Goal: Task Accomplishment & Management: Complete application form

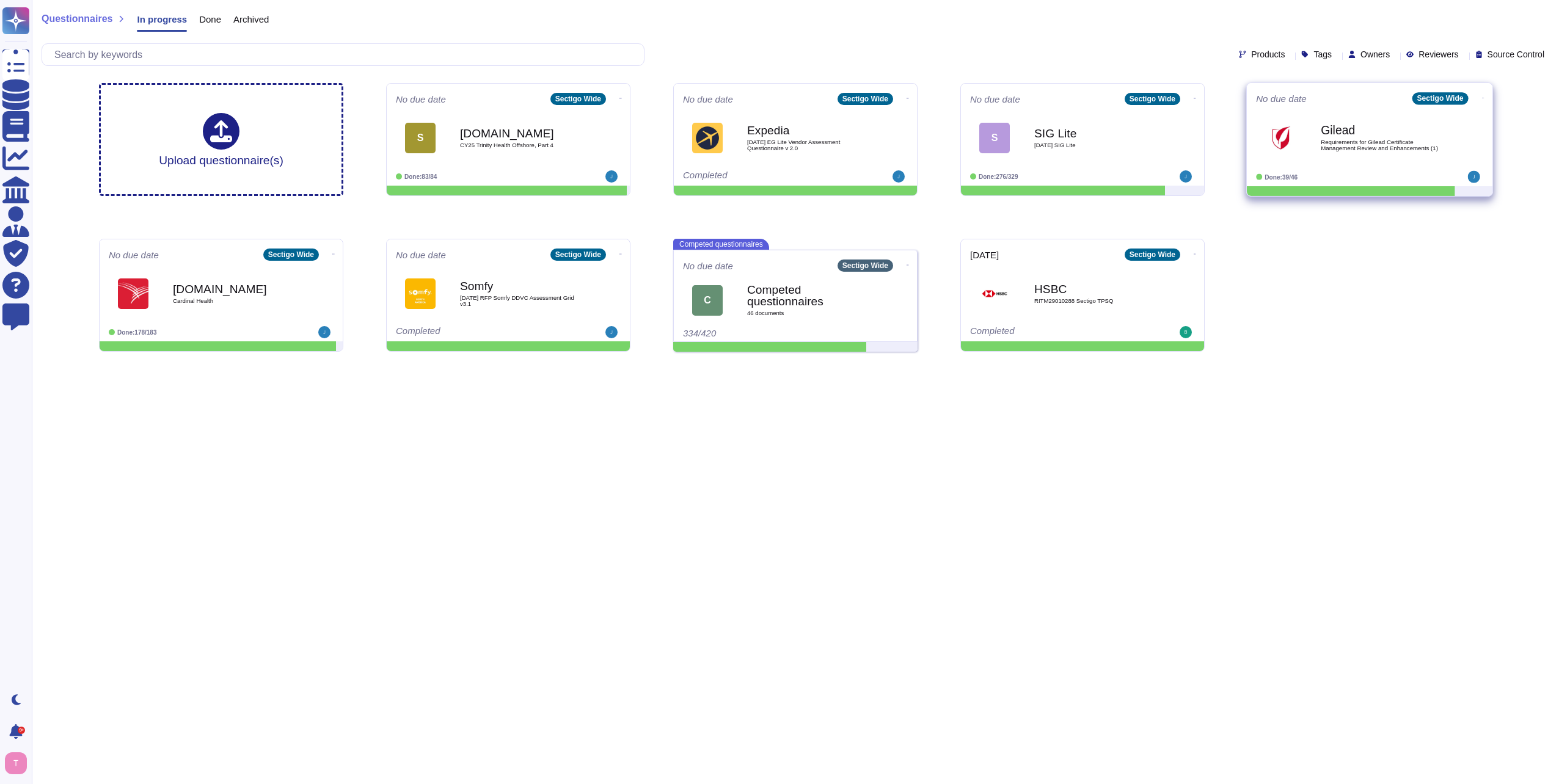
click at [1345, 135] on b "Gilead" at bounding box center [1382, 130] width 123 height 12
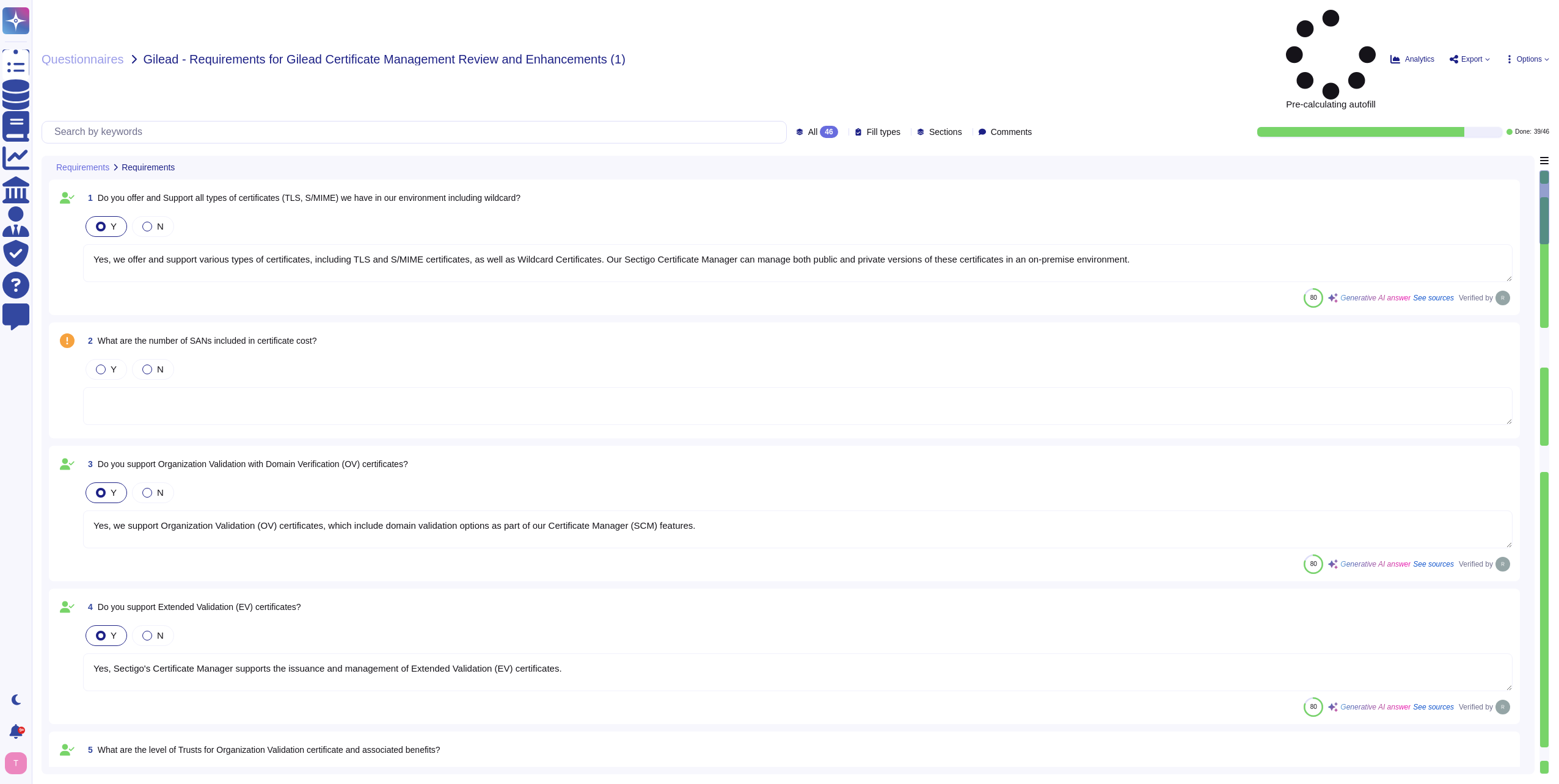
type textarea "Yes, we offer and support various types of certificates, including TLS and S/MI…"
type textarea "Yes, we support Organization Validation (OV) certificates, which include domain…"
type textarea "Yes, Sectigo's Certificate Manager supports the issuance and management of Exte…"
type textarea "Your enterprise sales representative will share the details."
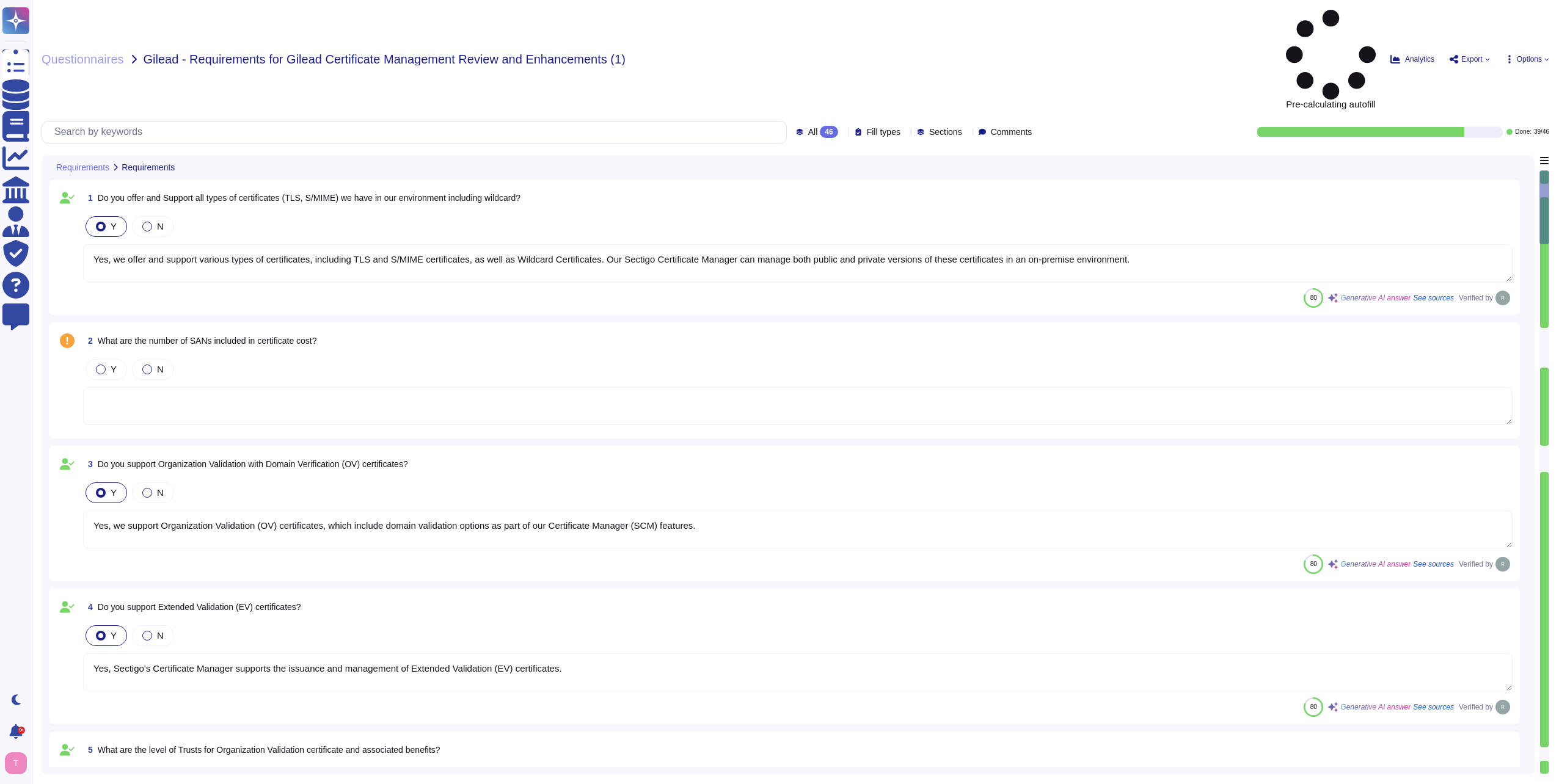
type textarea "Sectigo Certificate Manager is built to support multi-CA environments. Please r…"
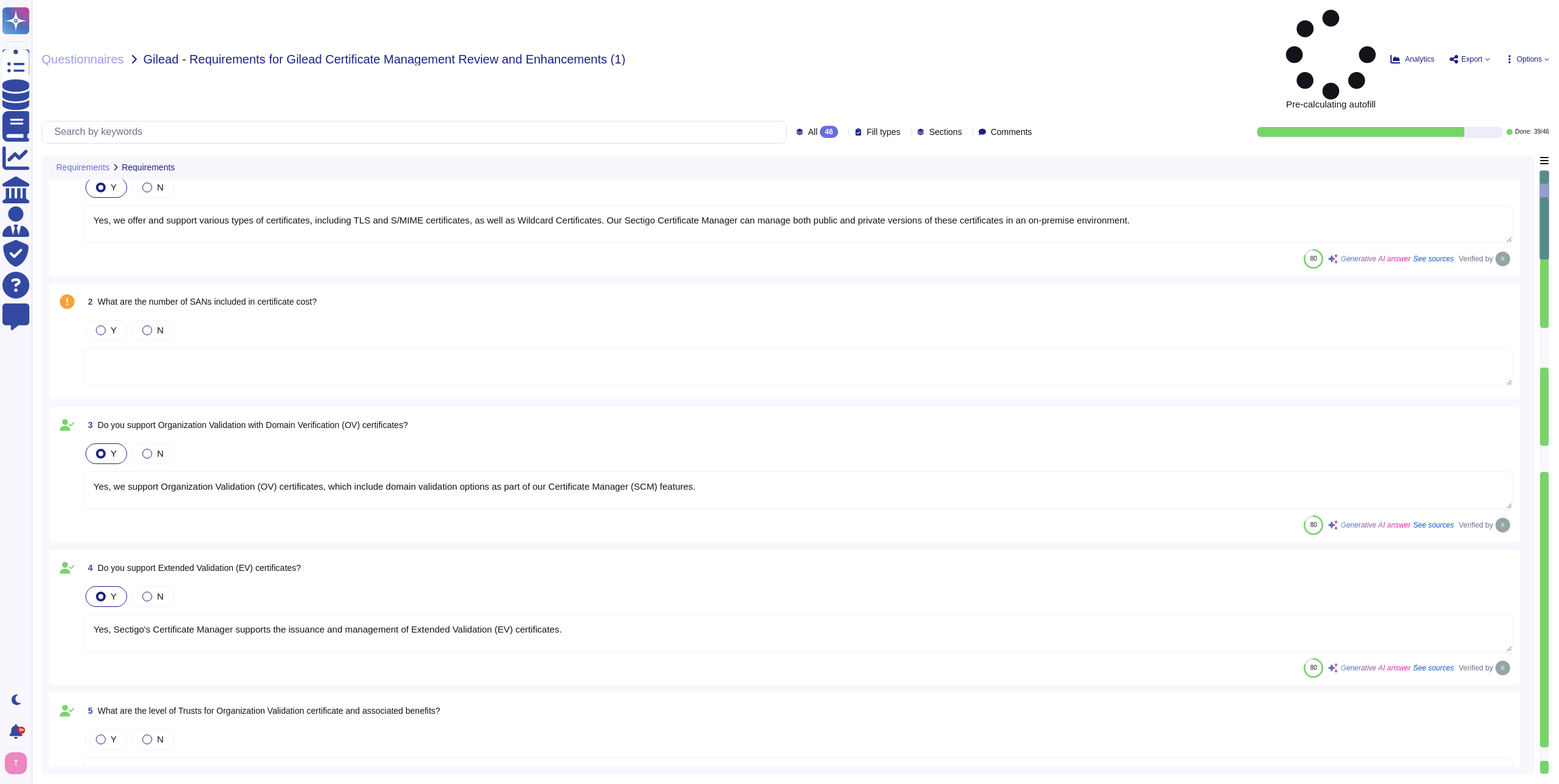
type textarea "Sectigo Certificate Manager is built to support multi-CA environments. Please r…"
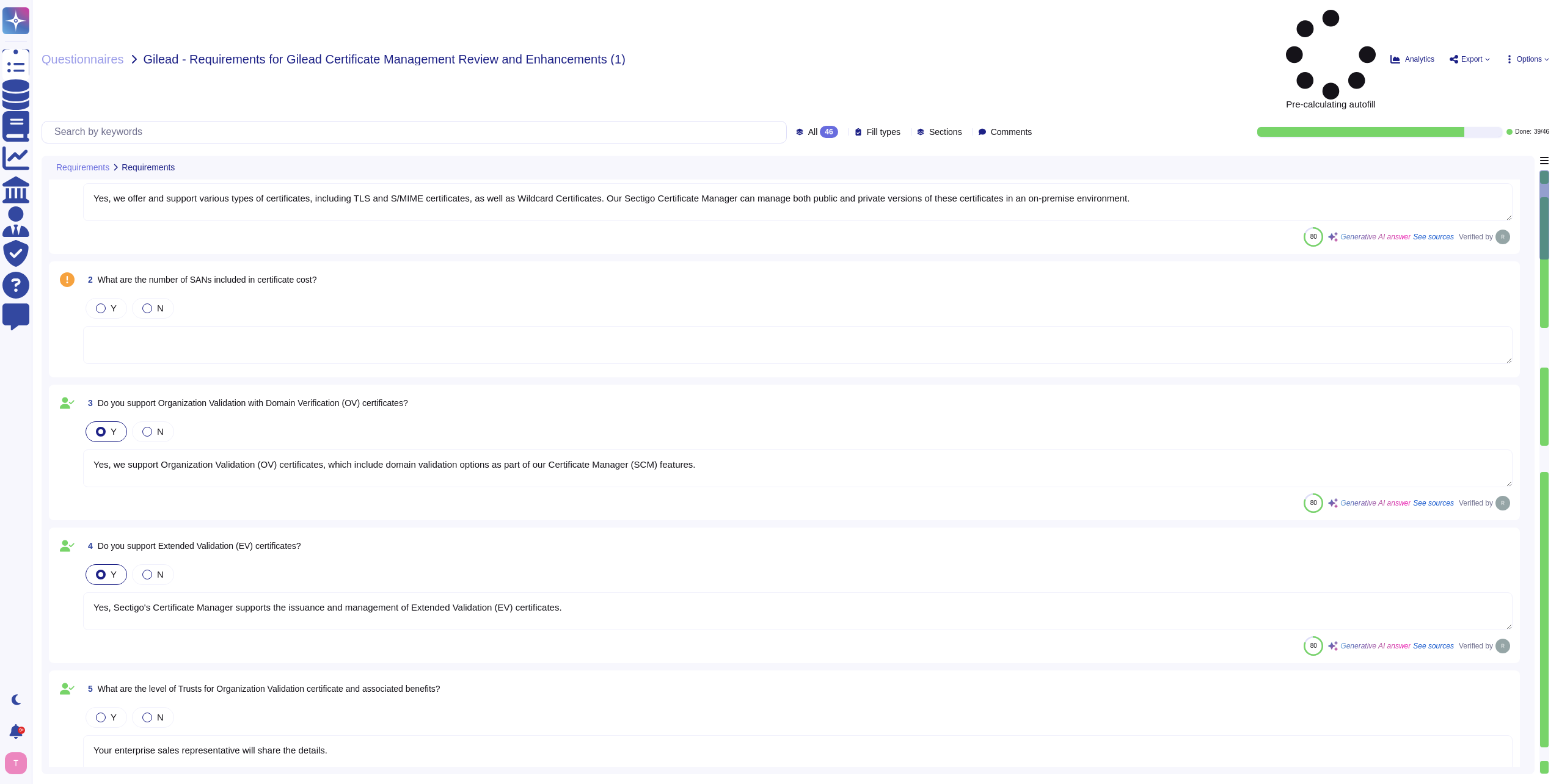
click at [843, 133] on icon at bounding box center [843, 133] width 0 height 0
click at [787, 109] on span "To do" at bounding box center [790, 107] width 22 height 11
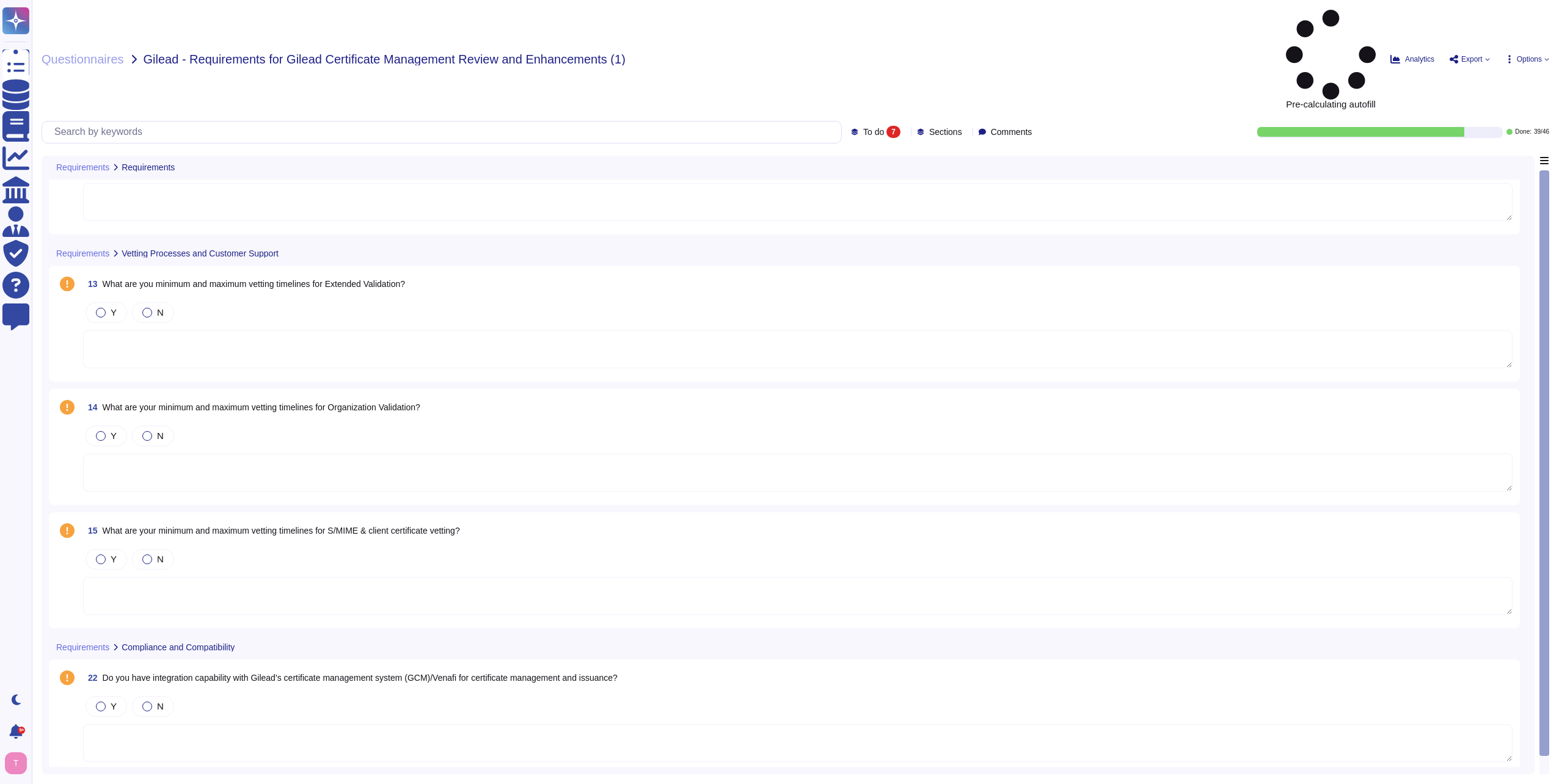
click at [118, 330] on textarea at bounding box center [798, 349] width 1430 height 38
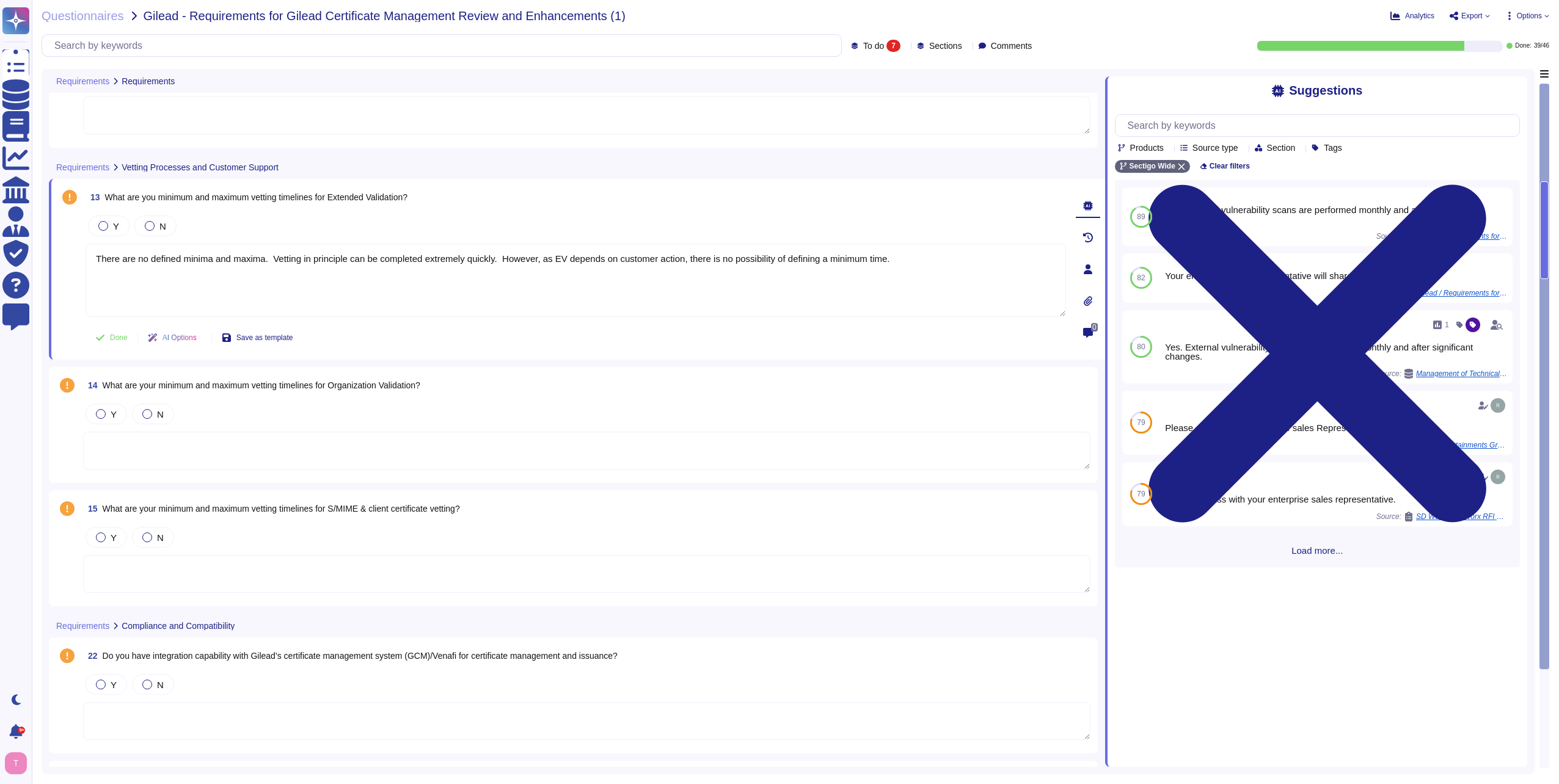
type textarea "There are no defined minima and maxima. Vetting in principle can be completed e…"
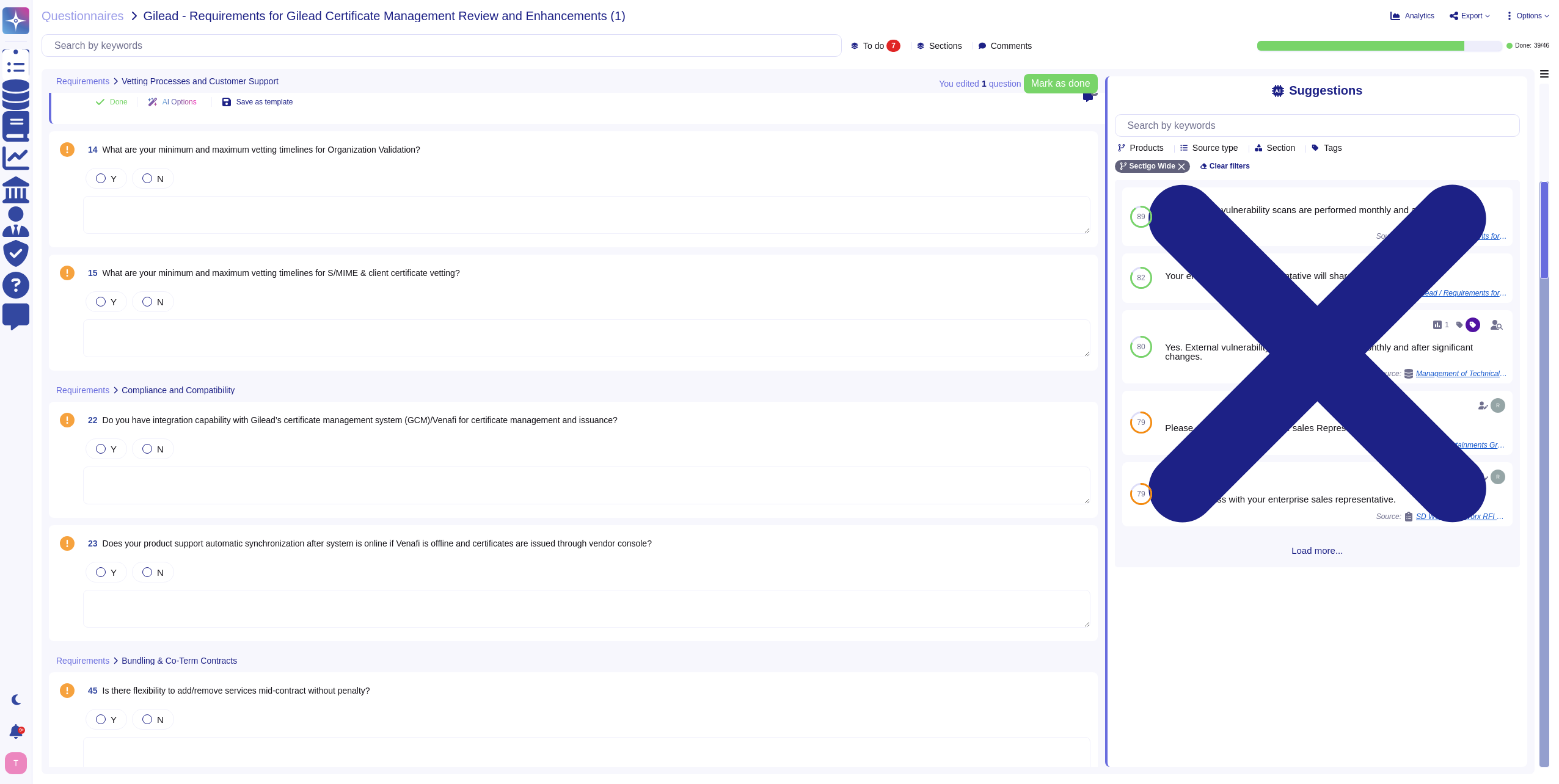
scroll to position [305, 0]
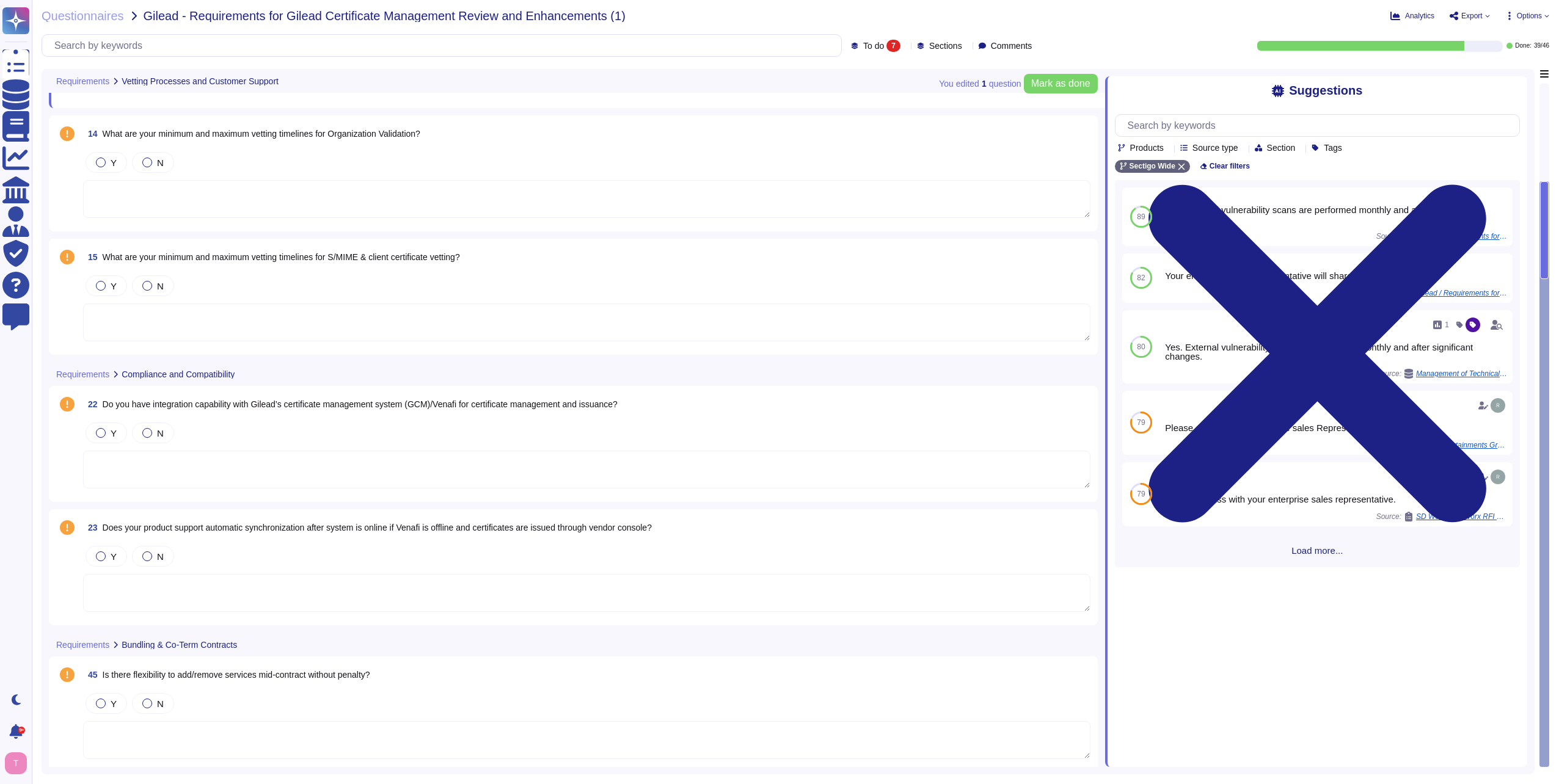
click at [329, 457] on textarea at bounding box center [587, 469] width 1007 height 38
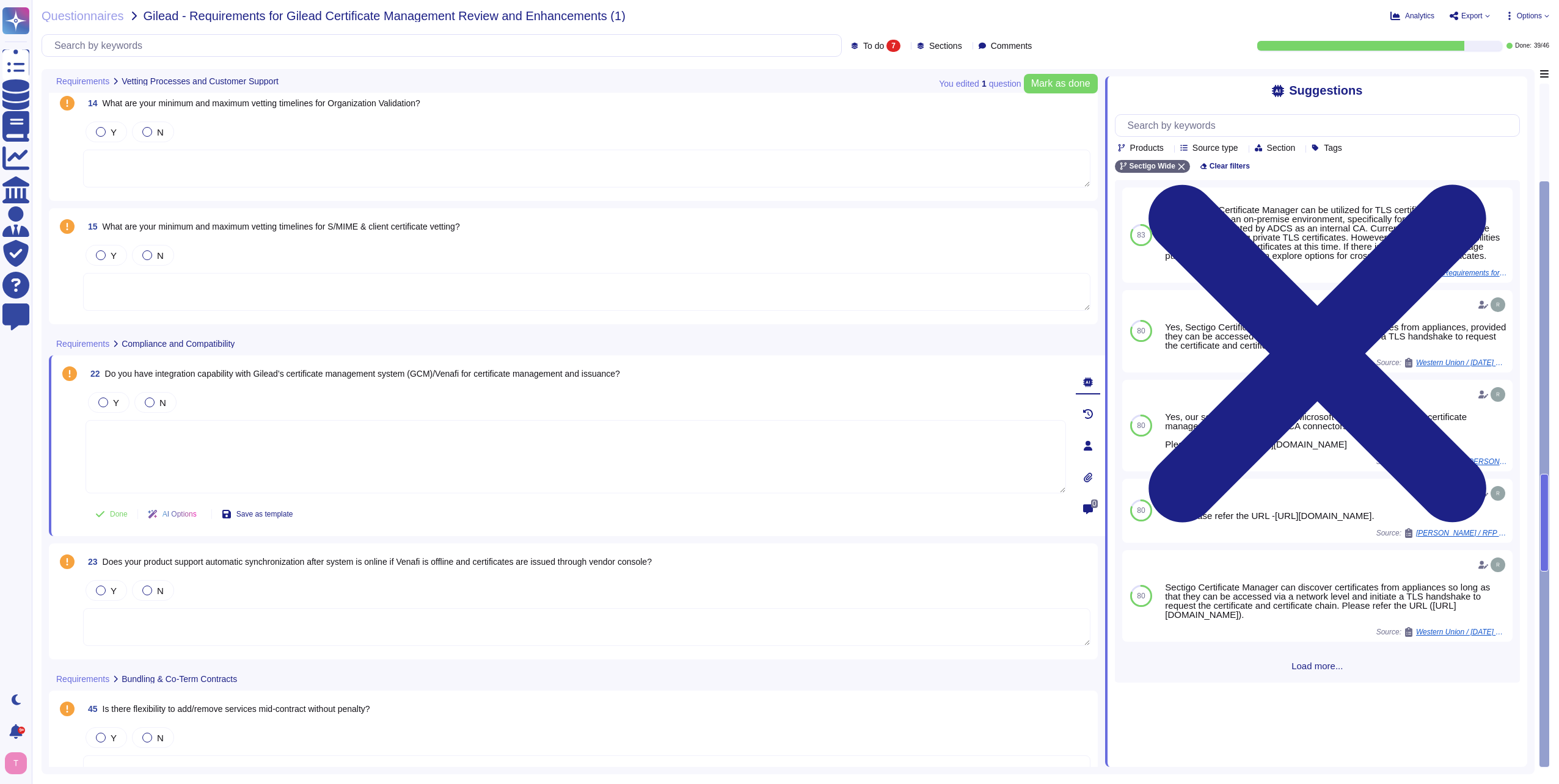
click at [456, 450] on textarea at bounding box center [575, 457] width 980 height 73
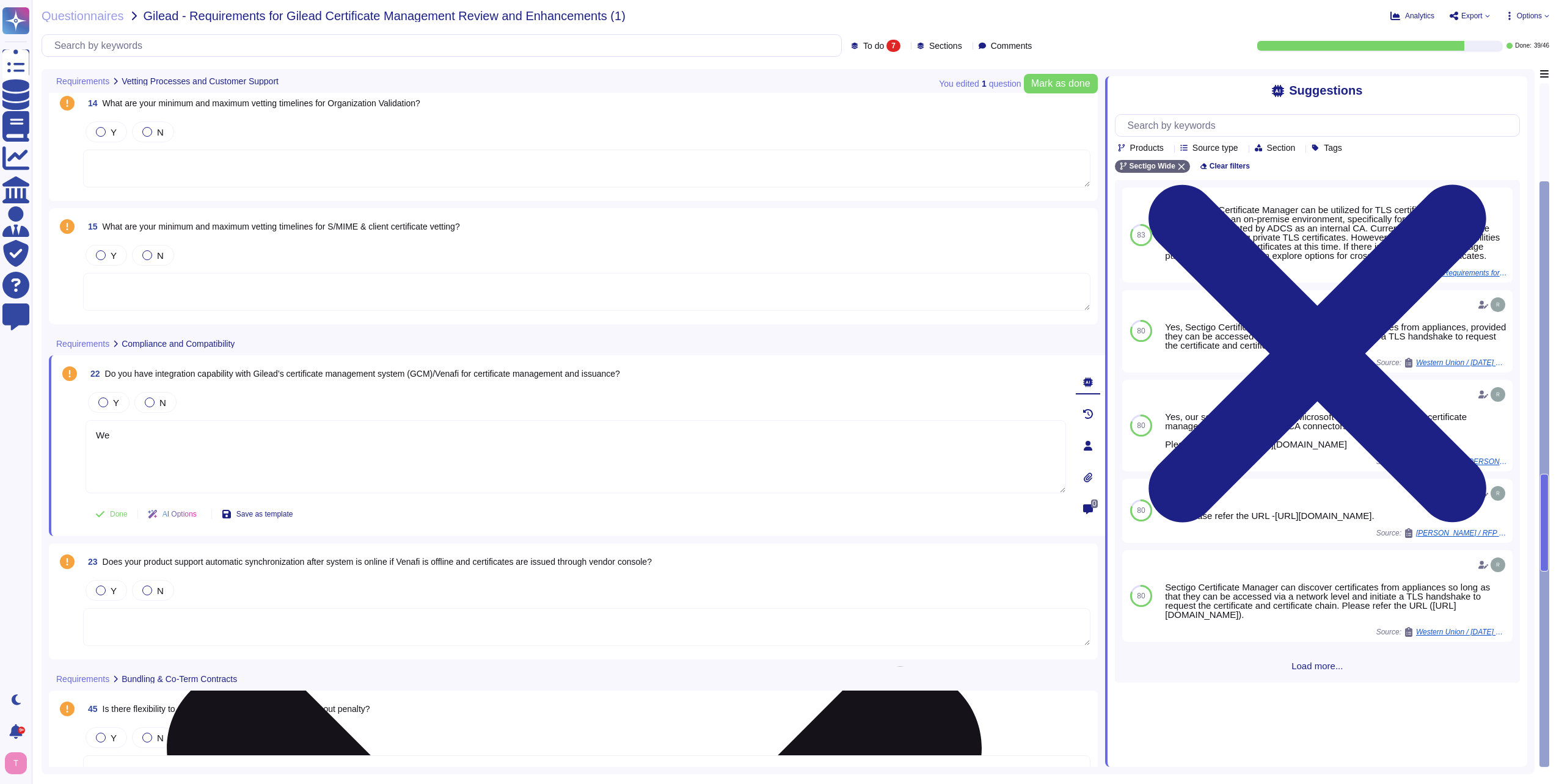
type textarea "W"
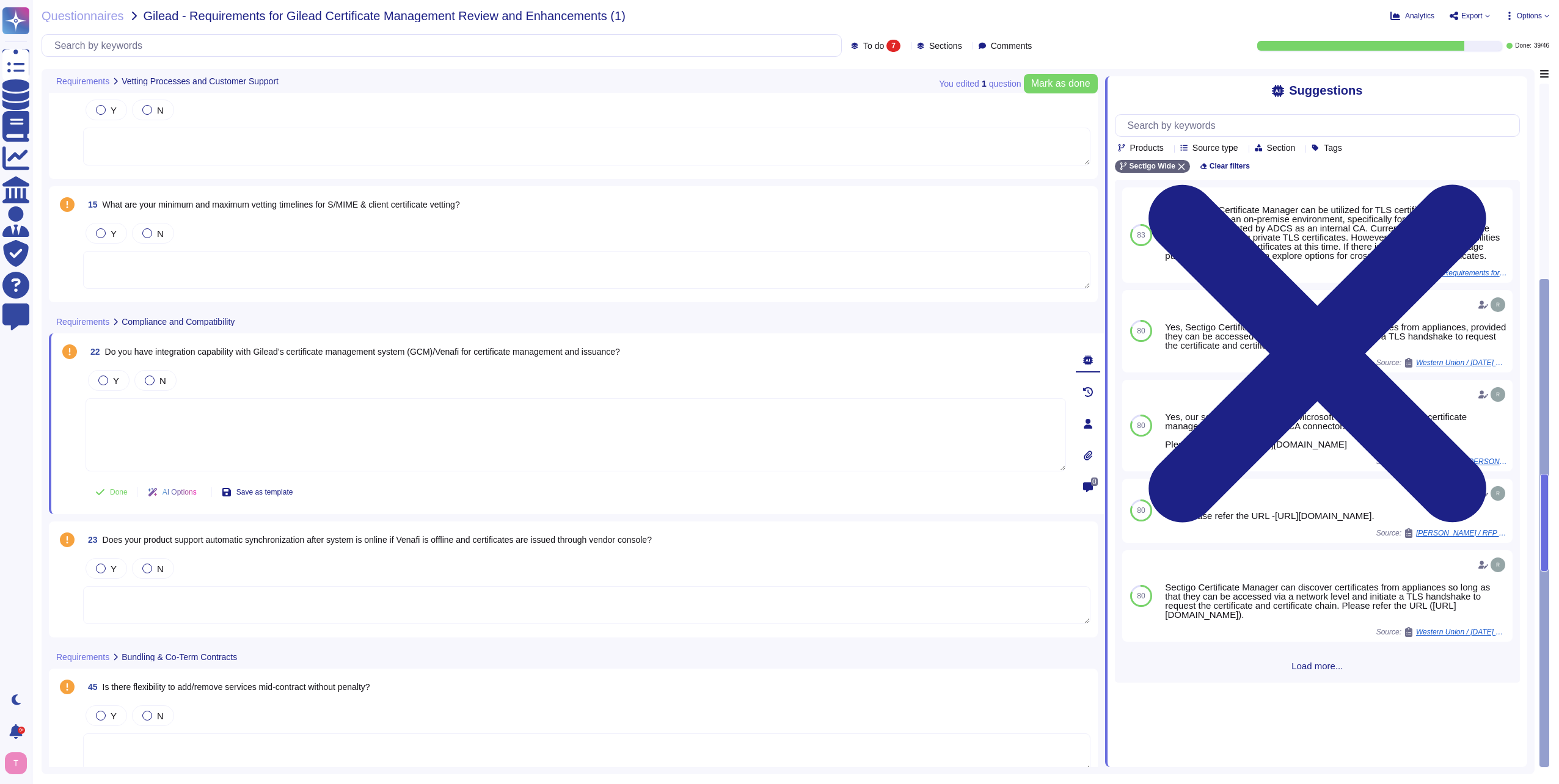
scroll to position [345, 0]
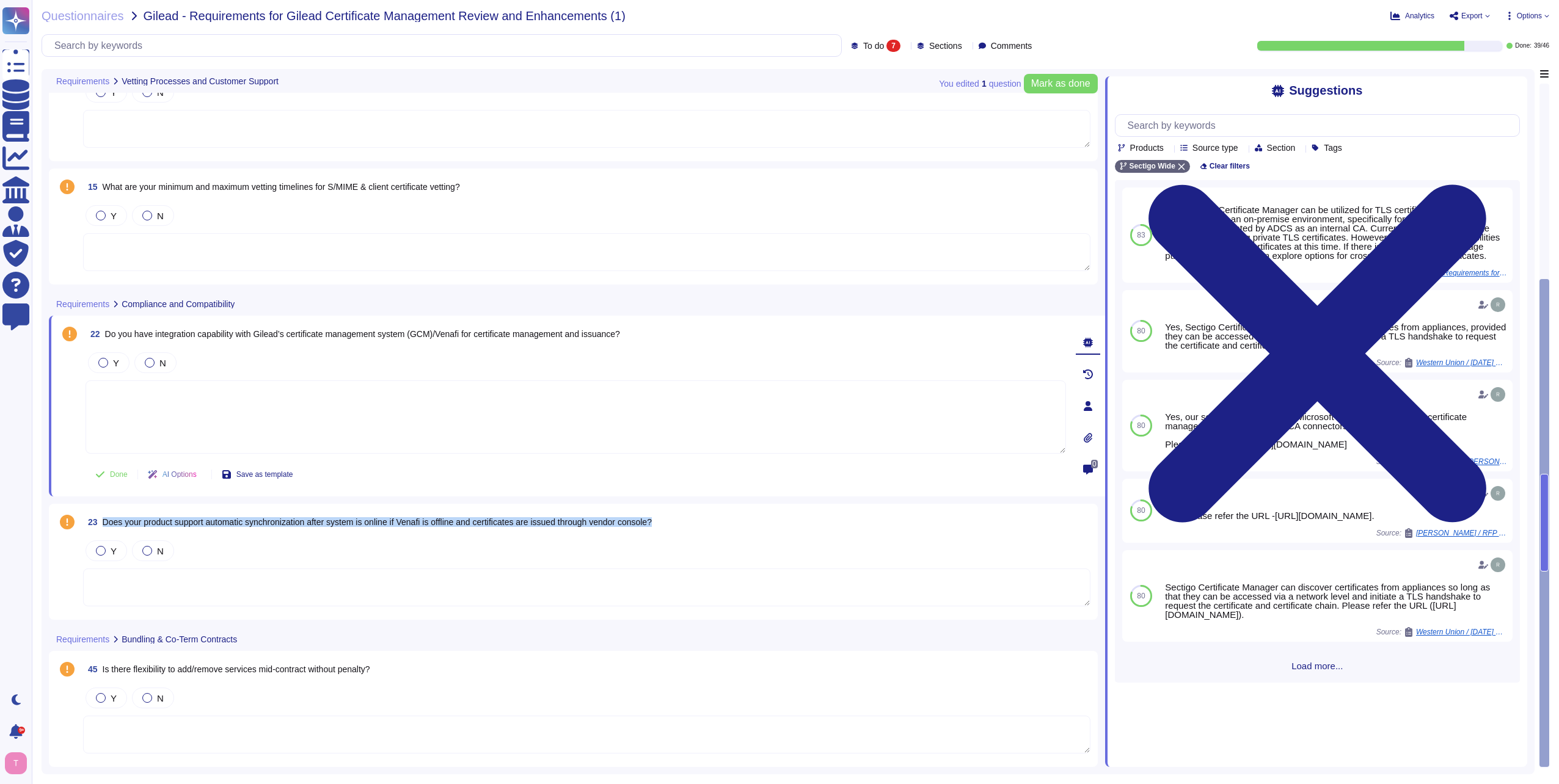
drag, startPoint x: 671, startPoint y: 520, endPoint x: 97, endPoint y: 523, distance: 574.0
click at [97, 523] on div "23 Does your product support automatic synchronization after system is online i…" at bounding box center [587, 522] width 1007 height 22
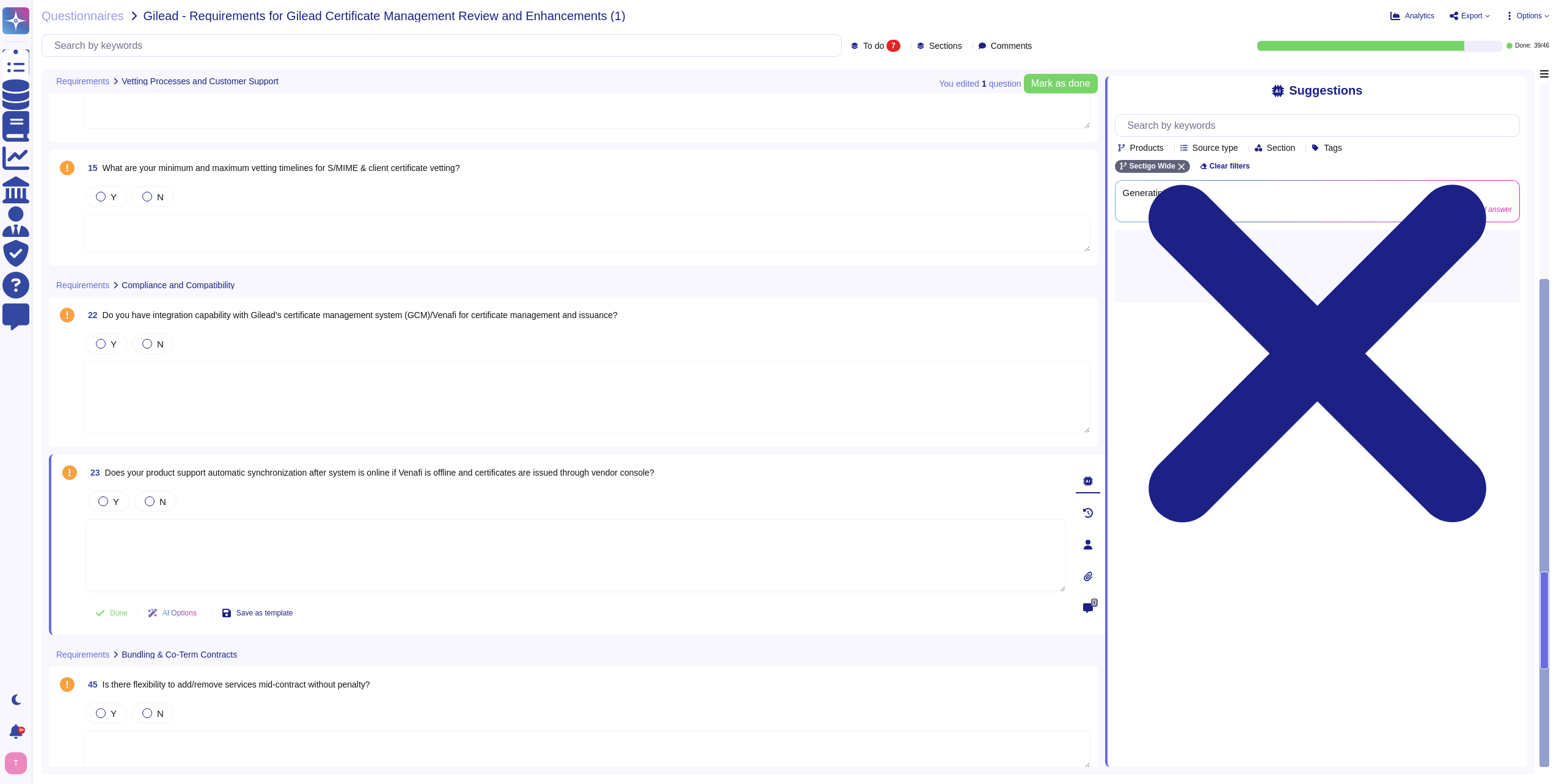
scroll to position [379, 0]
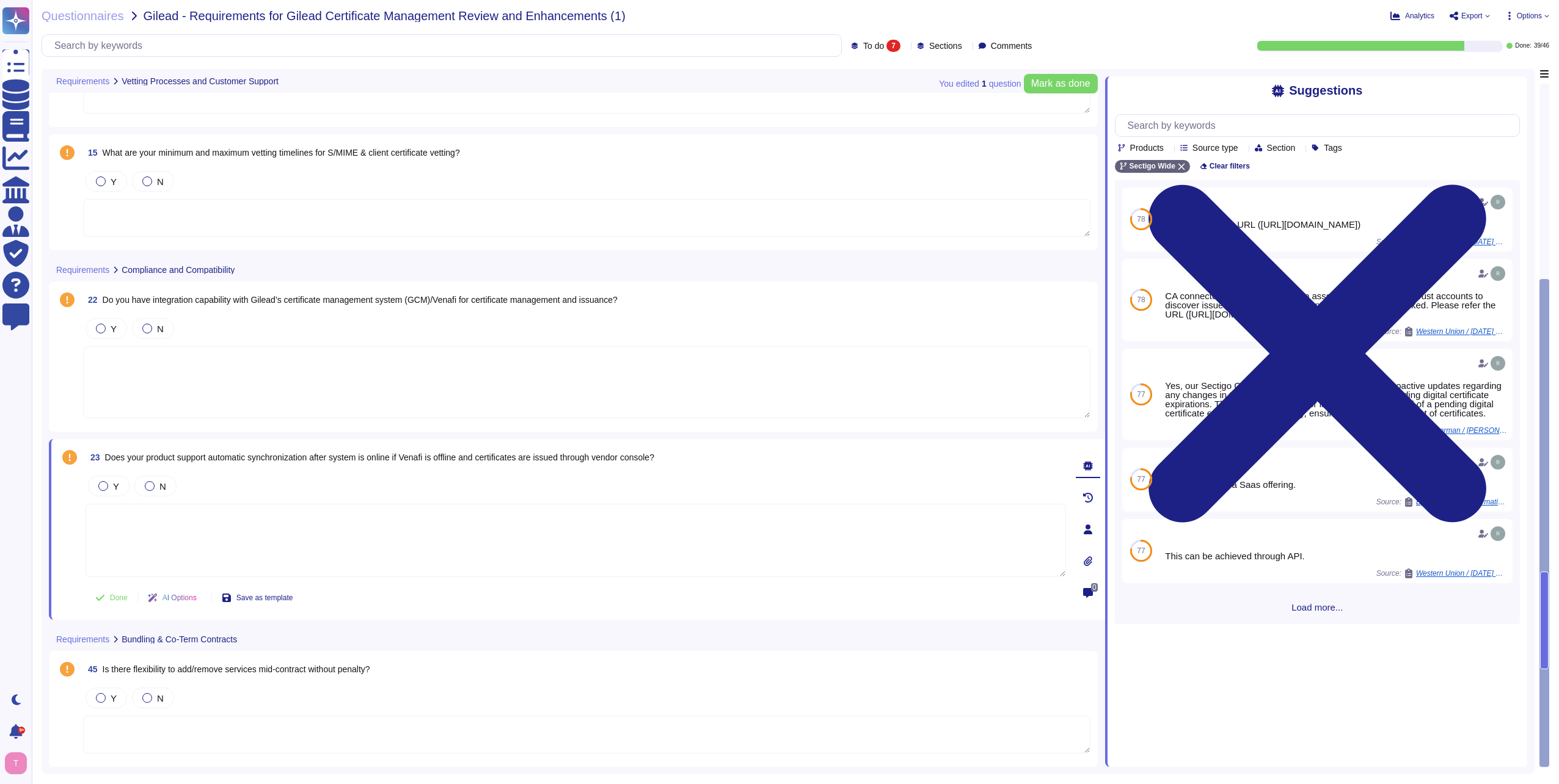
click at [156, 721] on textarea at bounding box center [587, 734] width 1007 height 38
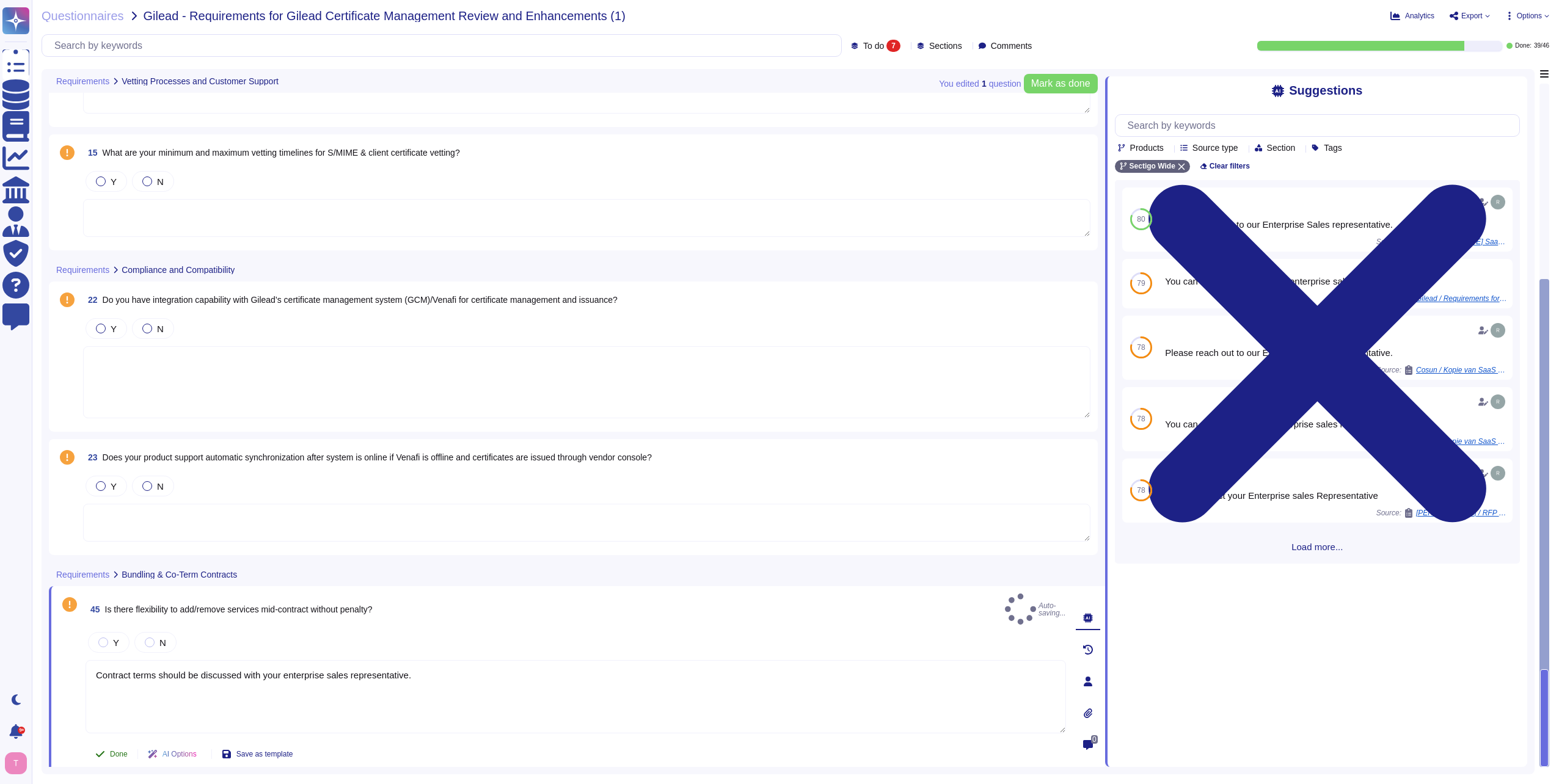
type textarea "Contract terms should be discussed with your enterprise sales representative."
click at [111, 751] on span "Done" at bounding box center [118, 754] width 18 height 7
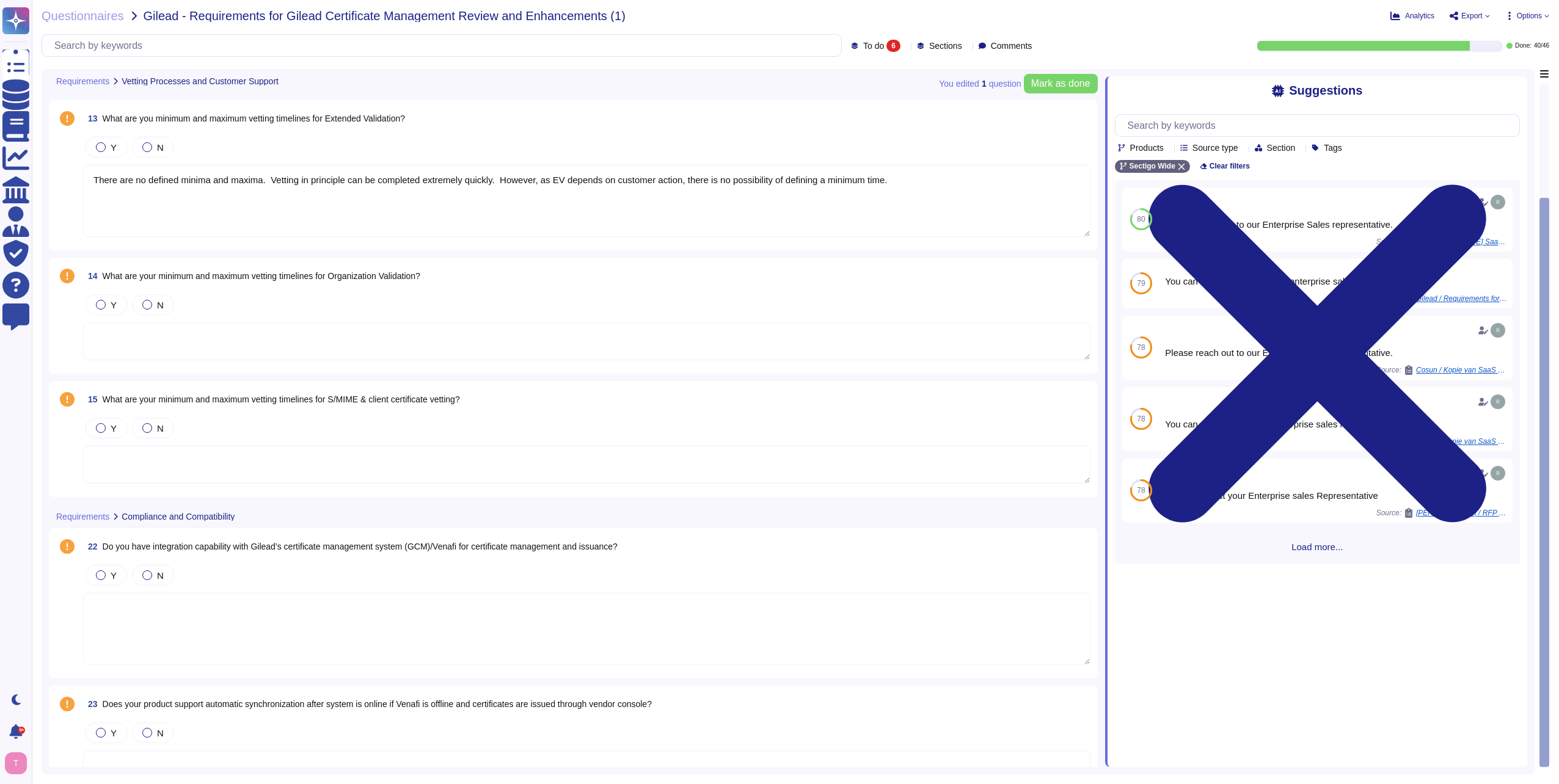
scroll to position [167, 0]
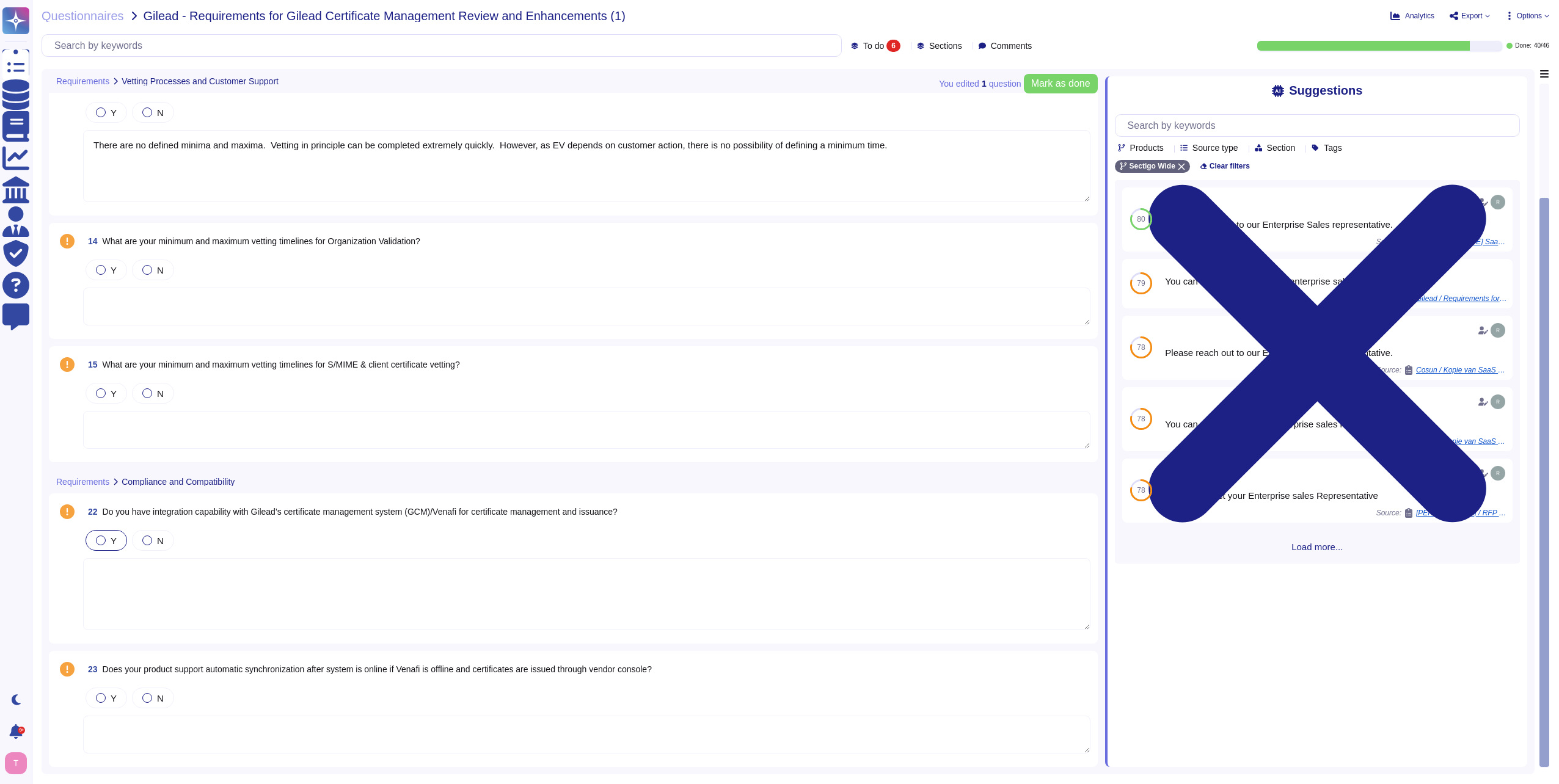
click at [101, 541] on div at bounding box center [101, 541] width 10 height 10
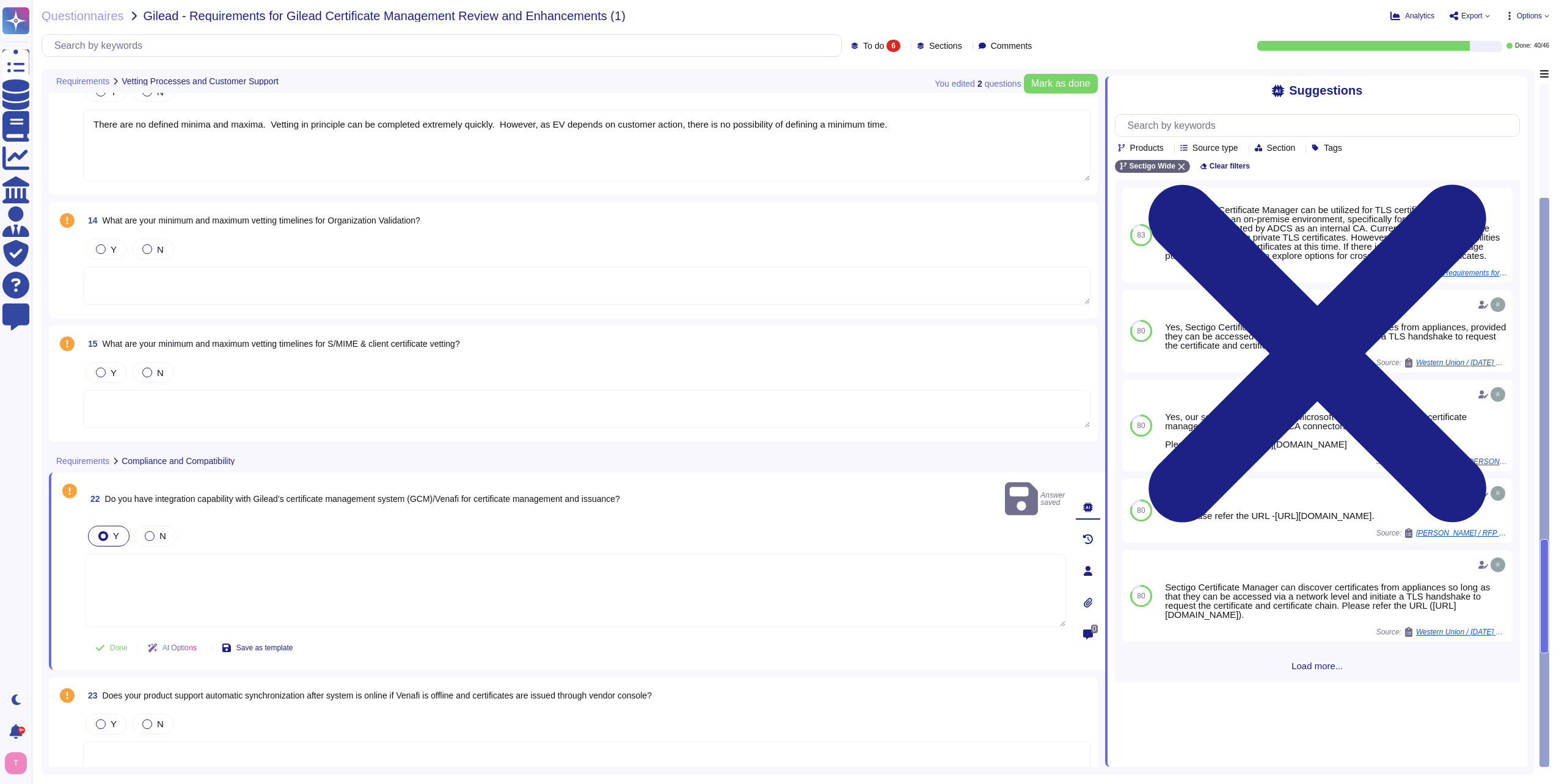
scroll to position [197, 0]
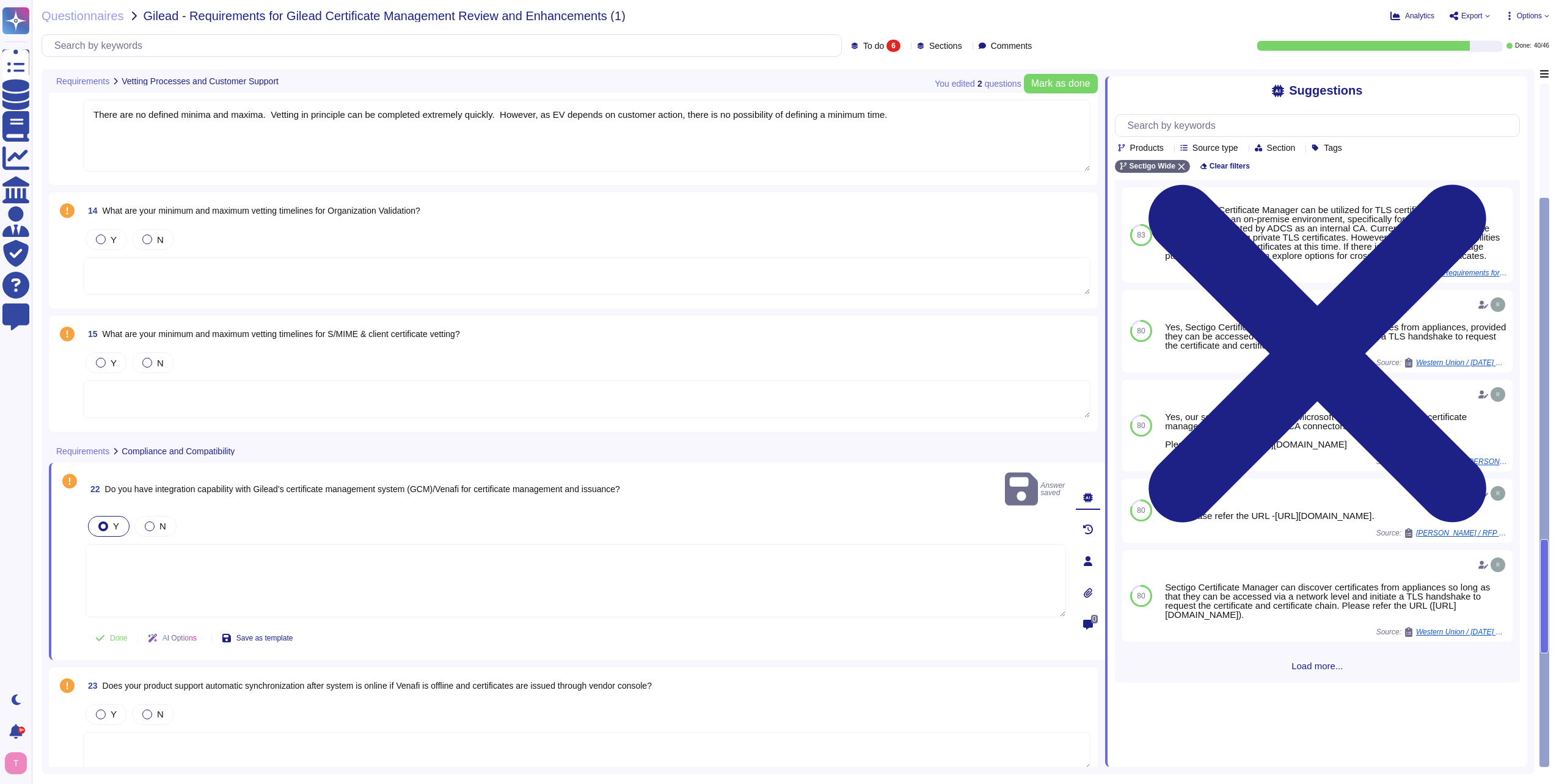
click at [170, 550] on textarea at bounding box center [575, 581] width 980 height 73
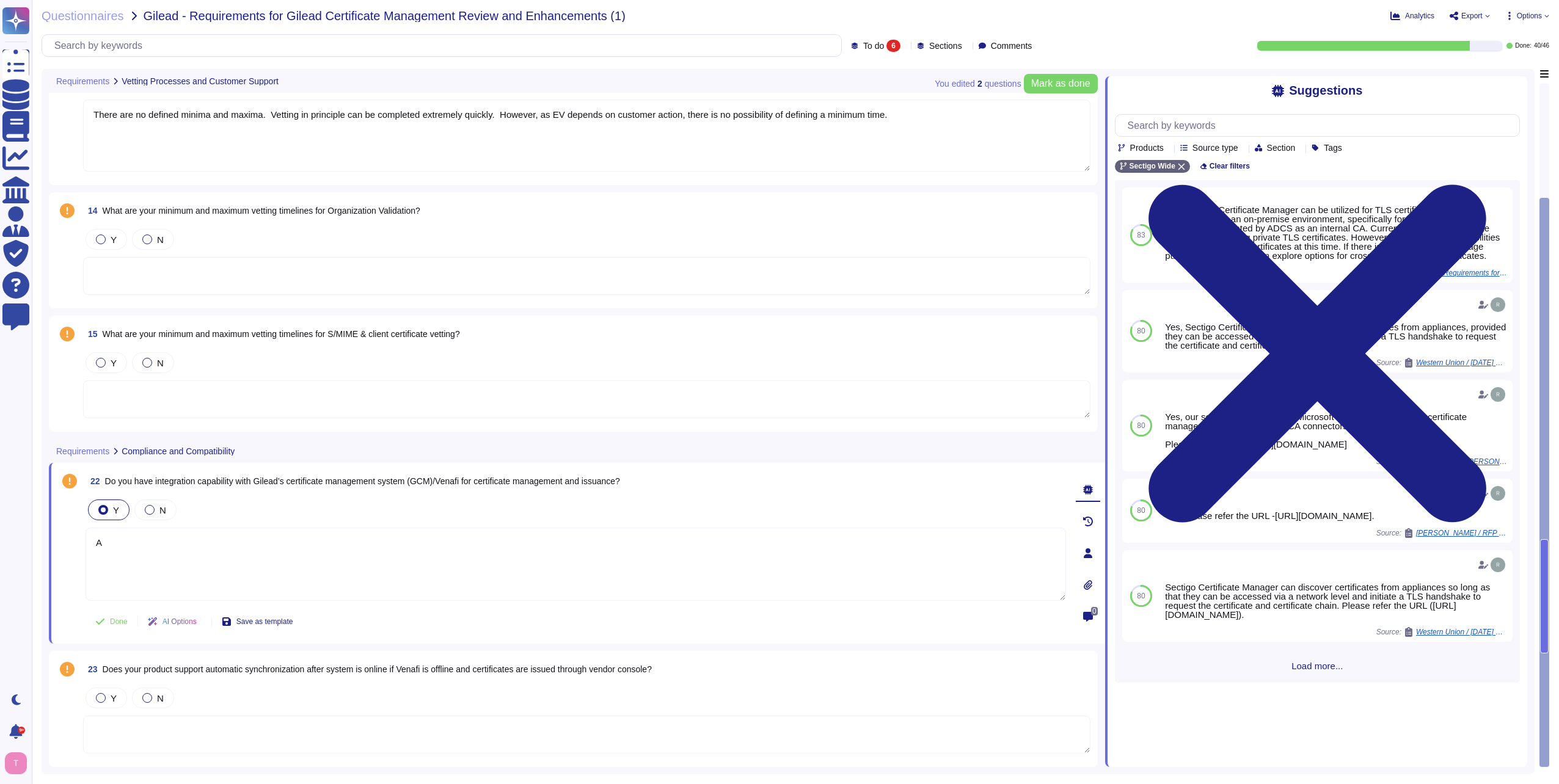
click at [131, 541] on textarea "A" at bounding box center [575, 564] width 980 height 73
type textarea "A"
paste textarea "[URL][DOMAIN_NAME]"
type textarea "We have an existing integration with Venafi. Details are available here: [URL][…"
click at [100, 699] on div at bounding box center [101, 698] width 10 height 10
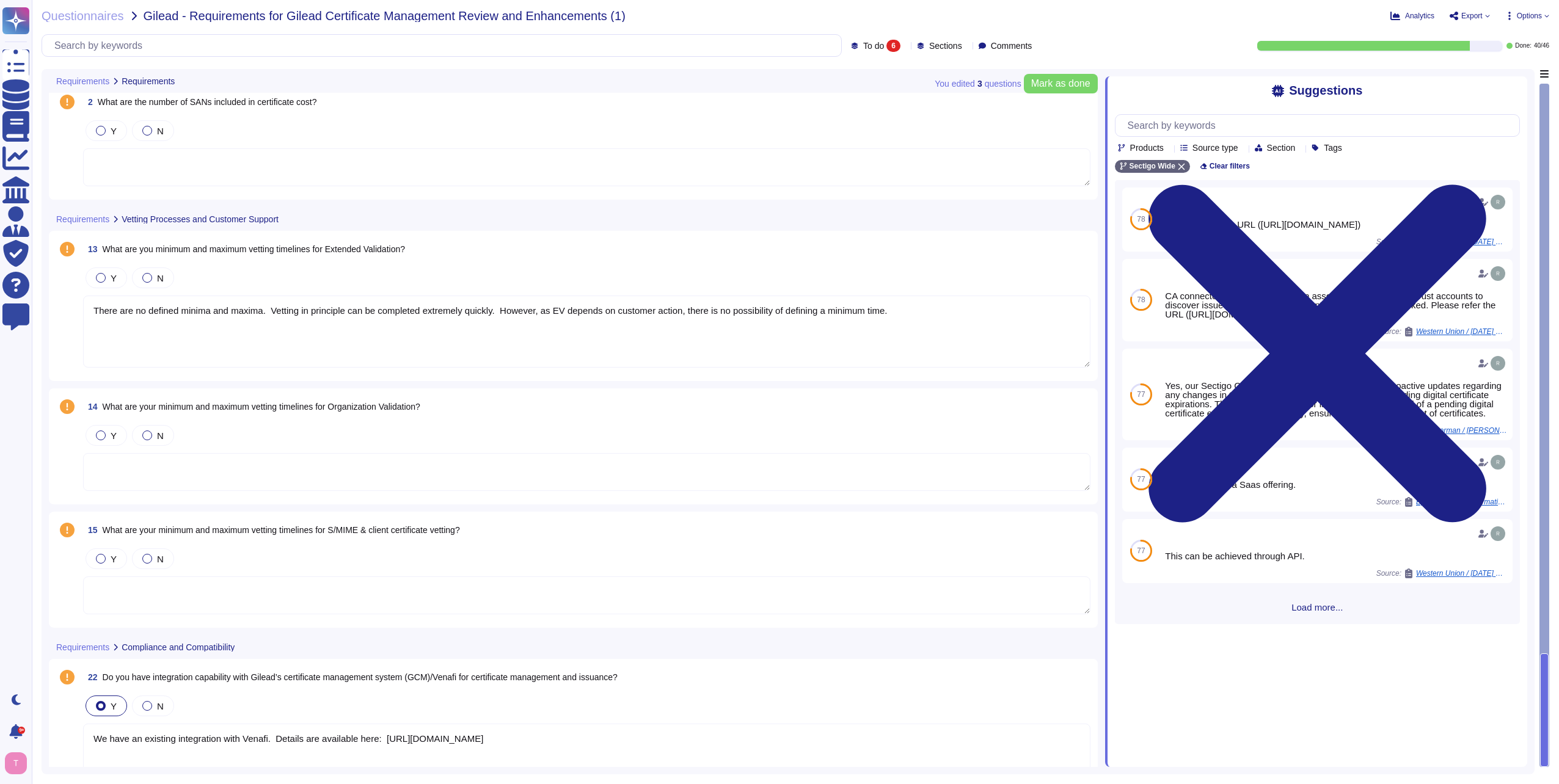
scroll to position [0, 0]
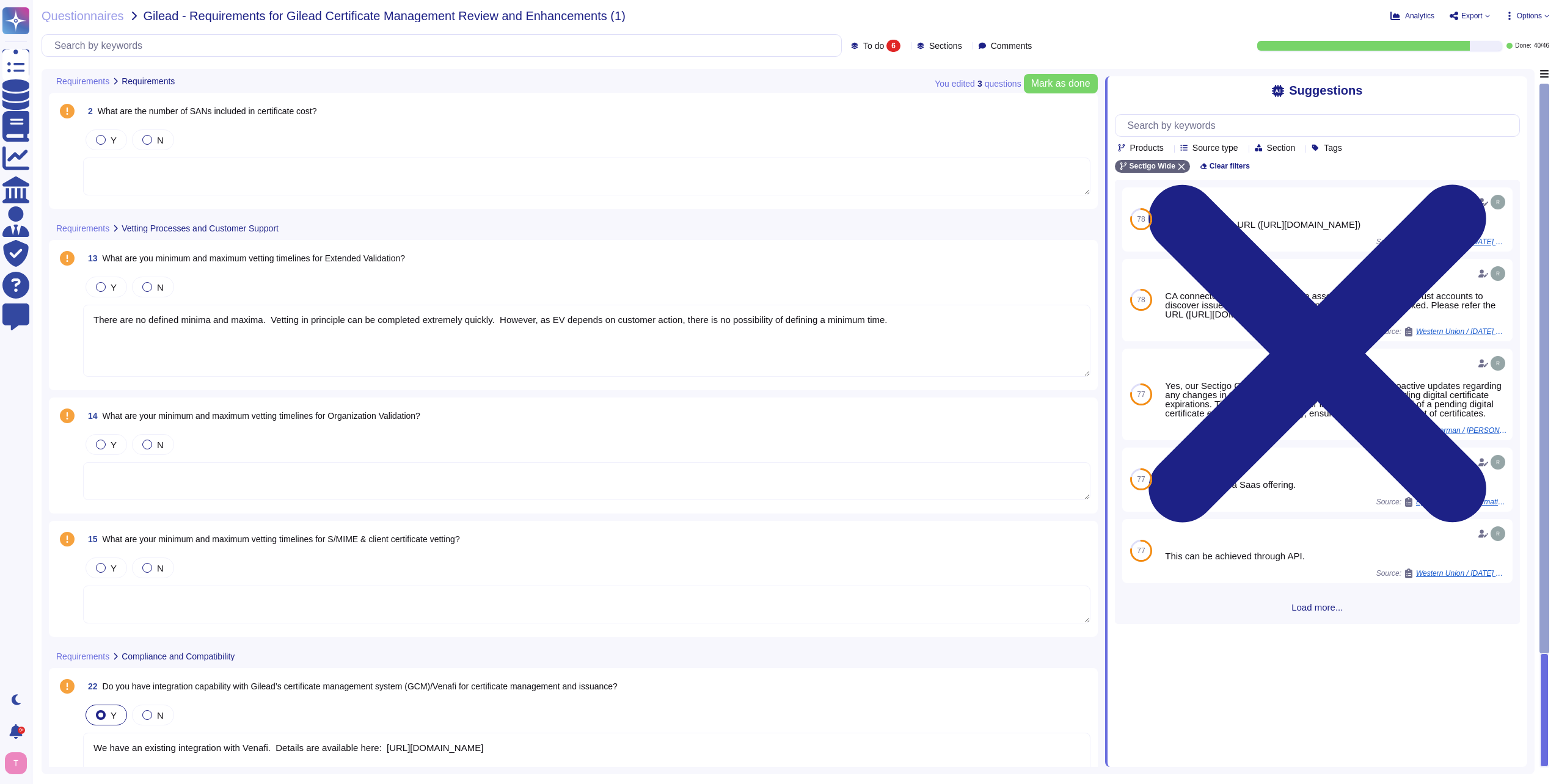
click at [911, 320] on textarea "There are no defined minima and maxima. Vetting in principle can be completed e…" at bounding box center [587, 341] width 1007 height 72
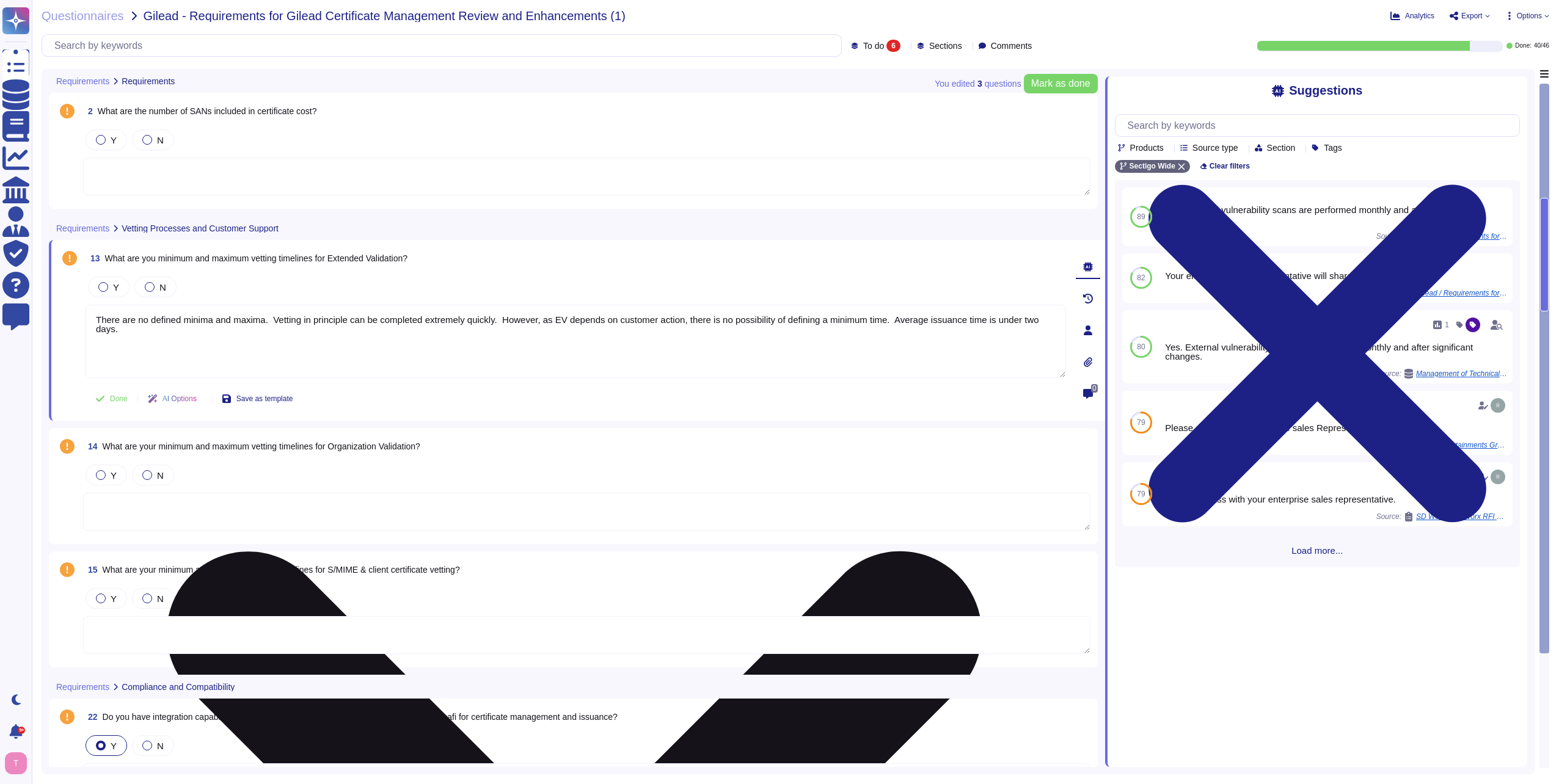
drag, startPoint x: 94, startPoint y: 317, endPoint x: 207, endPoint y: 344, distance: 116.2
click at [207, 344] on textarea "There are no defined minima and maxima. Vetting in principle can be completed e…" at bounding box center [575, 341] width 980 height 73
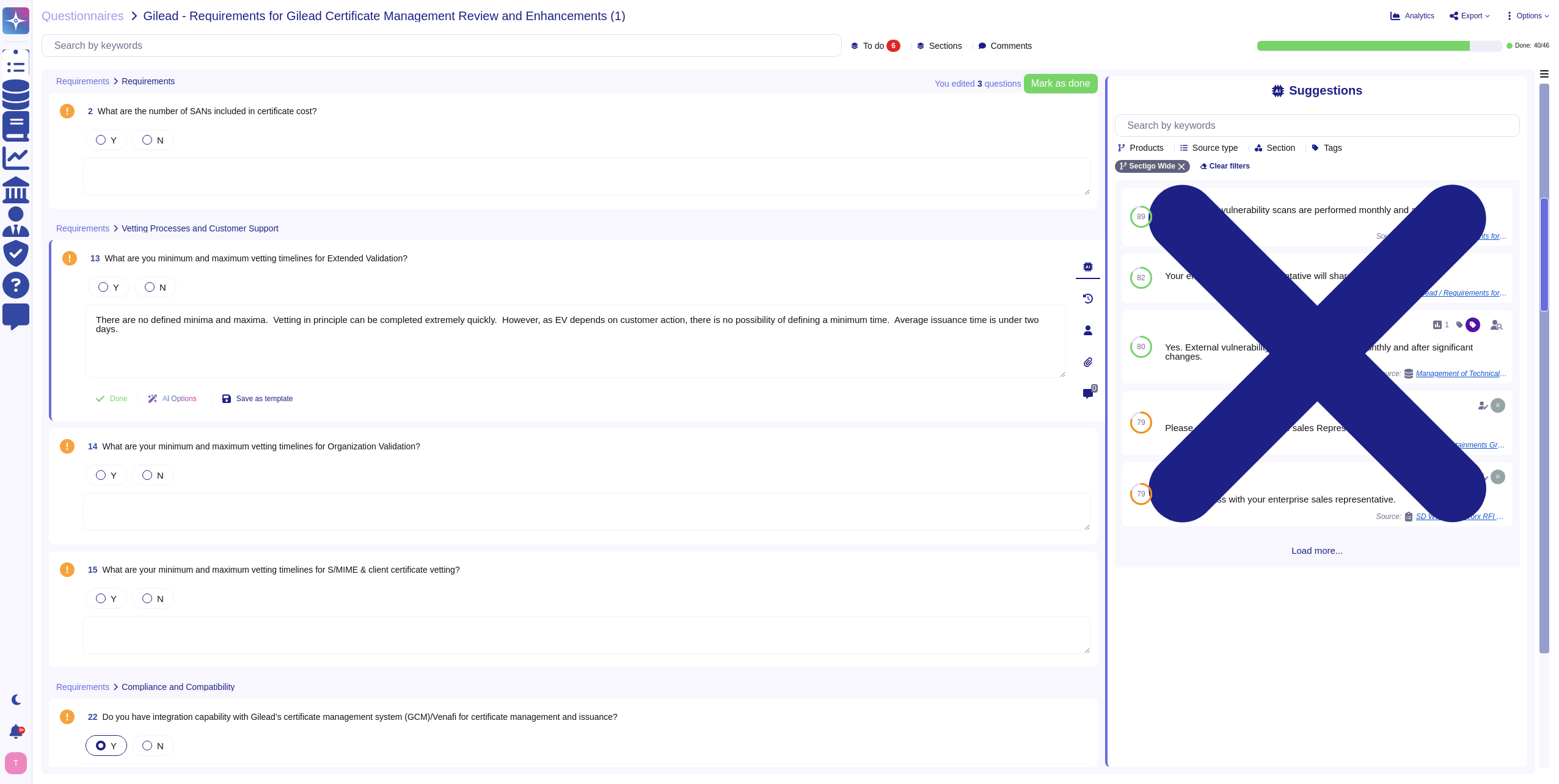
type textarea "There are no defined minima and maxima. Vetting in principle can be completed e…"
click at [136, 506] on textarea at bounding box center [587, 511] width 1007 height 38
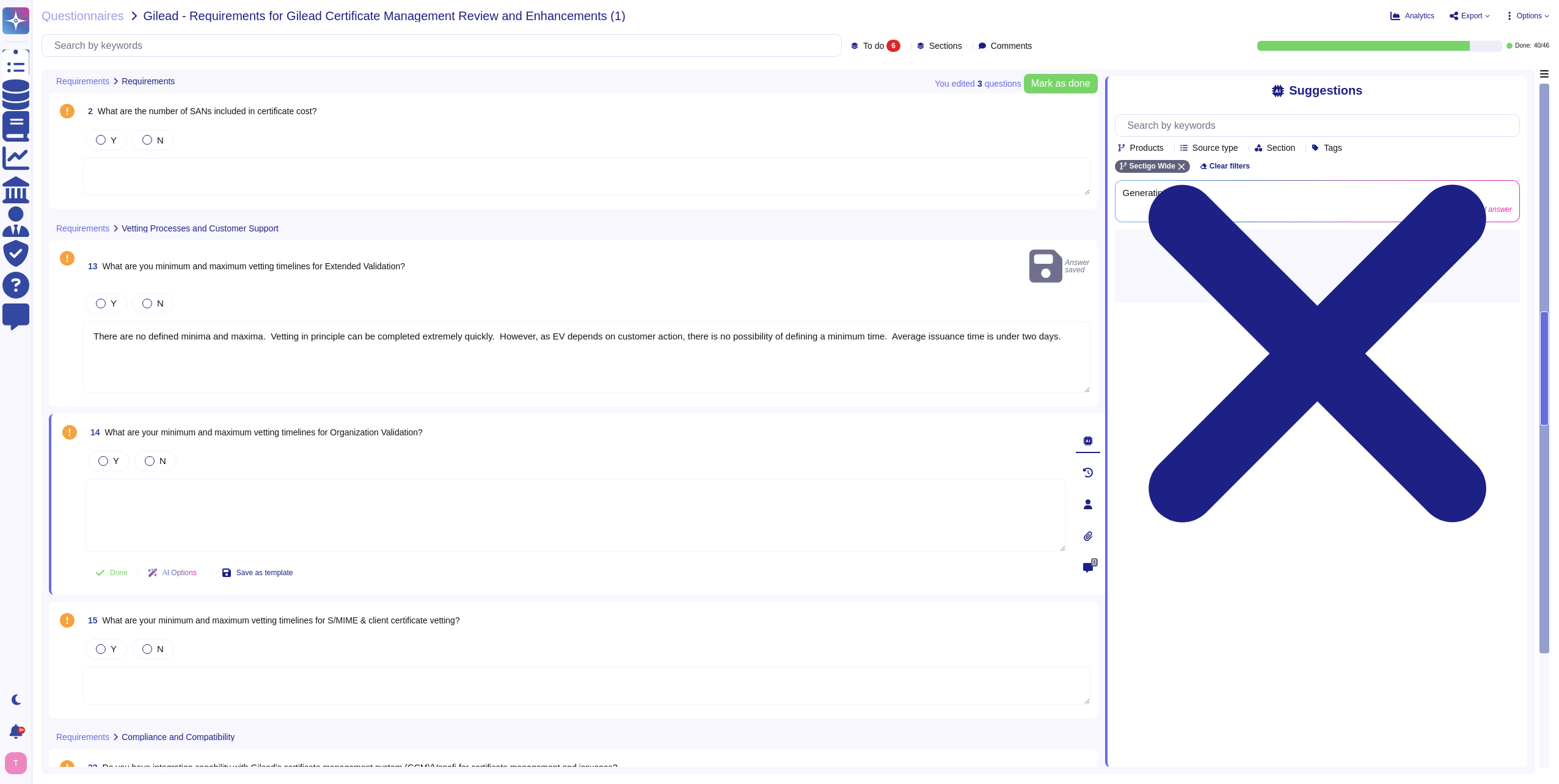
paste textarea "There are no defined minima and maxima. Vetting in principle can be completed e…"
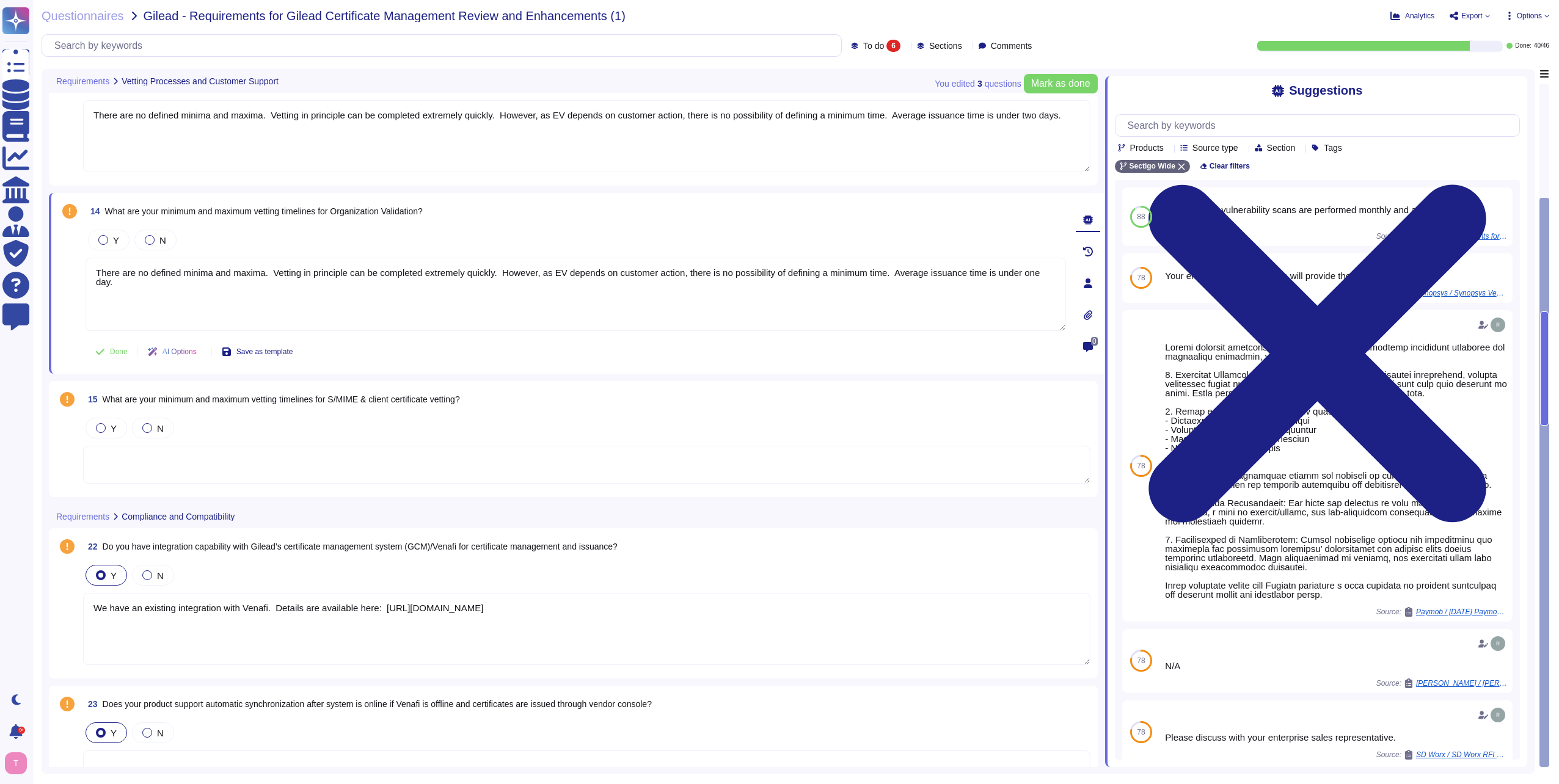
scroll to position [232, 0]
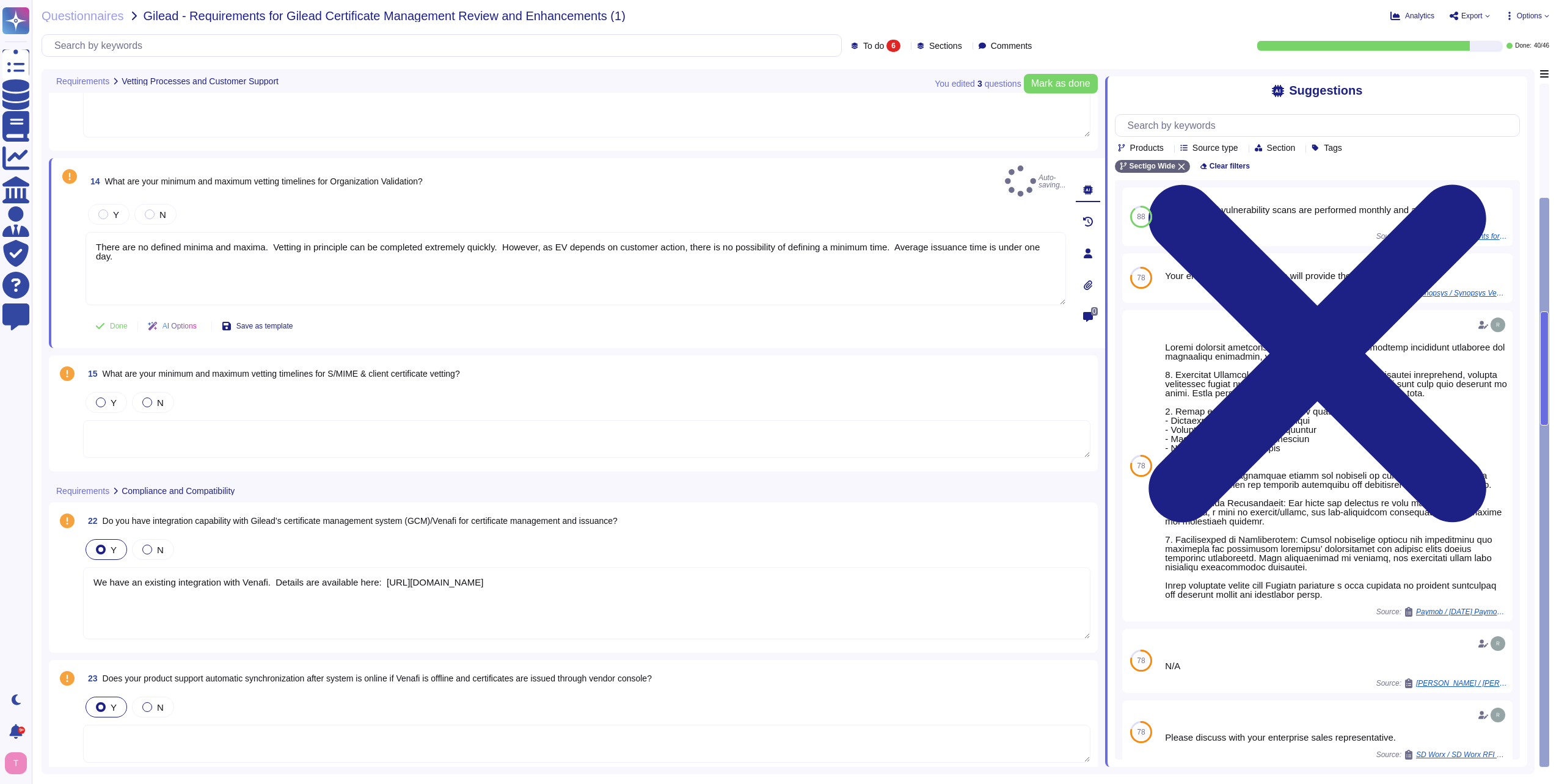
type textarea "There are no defined minima and maxima. Vetting in principle can be completed e…"
click at [222, 432] on textarea at bounding box center [587, 439] width 1007 height 38
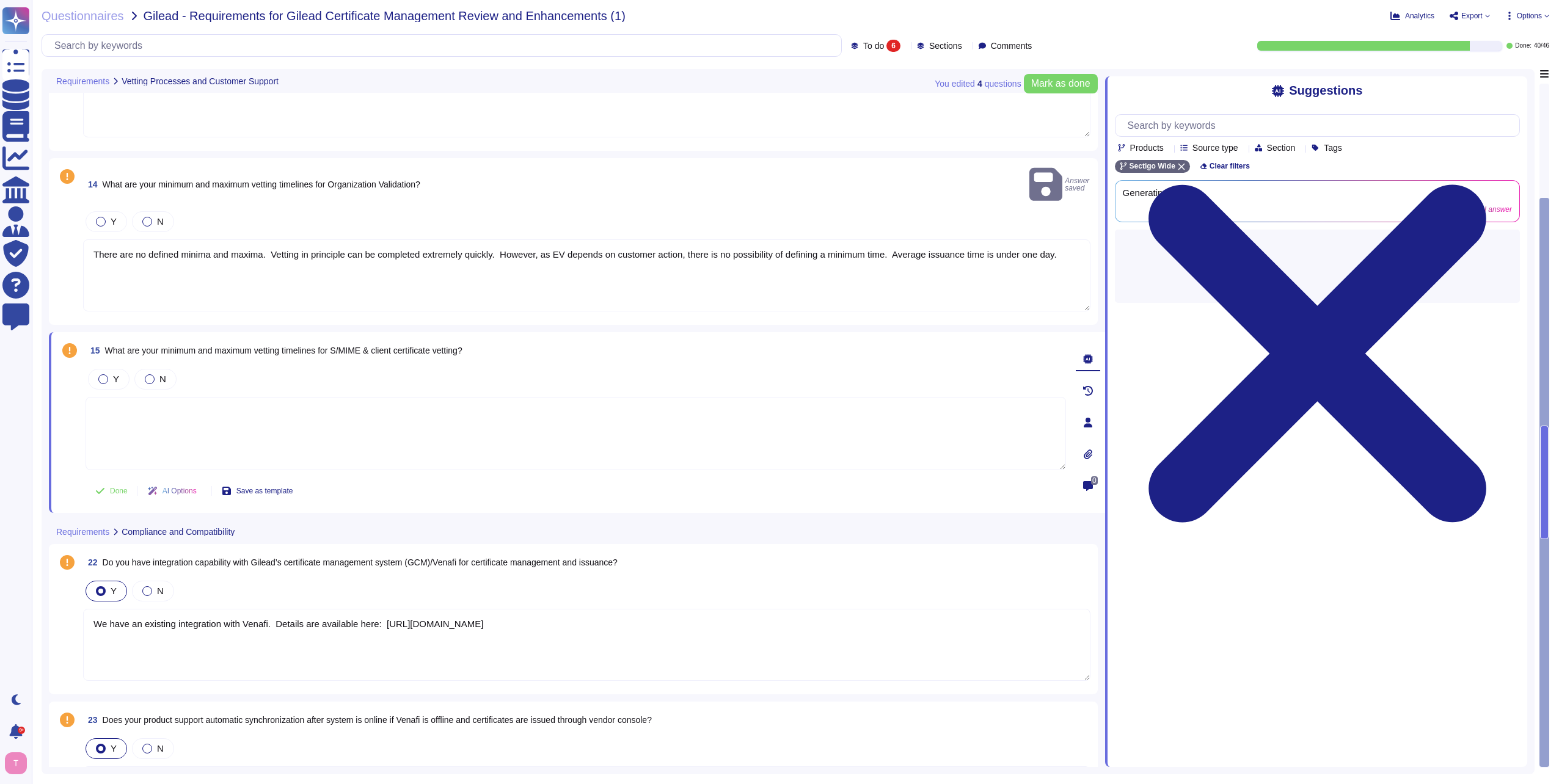
paste textarea "There are no defined minima and maxima. Vetting in principle can be completed e…"
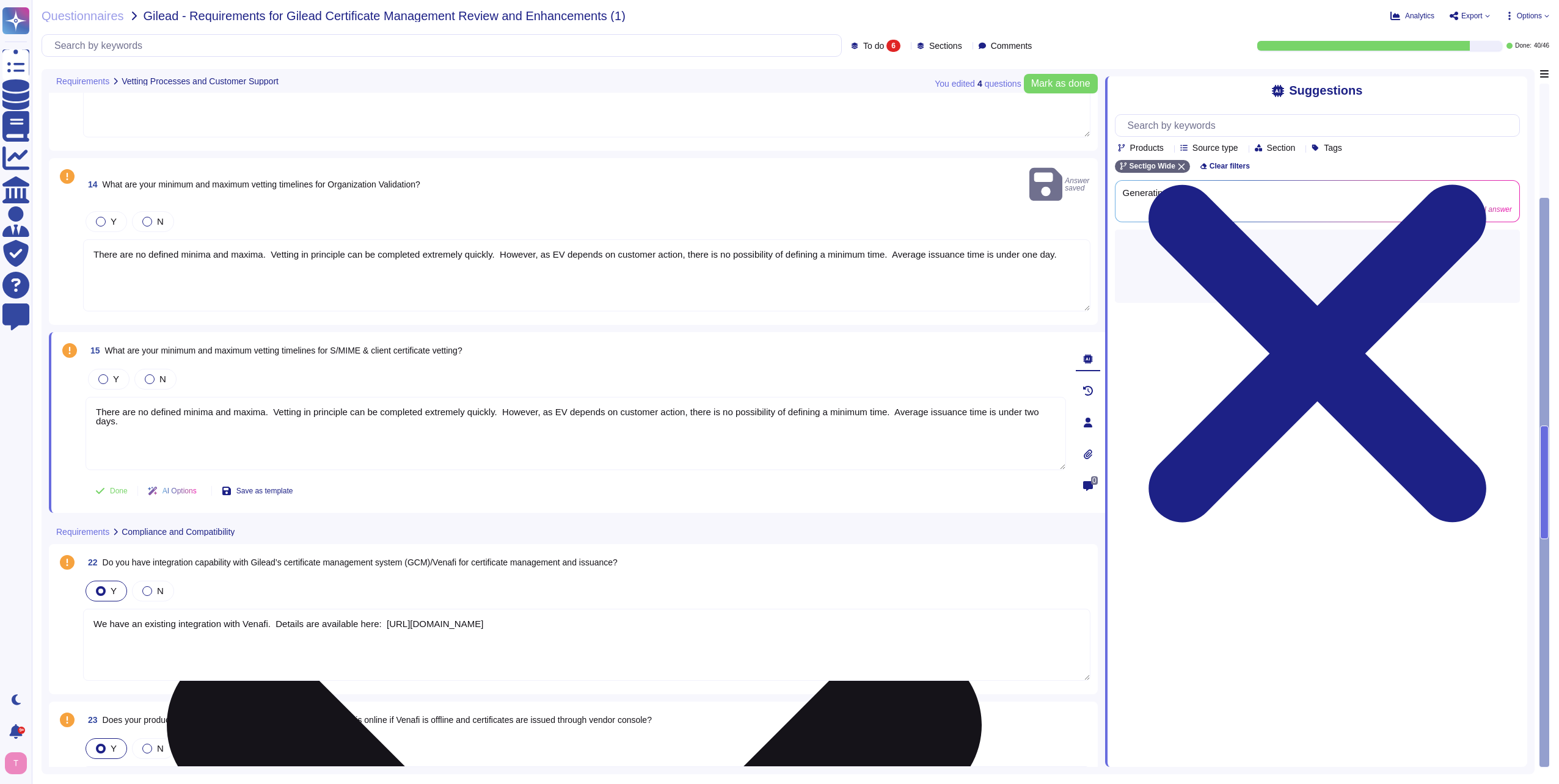
click at [137, 409] on textarea "There are no defined minima and maxima. Vetting in principle can be completed e…" at bounding box center [575, 433] width 980 height 73
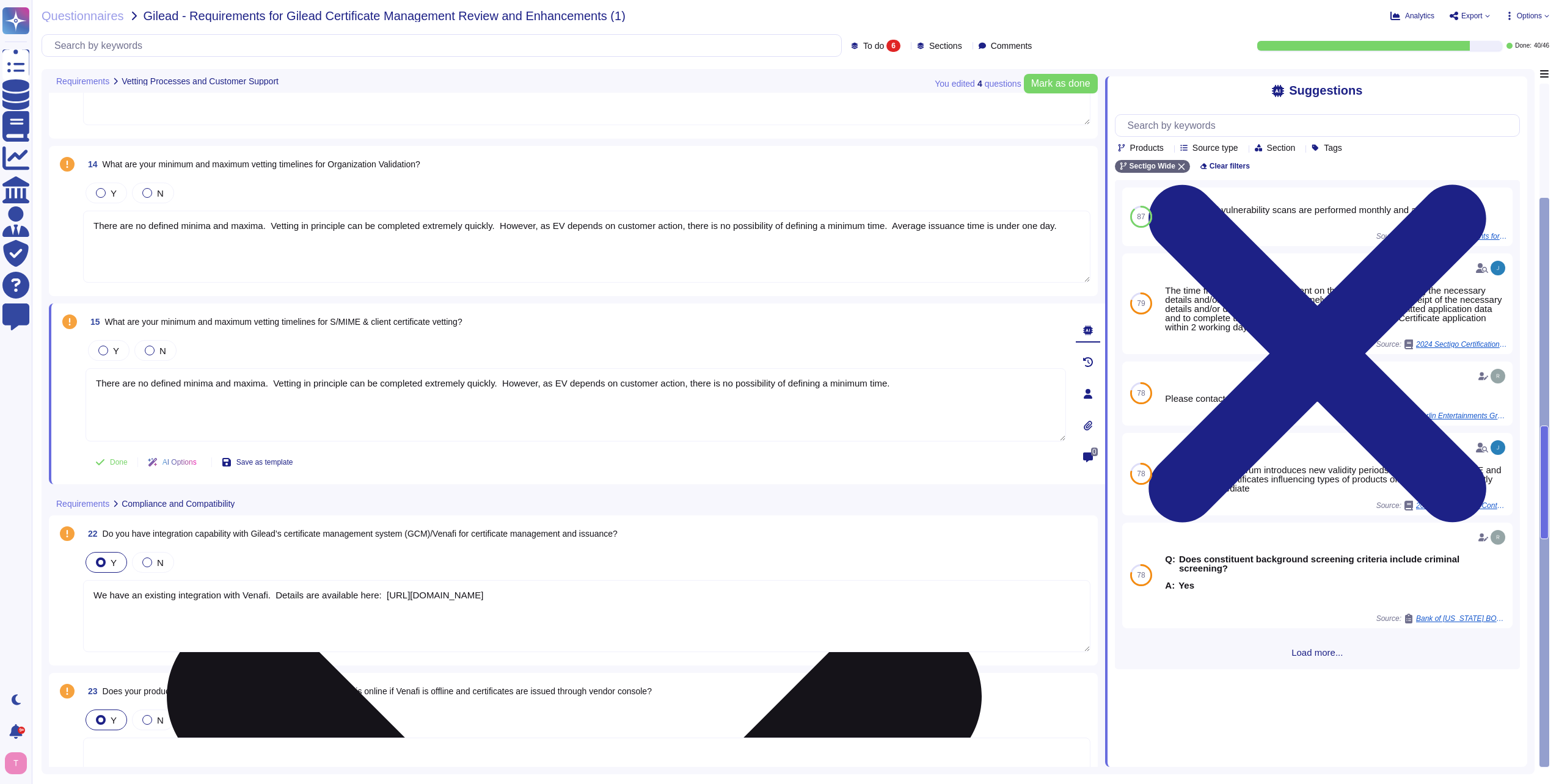
scroll to position [266, 0]
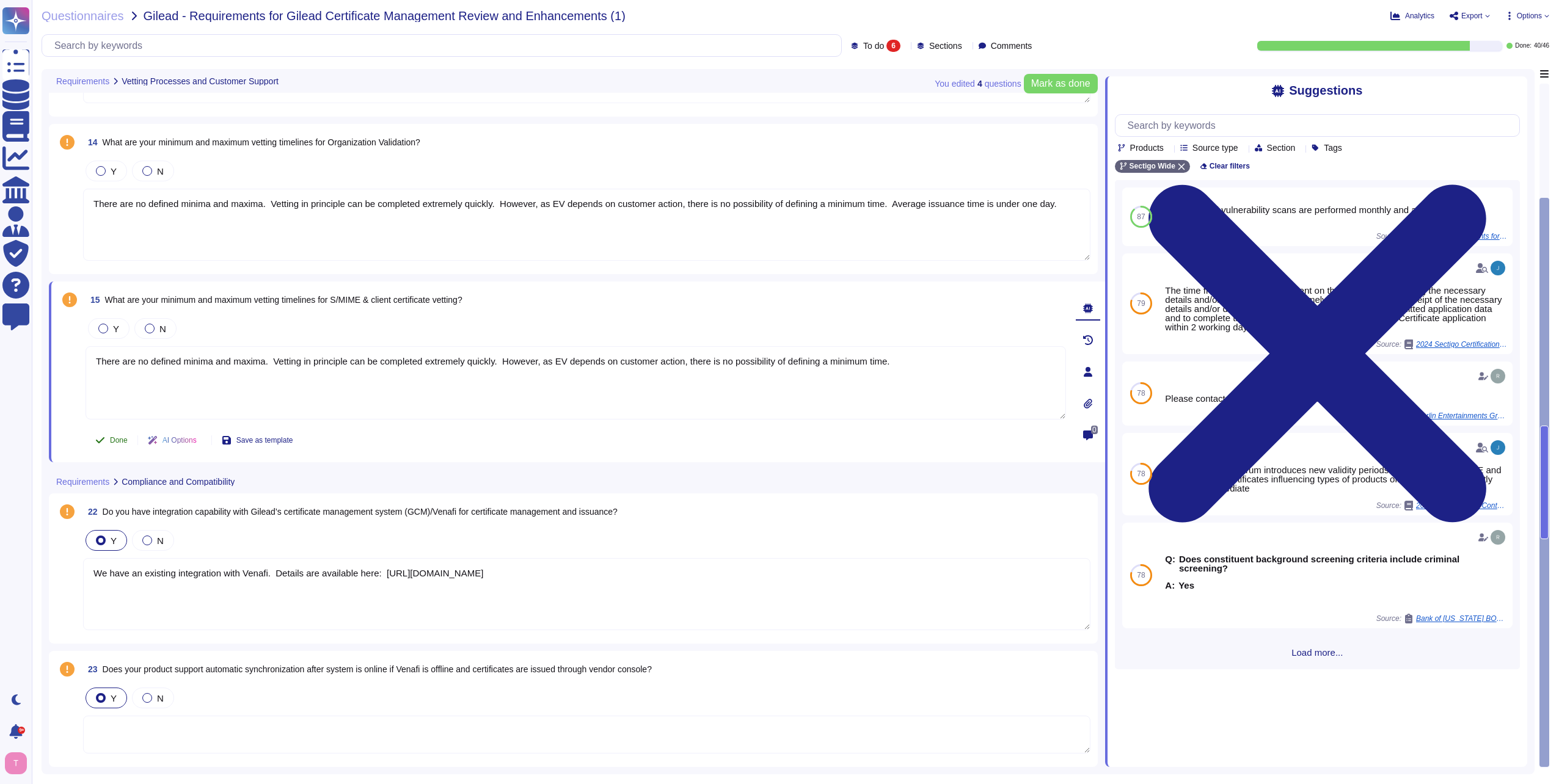
type textarea "There are no defined minima and maxima. Vetting in principle can be completed e…"
click at [113, 438] on span "Done" at bounding box center [118, 440] width 18 height 7
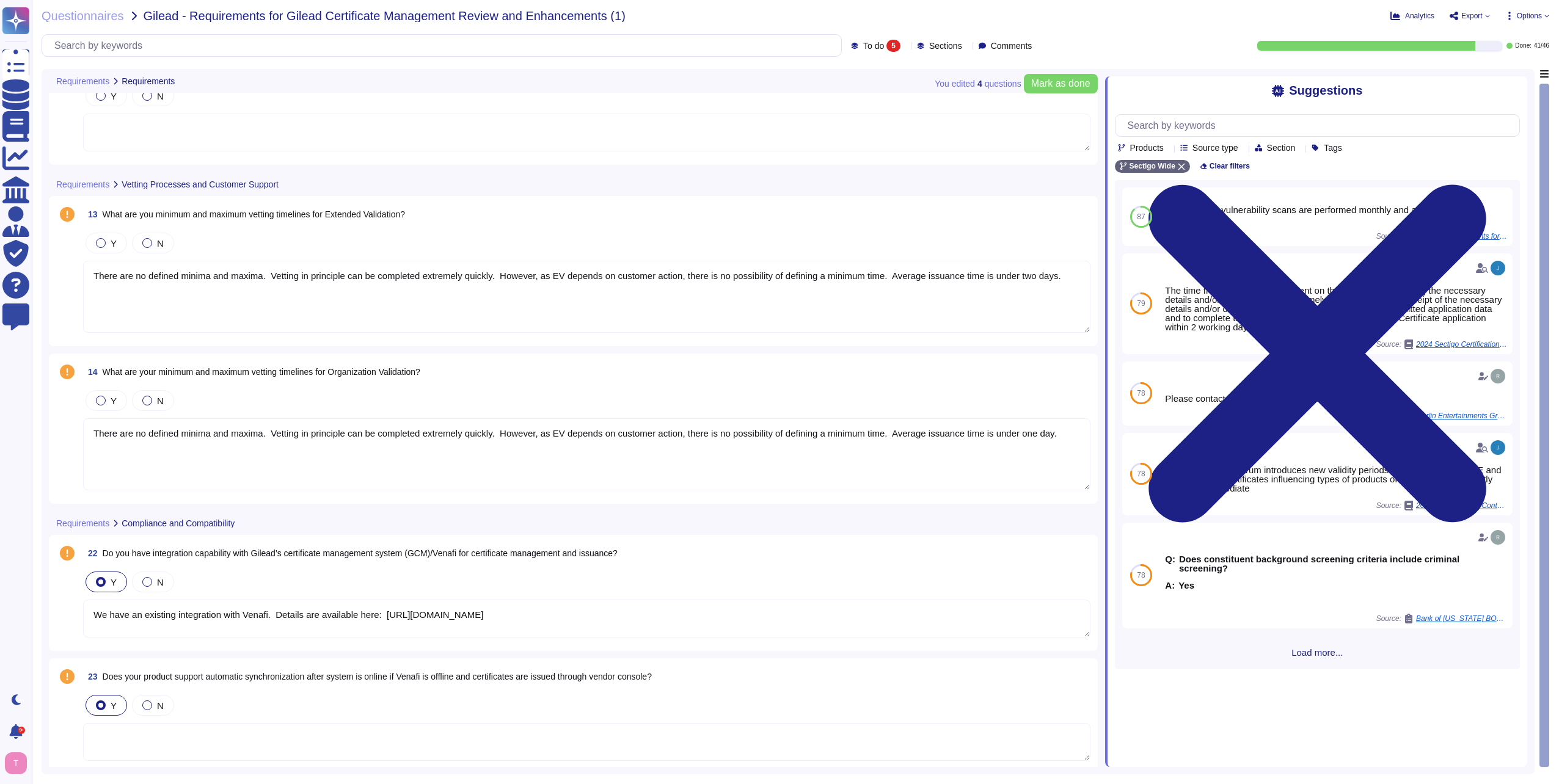
type textarea "We have an existing integration with Venafi. Details are available here: [URL][…"
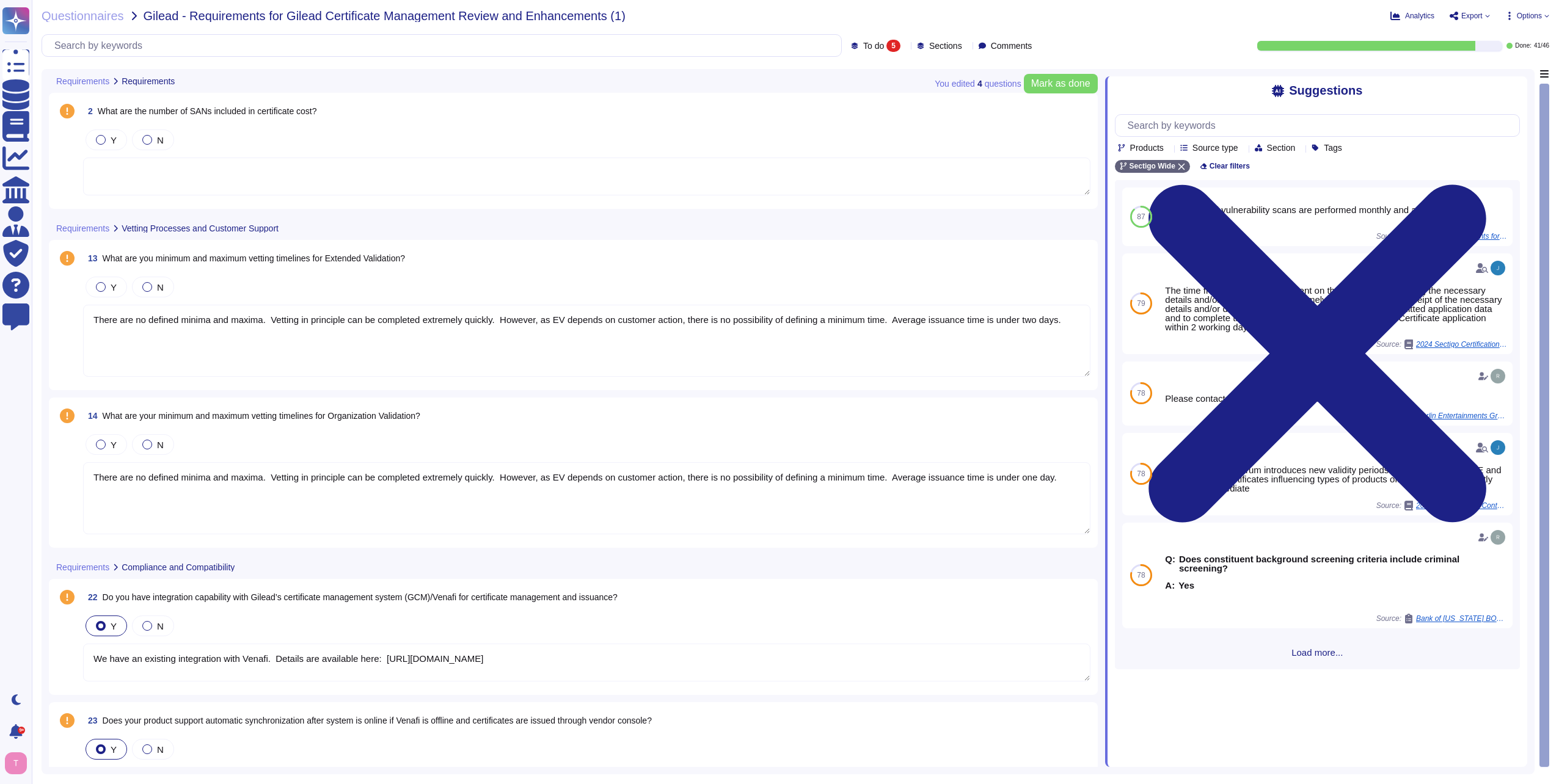
click at [141, 349] on textarea "There are no defined minima and maxima. Vetting in principle can be completed e…" at bounding box center [587, 341] width 1007 height 72
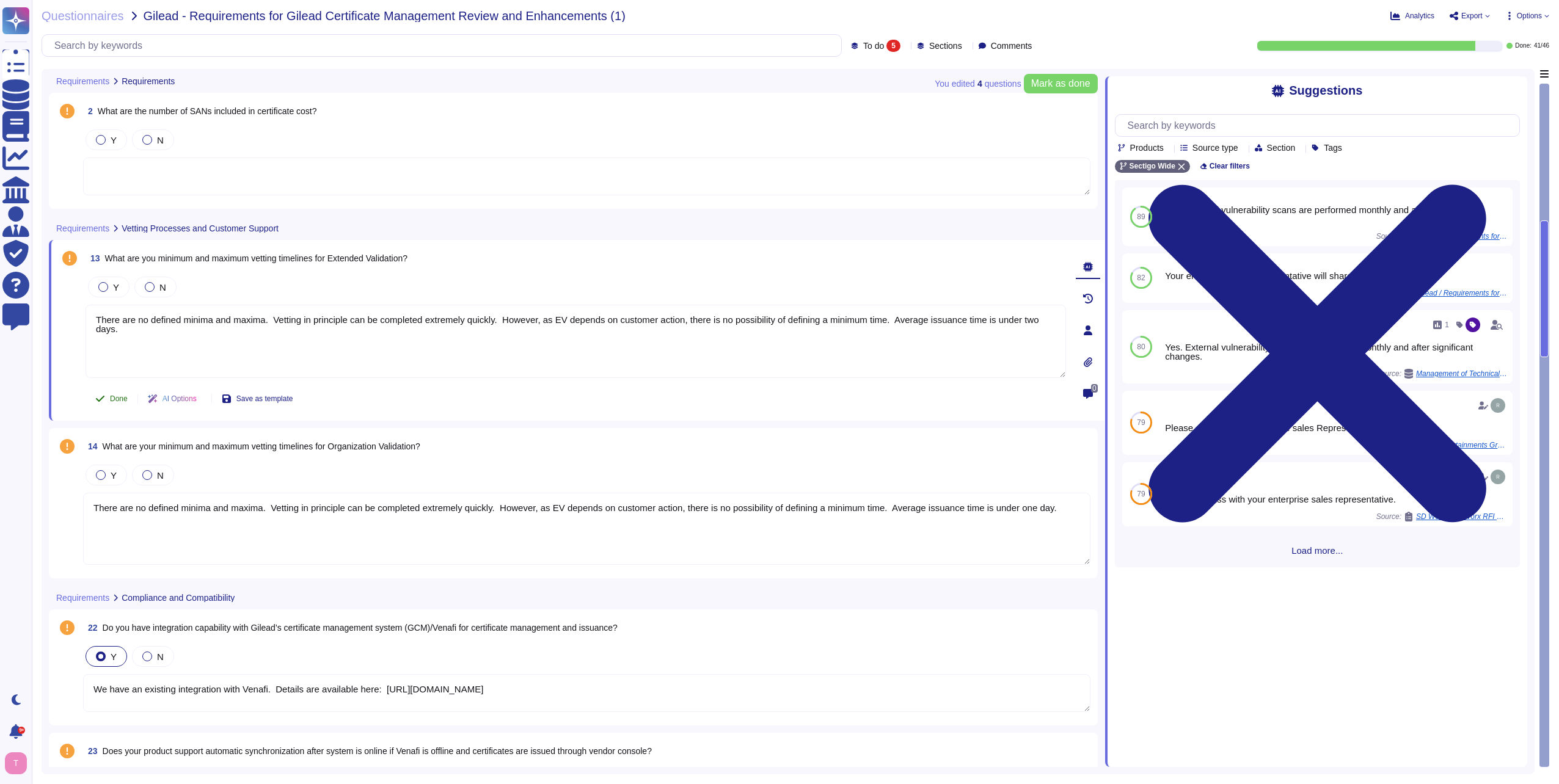
click at [122, 399] on span "Done" at bounding box center [118, 398] width 18 height 7
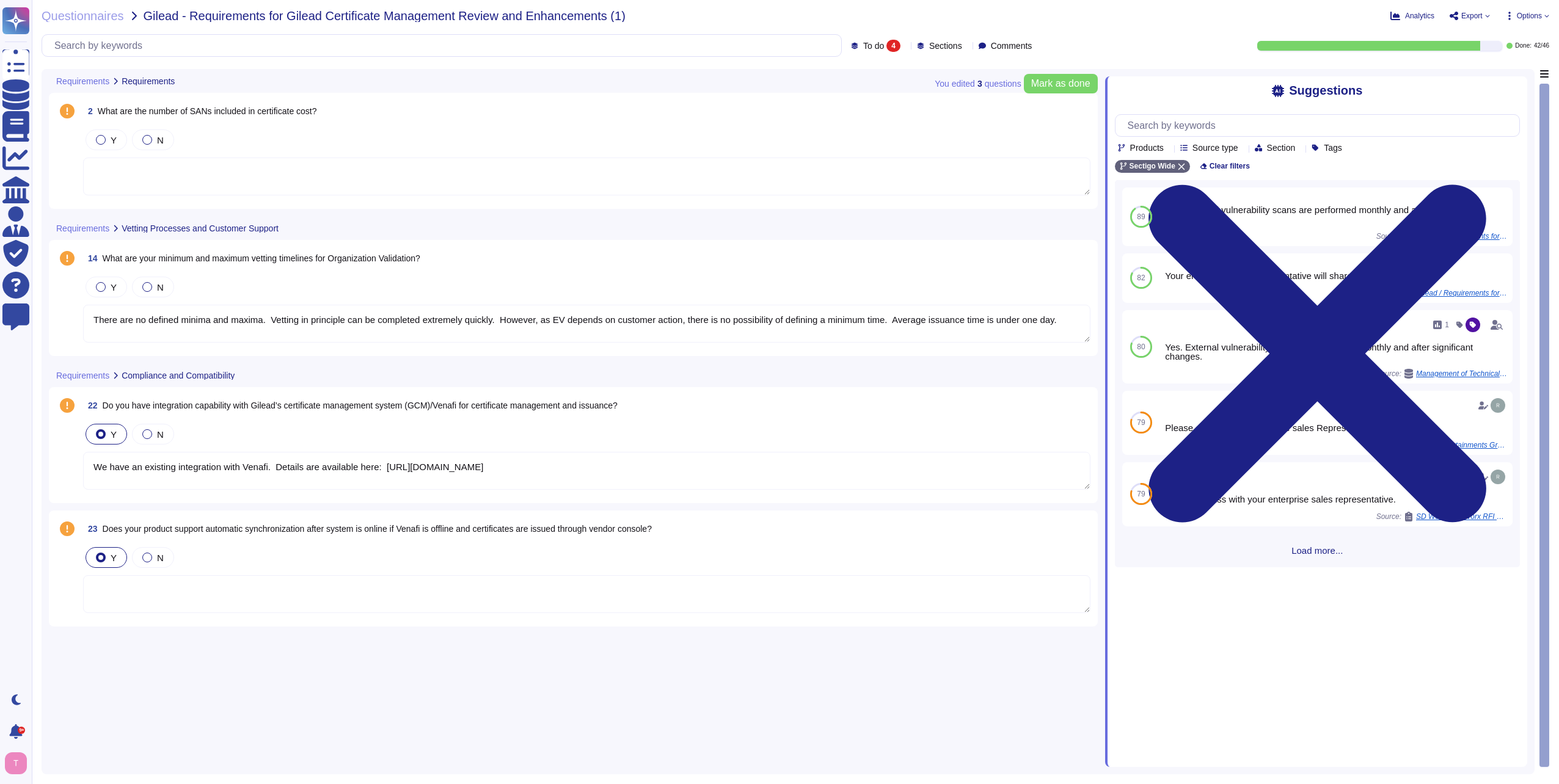
type textarea "There are no defined minima and maxima. Vetting in principle can be completed e…"
type textarea "We have an existing integration with Venafi. Details are available here: [URL][…"
click at [180, 327] on textarea "There are no defined minima and maxima. Vetting in principle can be completed e…" at bounding box center [587, 324] width 1007 height 38
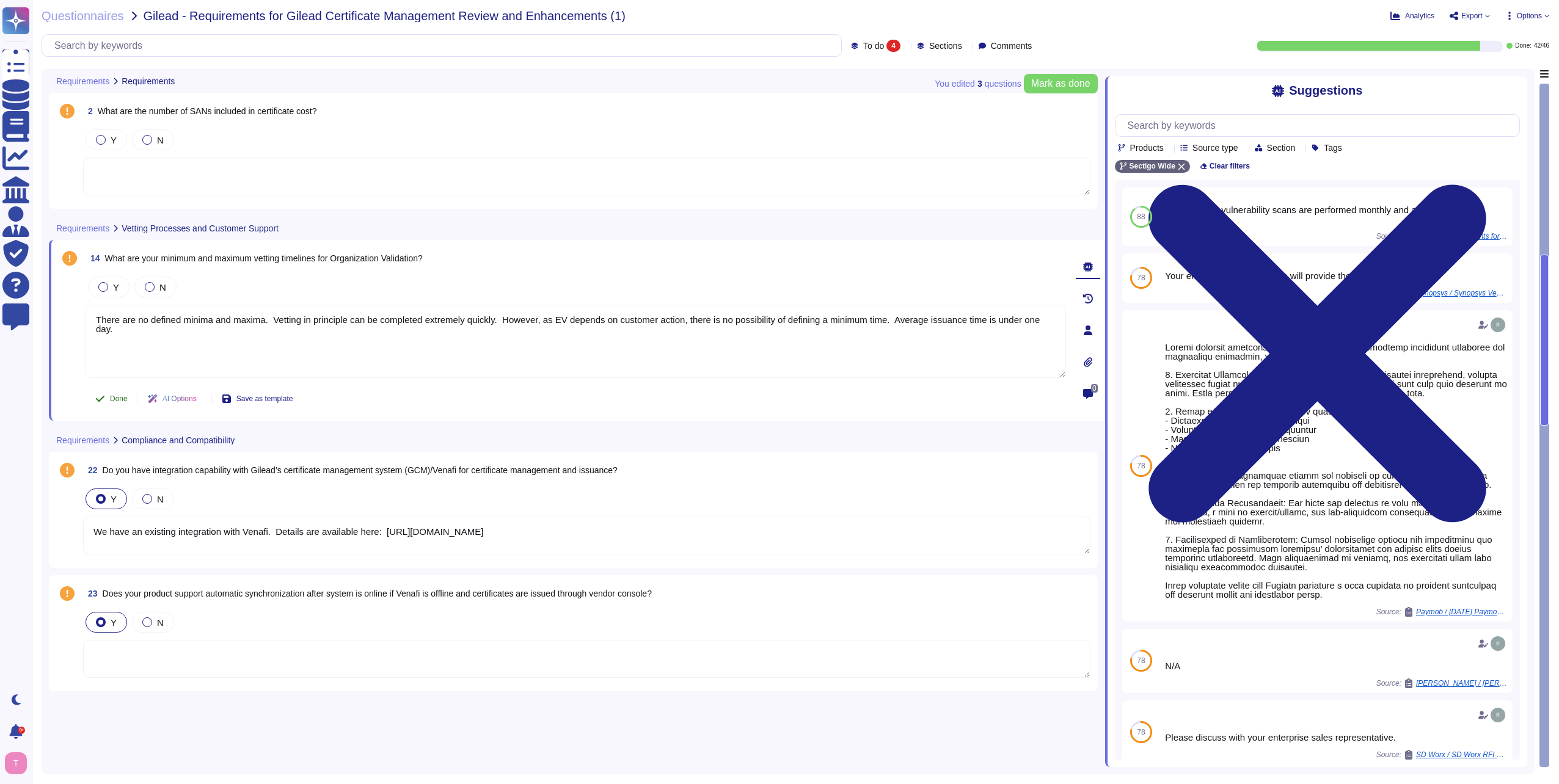
click at [116, 399] on span "Done" at bounding box center [118, 398] width 18 height 7
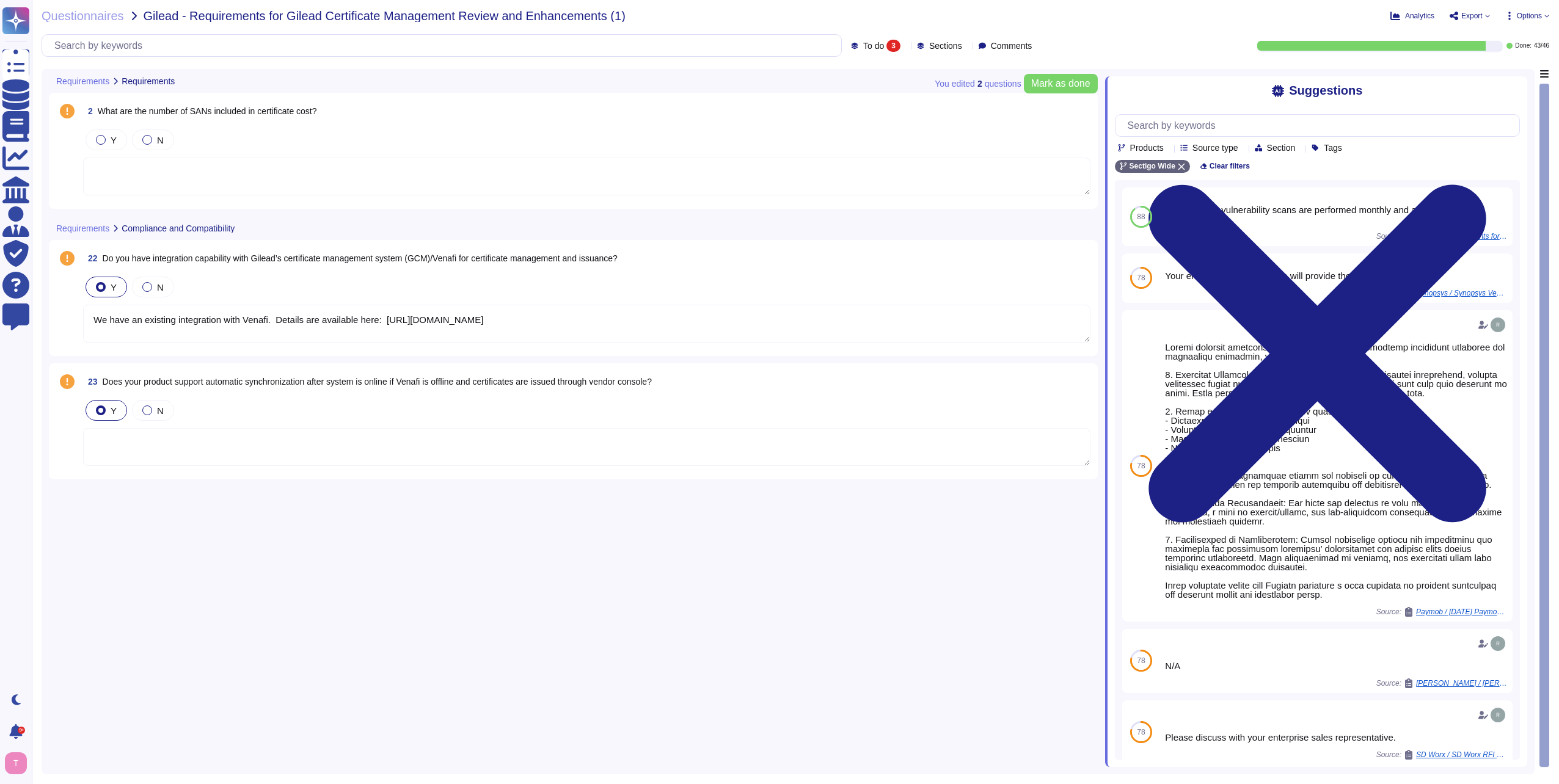
type textarea "We have an existing integration with Venafi. Details are available here: [URL][…"
click at [290, 336] on textarea "We have an existing integration with Venafi. Details are available here: [URL][…" at bounding box center [587, 324] width 1007 height 38
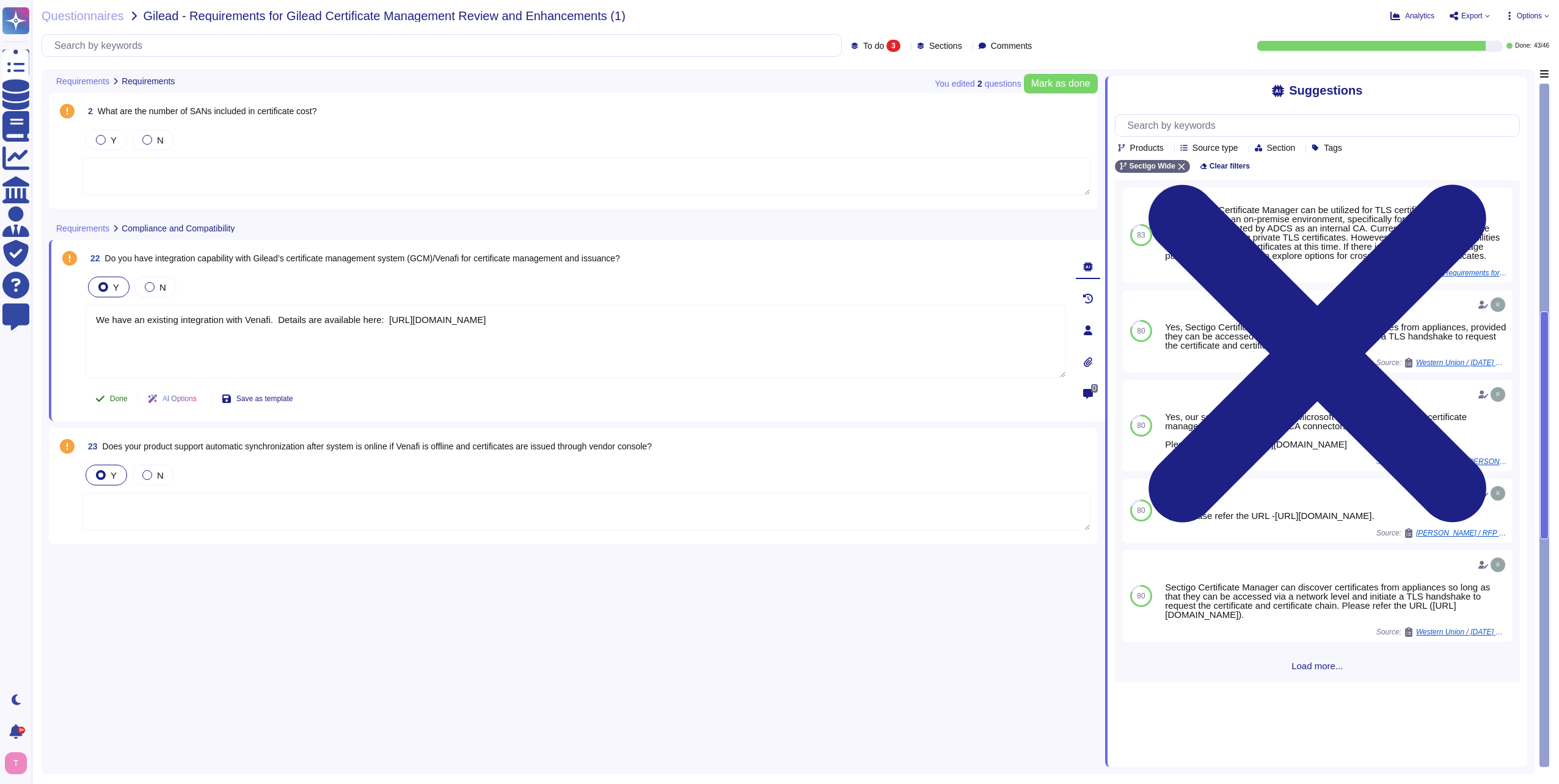
click at [116, 396] on span "Done" at bounding box center [118, 398] width 18 height 7
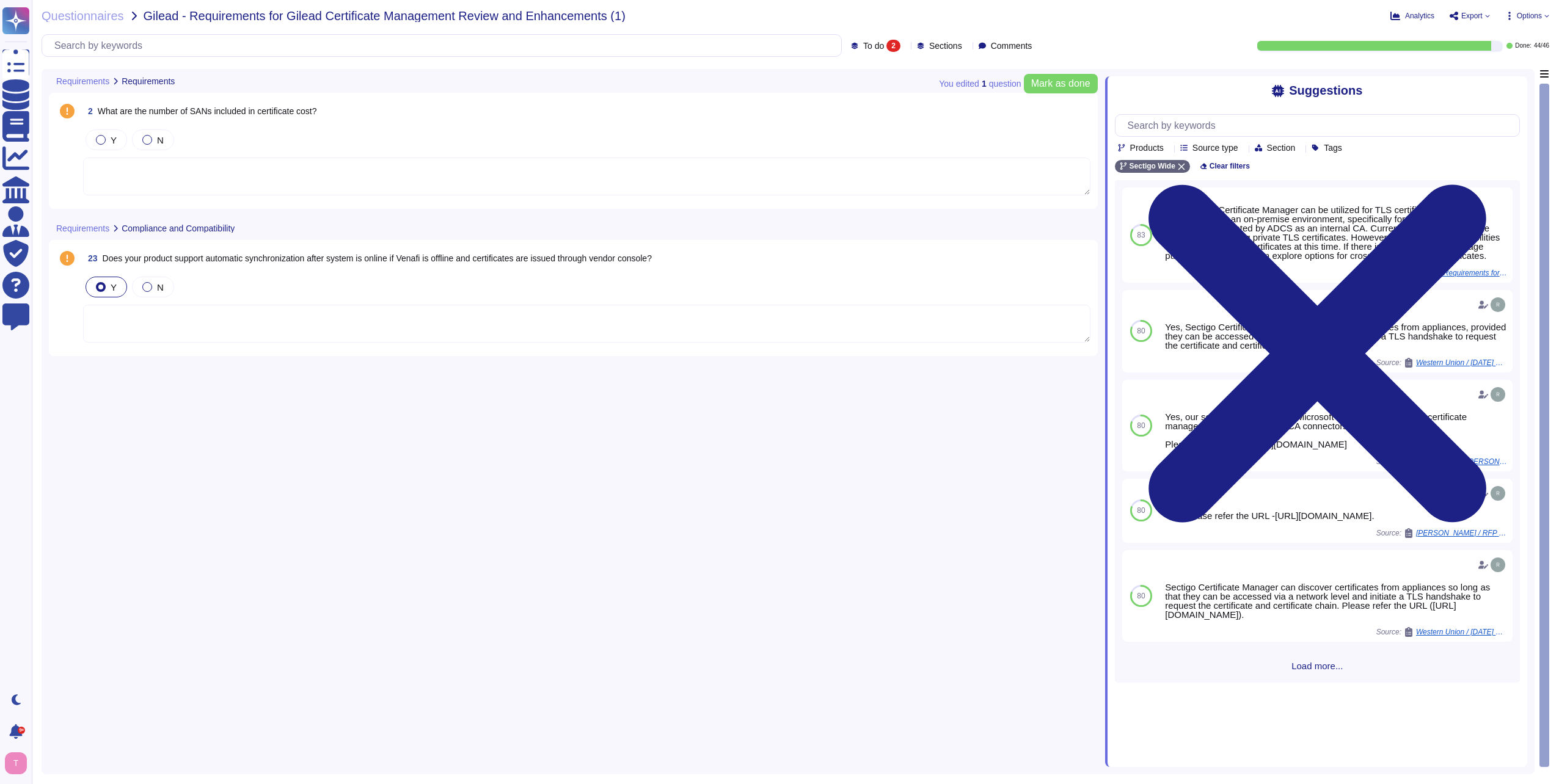
click at [197, 322] on textarea at bounding box center [587, 324] width 1007 height 38
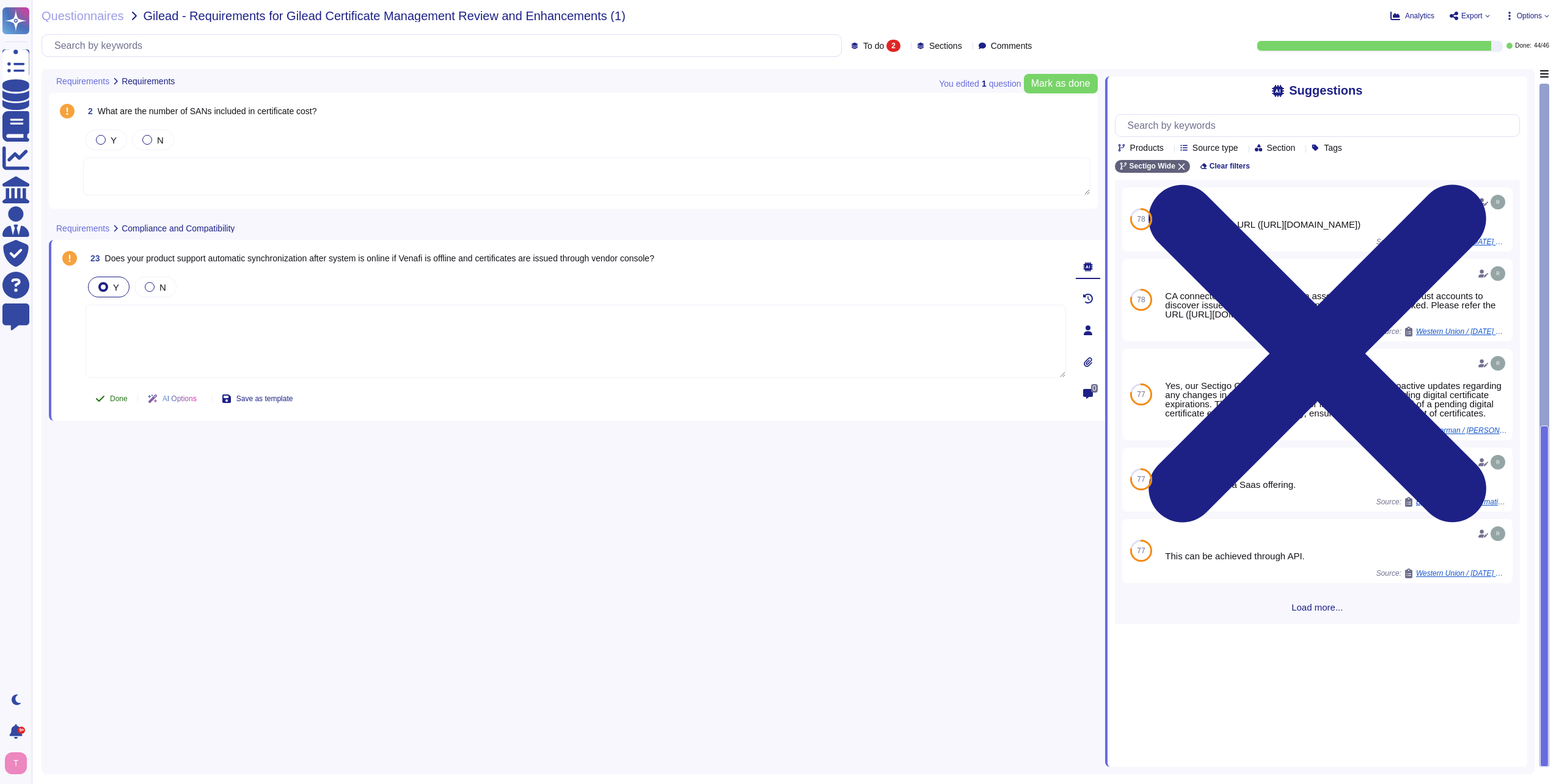
click at [112, 396] on span "Done" at bounding box center [118, 398] width 18 height 7
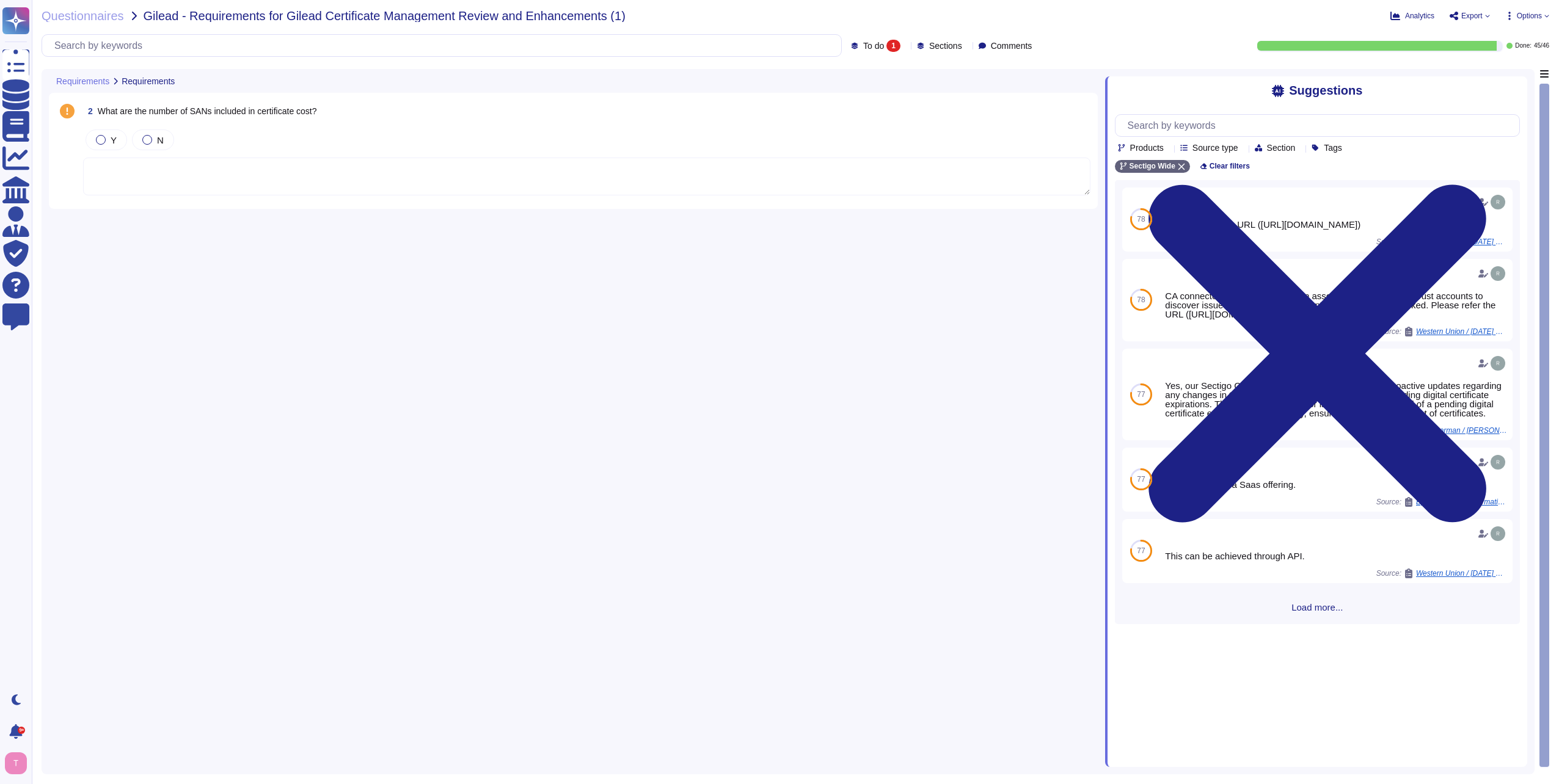
click at [169, 170] on textarea at bounding box center [587, 176] width 1007 height 38
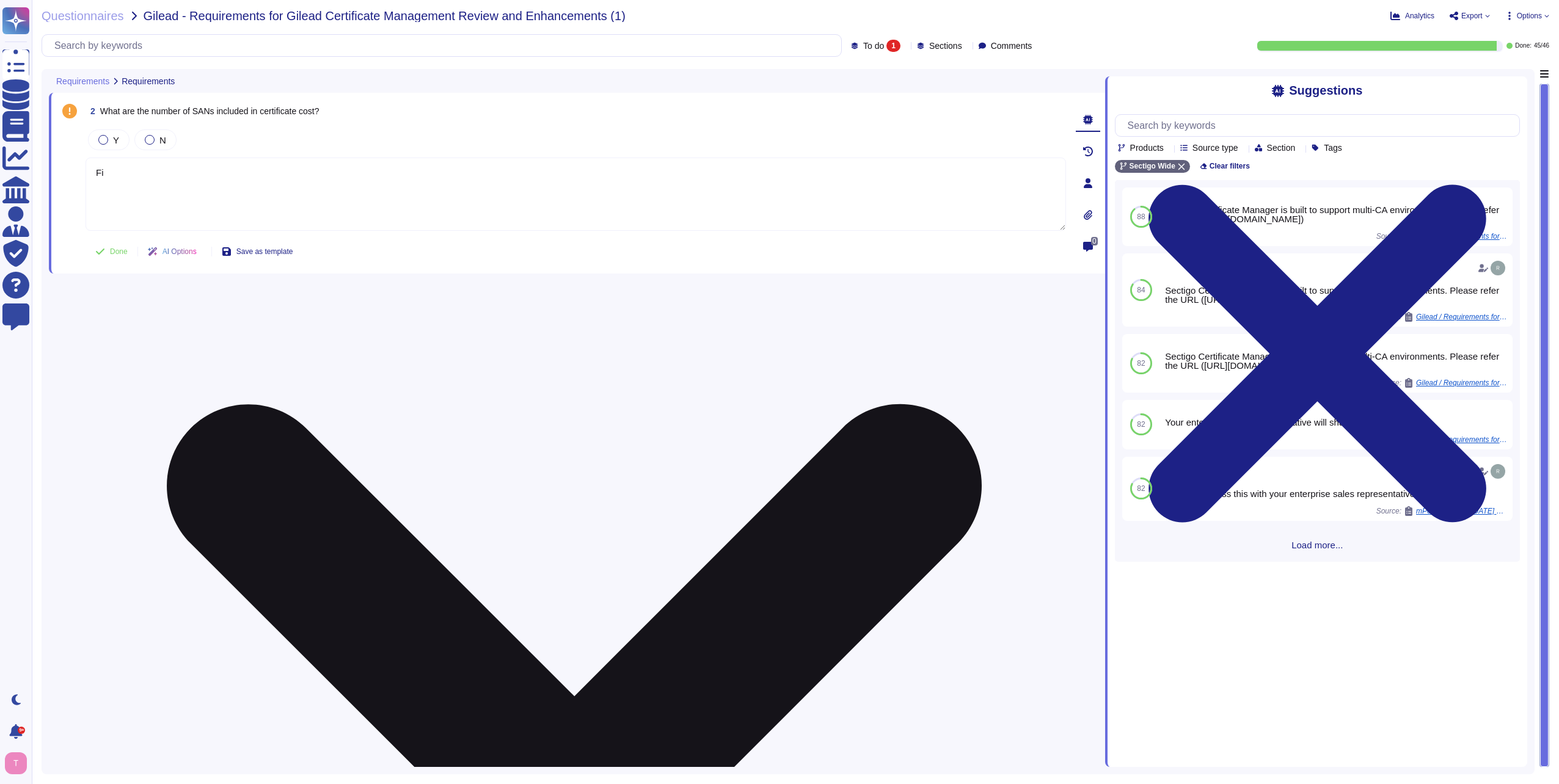
type textarea "F"
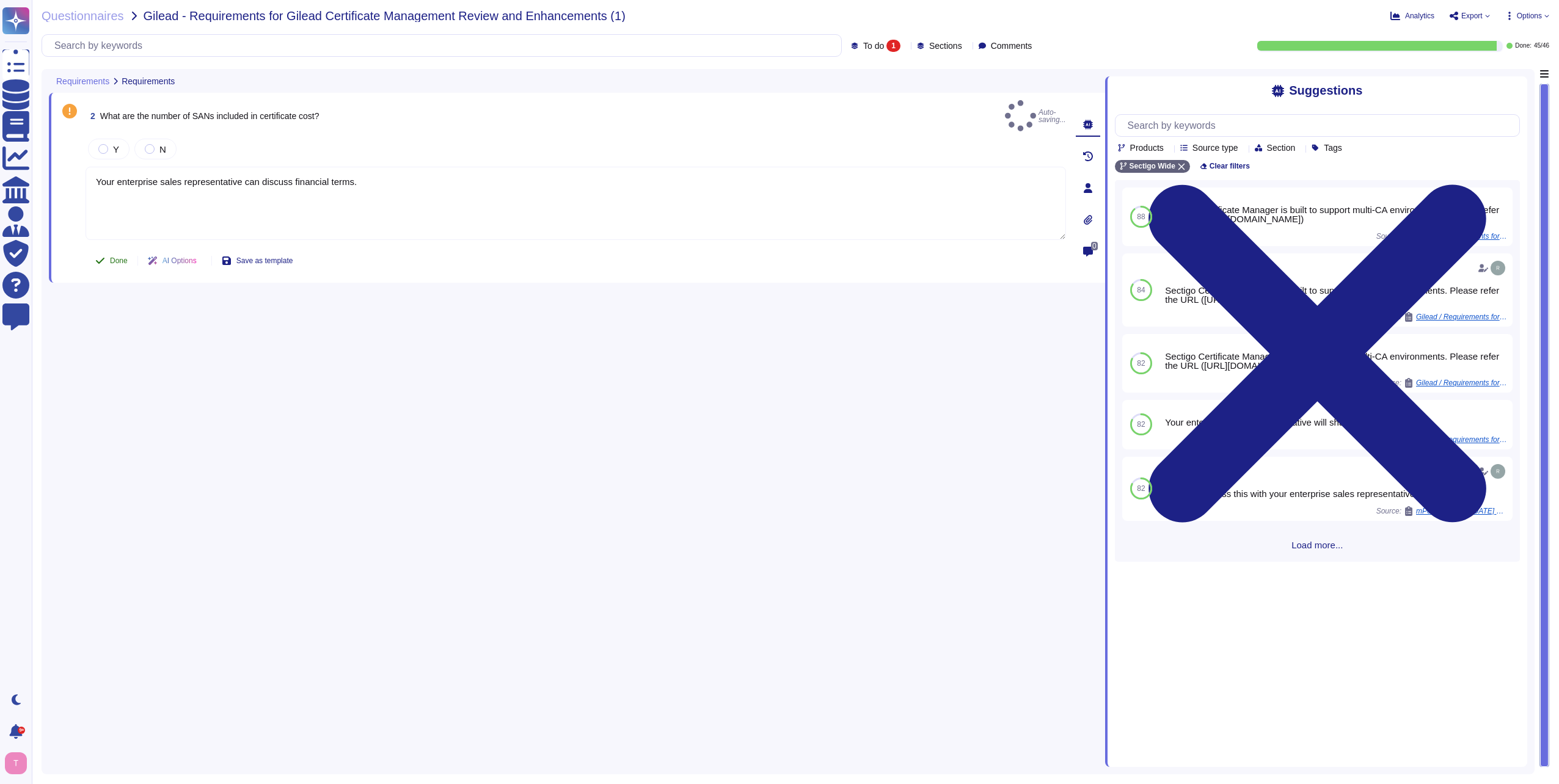
type textarea "Your enterprise sales representative can discuss financial terms."
click at [109, 256] on button "Done" at bounding box center [111, 260] width 52 height 24
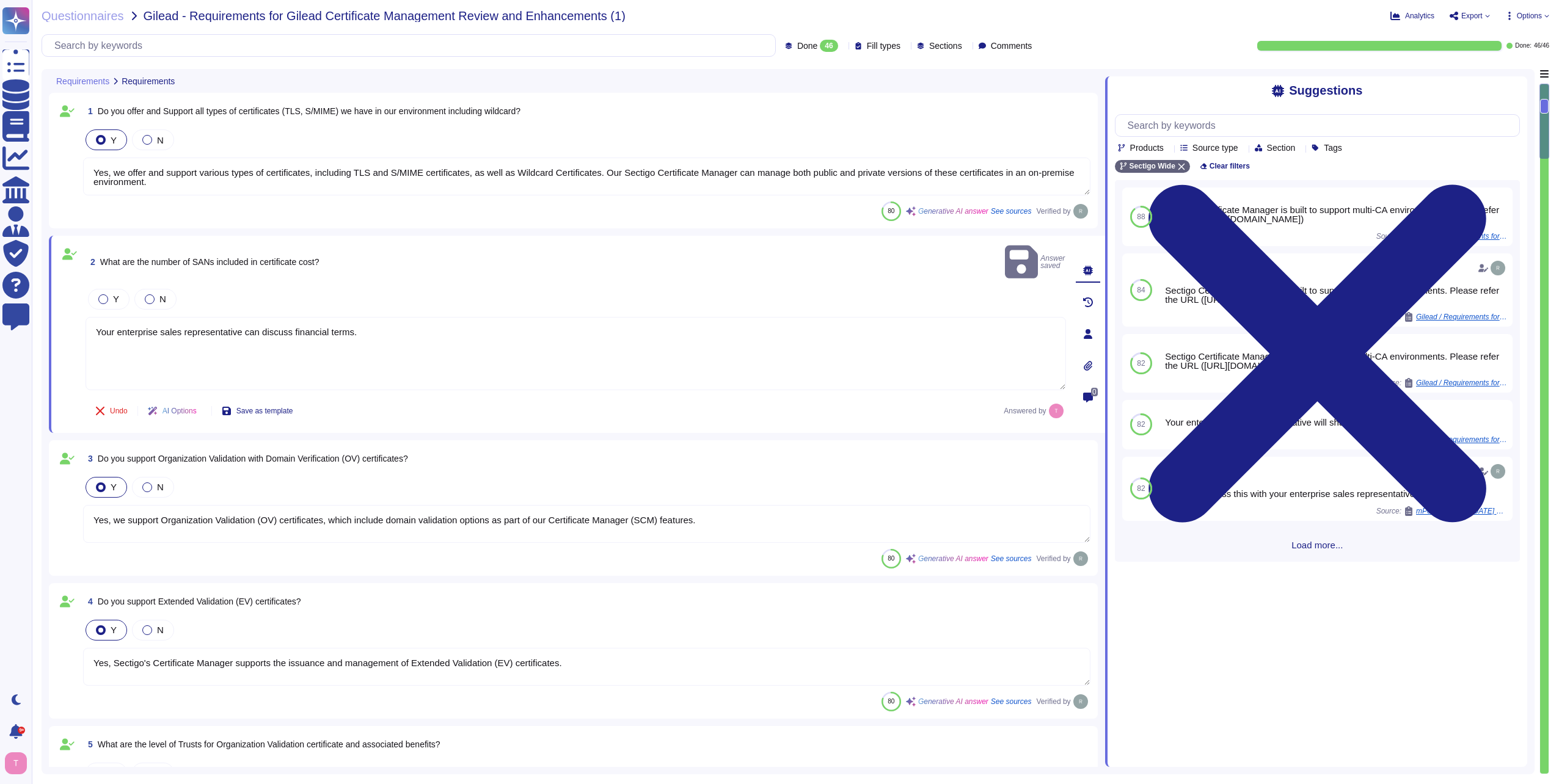
type textarea "Yes, we offer and support various types of certificates, including TLS and S/MI…"
type textarea "Your enterprise sales representative can discuss financial terms."
type textarea "Yes, we support Organization Validation (OV) certificates, which include domain…"
type textarea "Yes, Sectigo's Certificate Manager supports the issuance and management of Exte…"
type textarea "Your enterprise sales representative will share the details."
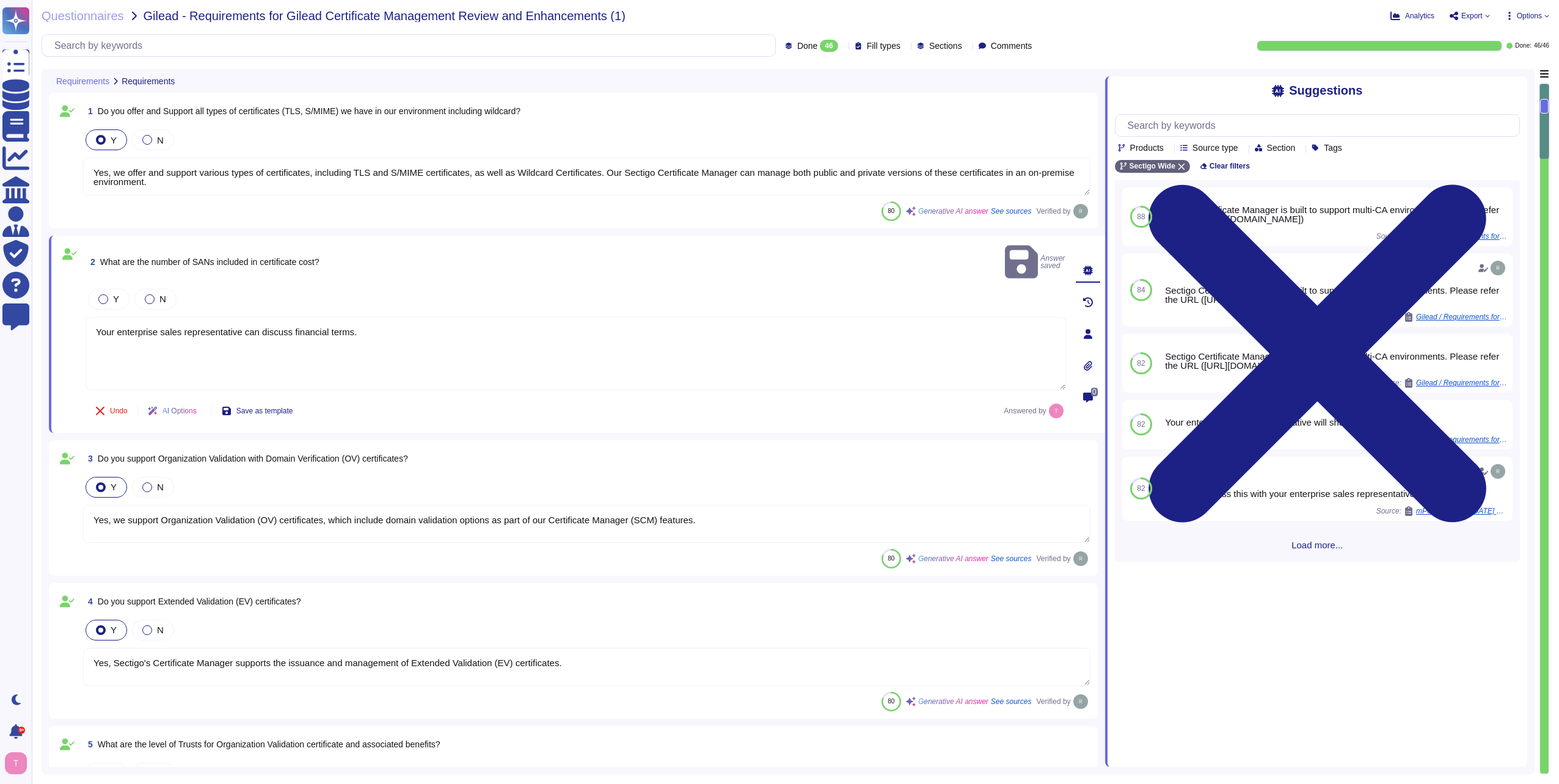
type textarea "Your enterprise sales representative will share the details."
type textarea "Sectigo Certificate Manager is built to support multi-CA environments. Please r…"
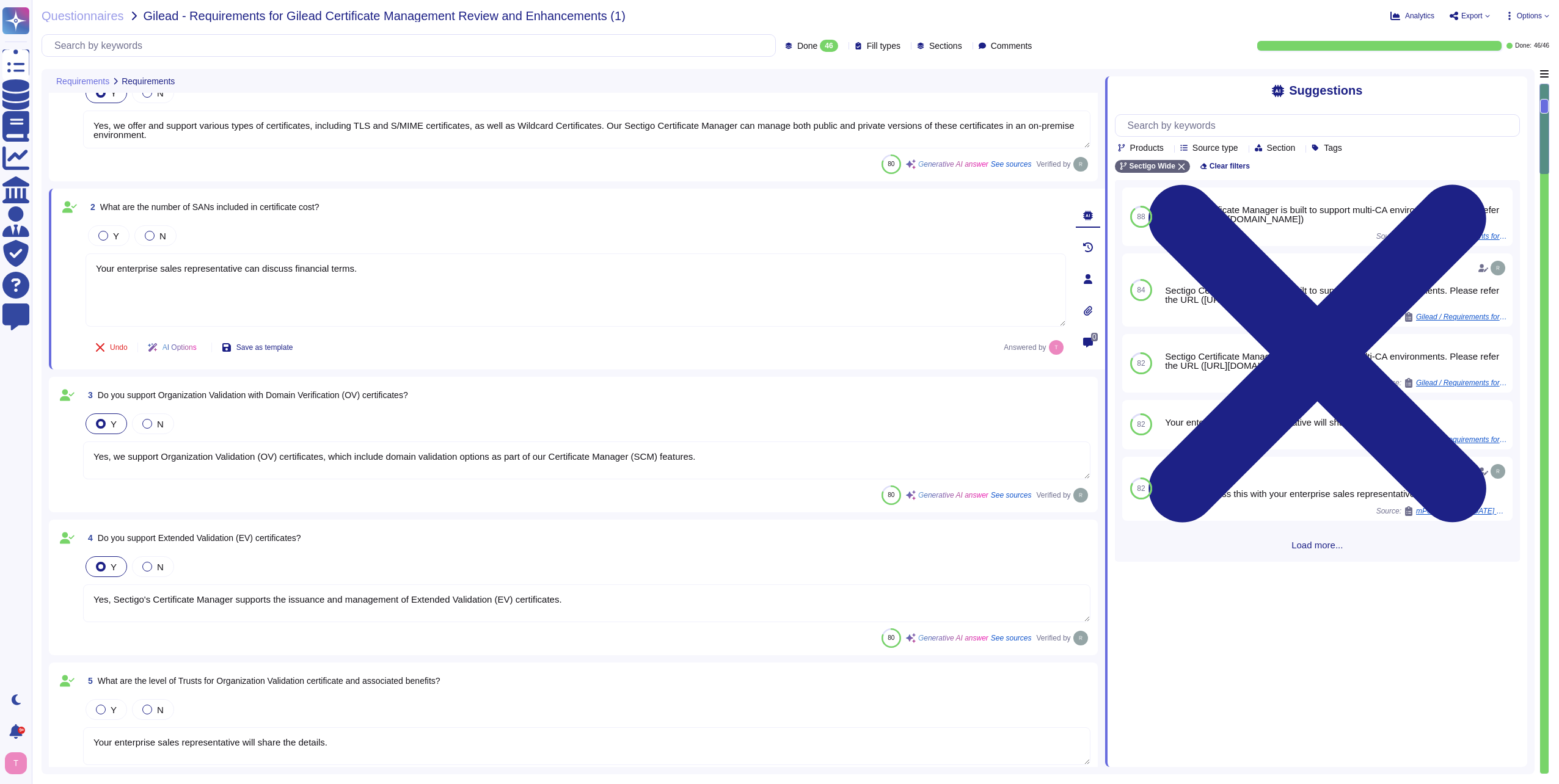
type textarea "Sectigo Certificate Manager is built to support multi-CA environments. Please r…"
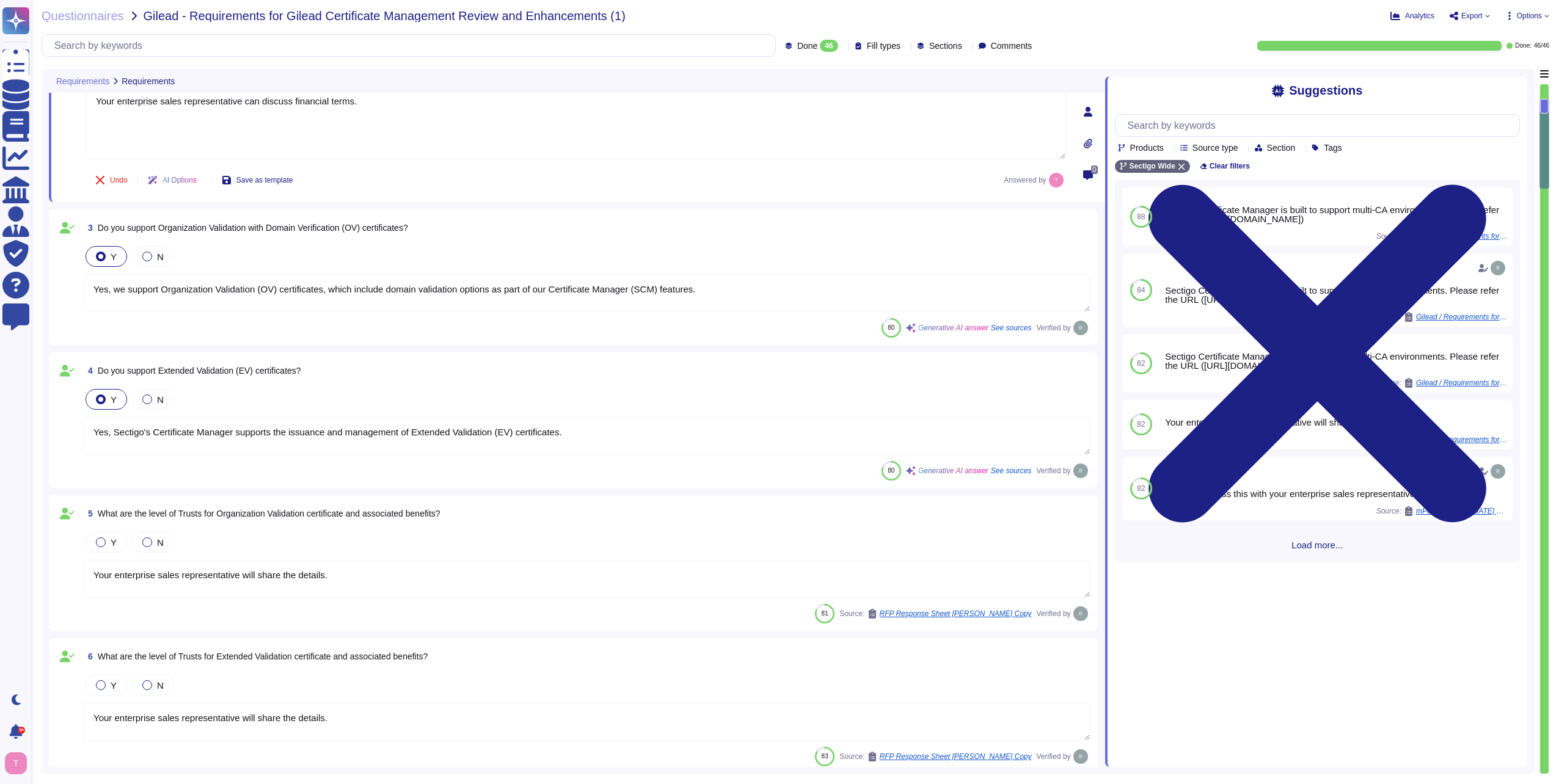
scroll to position [244, 0]
type textarea "Sectigo's policy for re-issuing a certificate involves the following steps: 1. …"
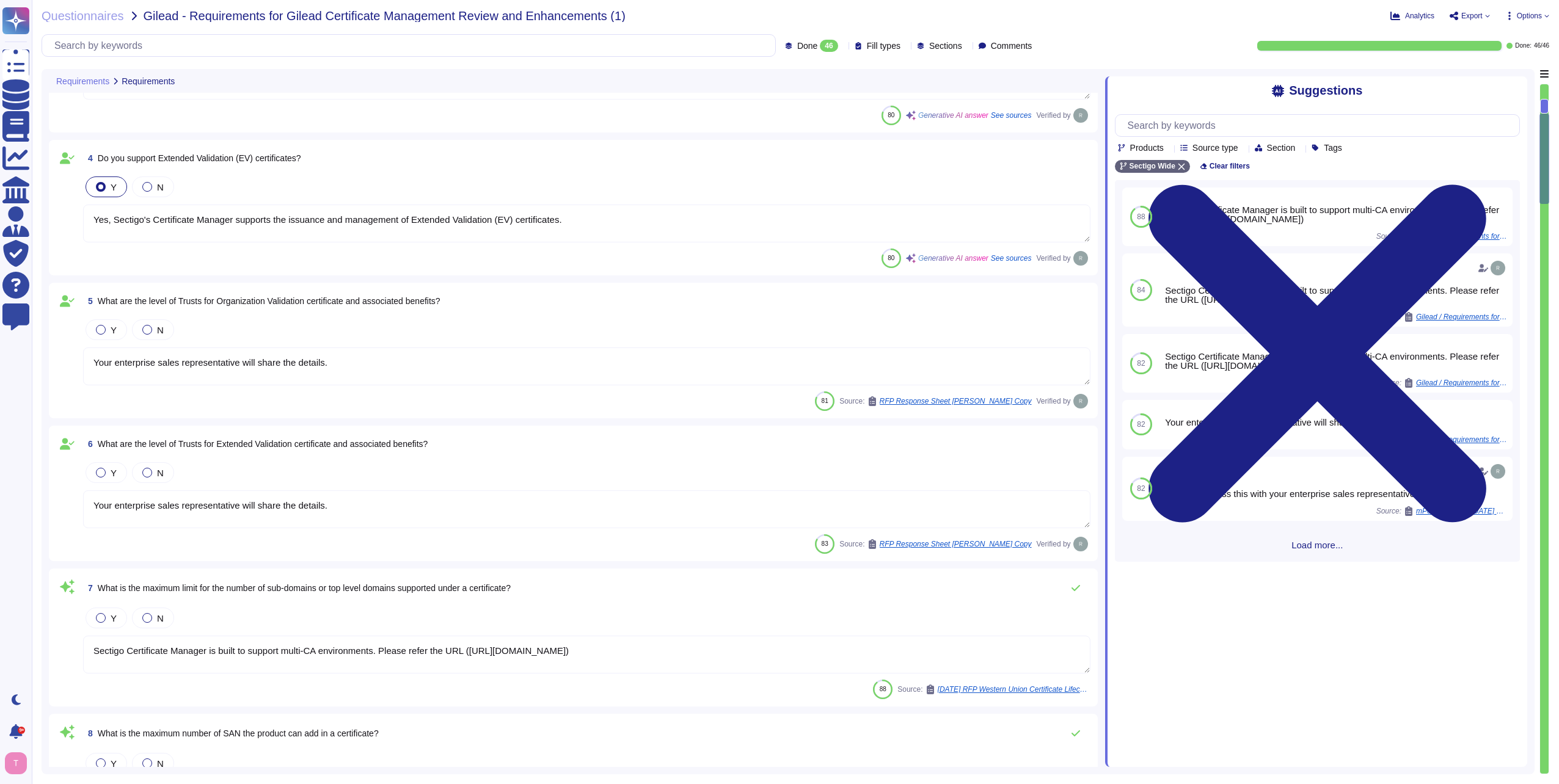
scroll to position [427, 0]
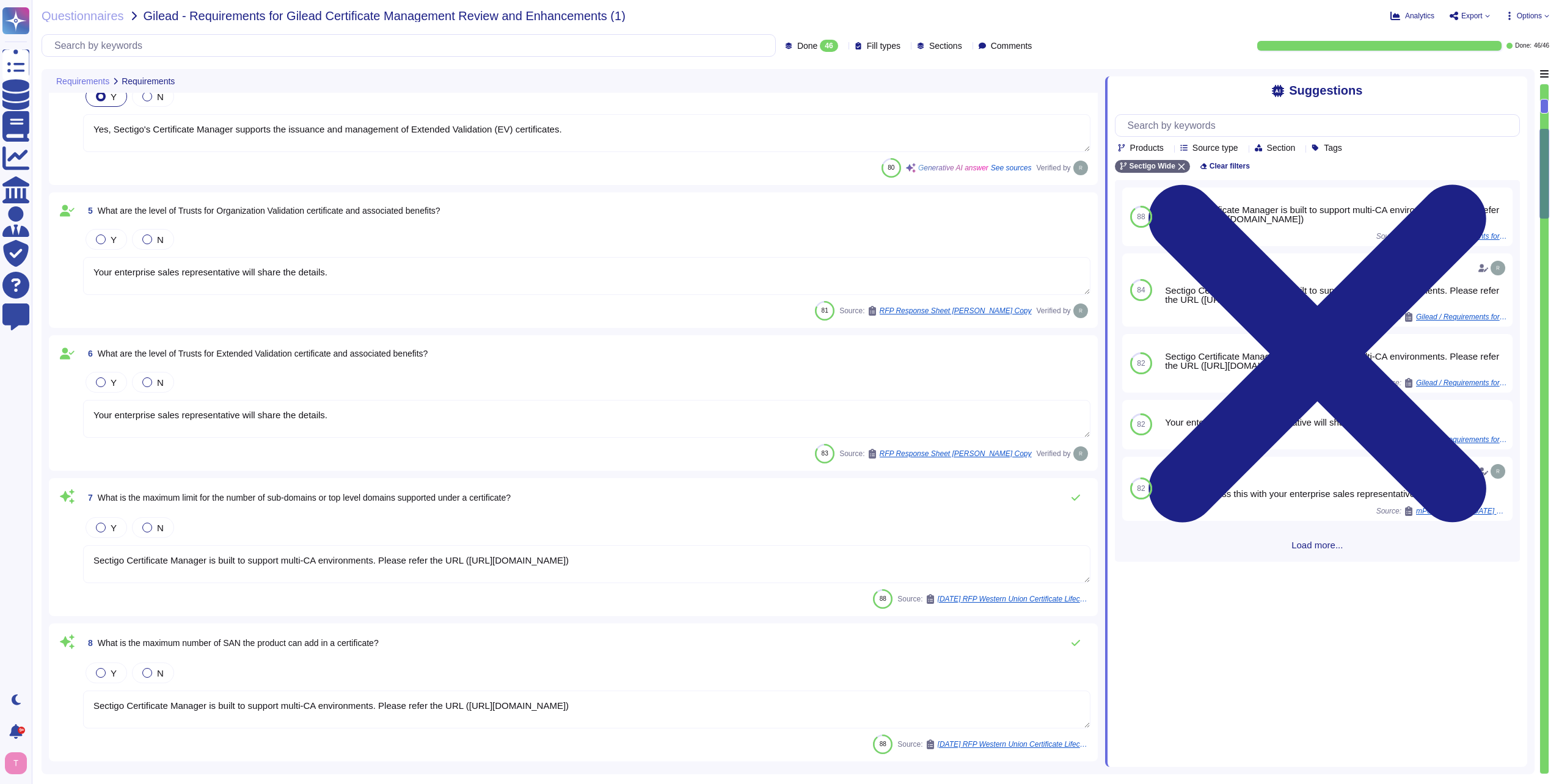
type textarea "Sectigo Certificate Manager is built to support multi-CA environments. Please r…"
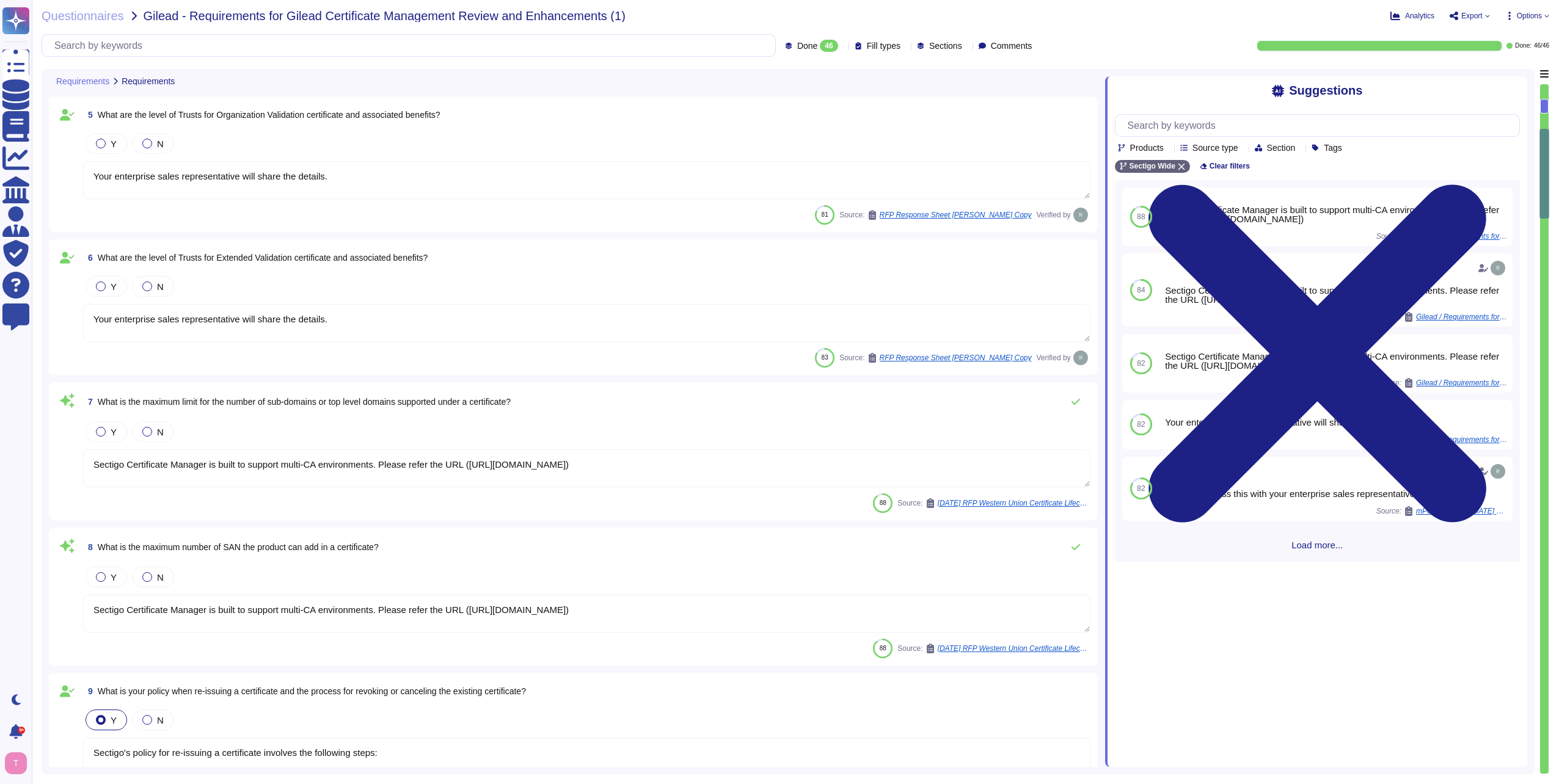
scroll to position [611, 0]
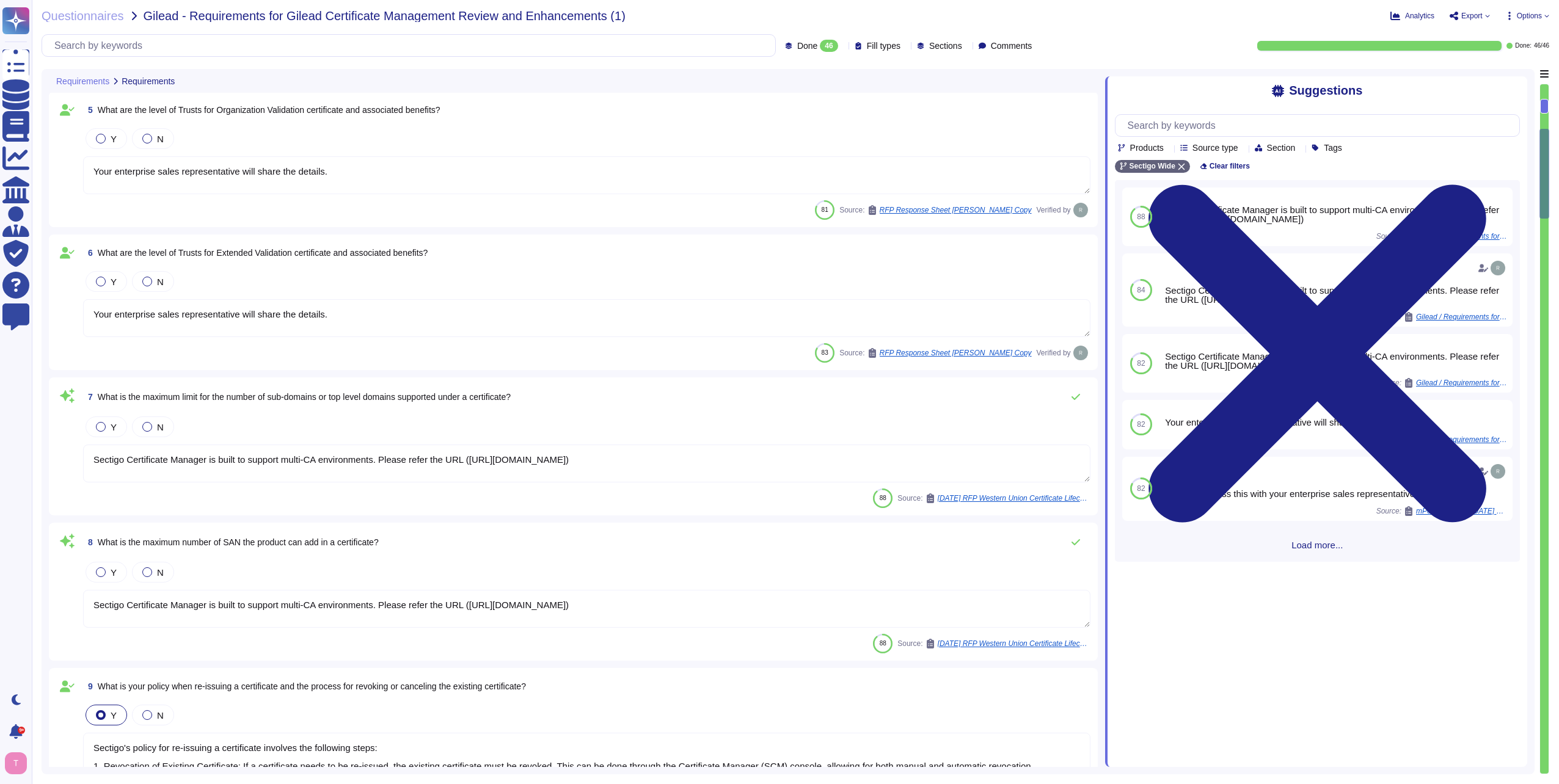
type textarea "You can discuss this with your enterprise sales representative."
click at [330, 175] on textarea "Your enterprise sales representative will share the details." at bounding box center [587, 175] width 1007 height 38
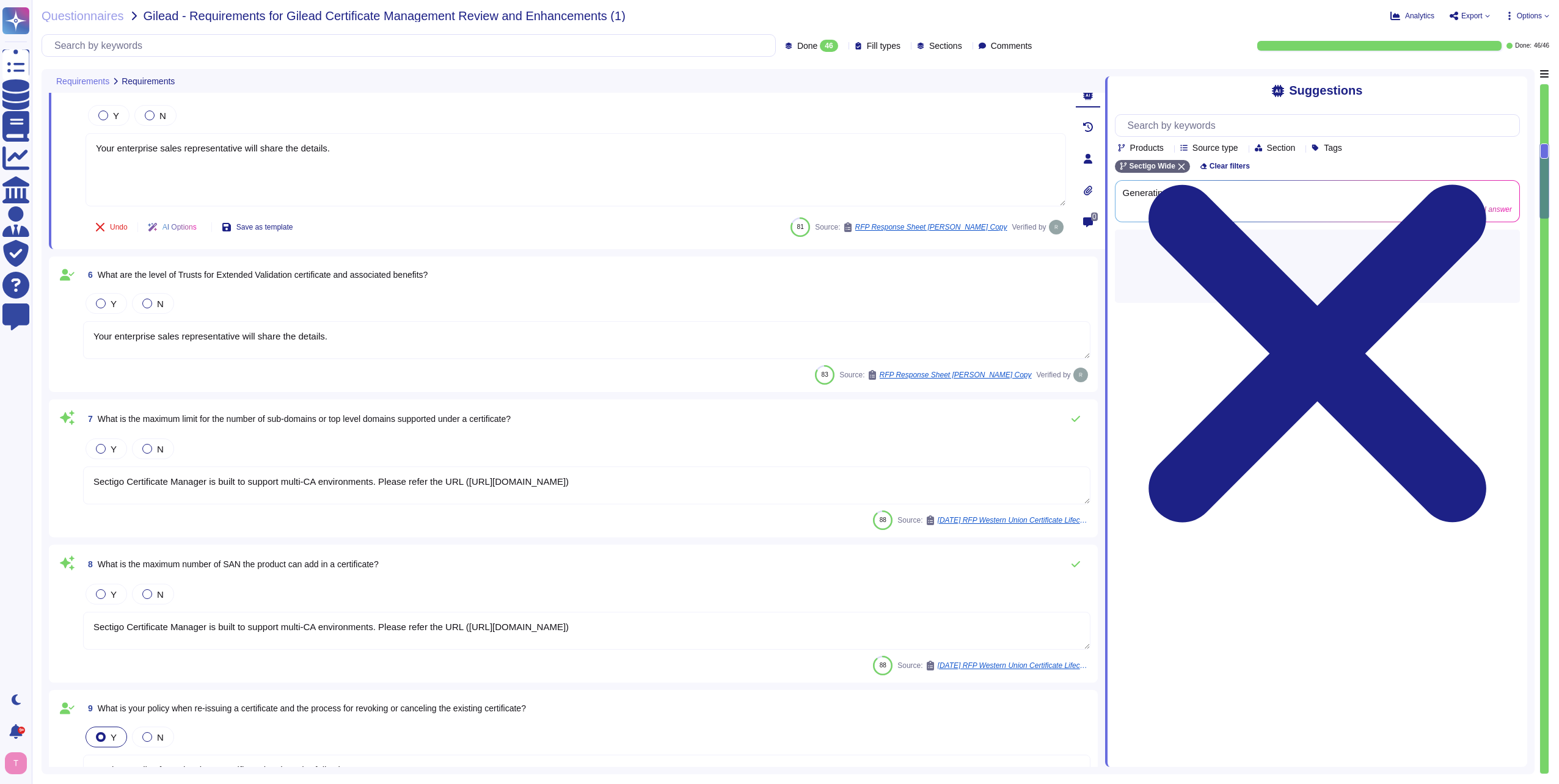
drag, startPoint x: 345, startPoint y: 149, endPoint x: 60, endPoint y: 160, distance: 285.2
click at [60, 160] on div "5 What are the level of Trusts for Organization Validation certificate and asso…" at bounding box center [562, 158] width 1007 height 166
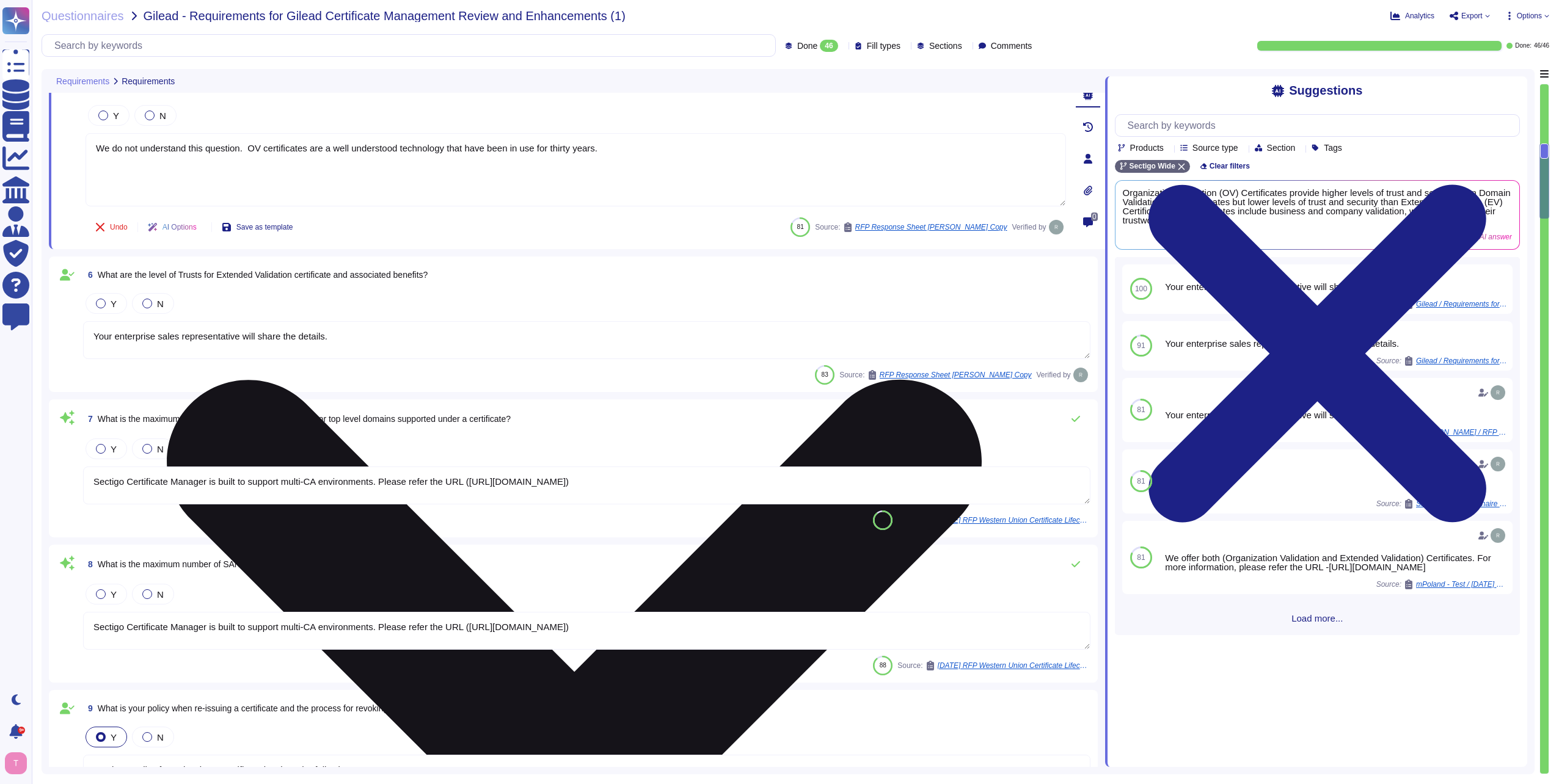
drag, startPoint x: 619, startPoint y: 151, endPoint x: 92, endPoint y: 149, distance: 527.0
click at [92, 149] on textarea "We do not understand this question. OV certificates are a well understood techn…" at bounding box center [575, 169] width 980 height 73
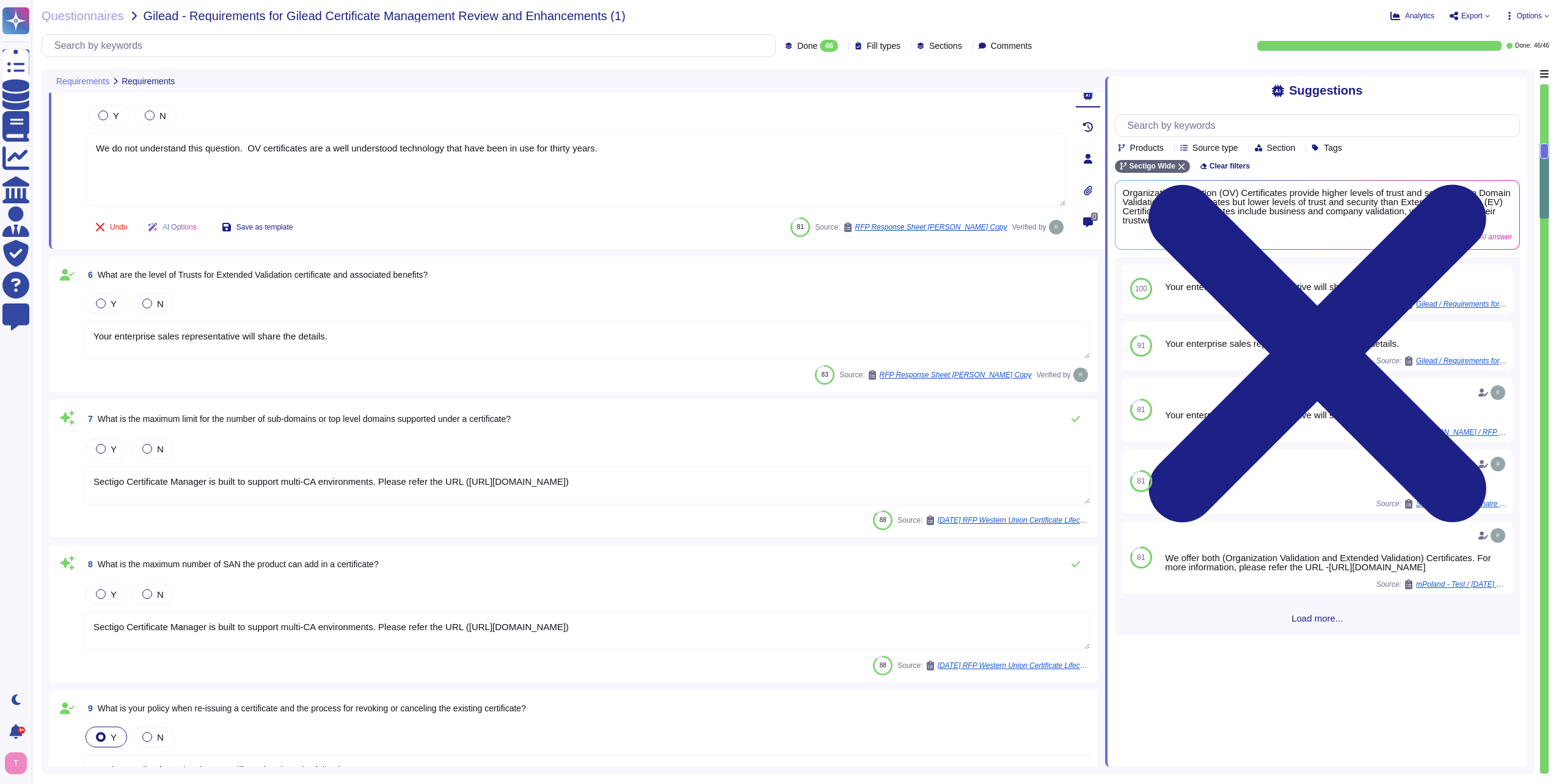
click at [369, 332] on textarea "Your enterprise sales representative will share the details." at bounding box center [587, 340] width 1007 height 38
type textarea "We do not understand this question. OV certificates are a well understood techn…"
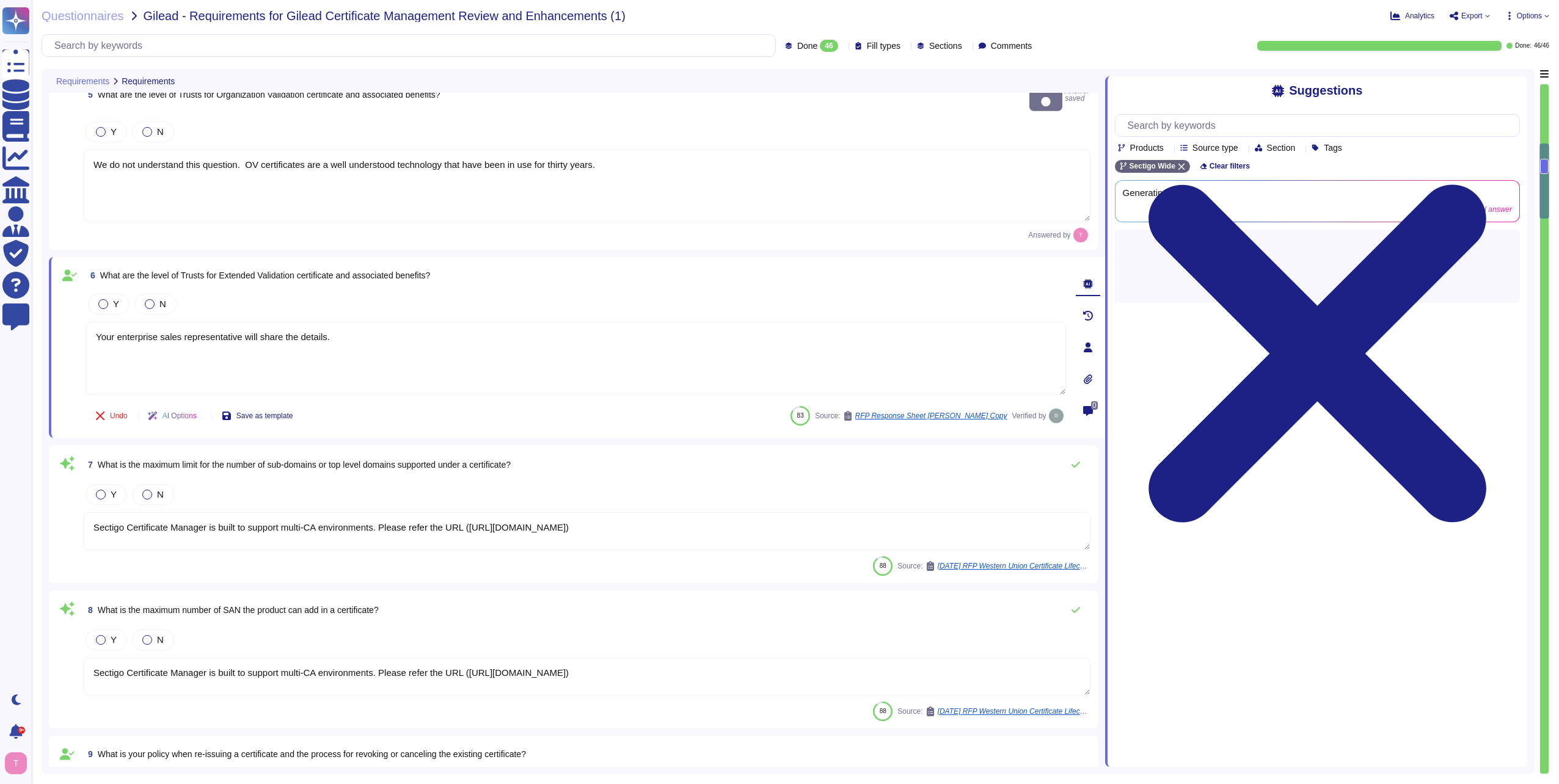
click at [259, 182] on textarea "We do not understand this question. OV certificates are a well understood techn…" at bounding box center [587, 186] width 1007 height 72
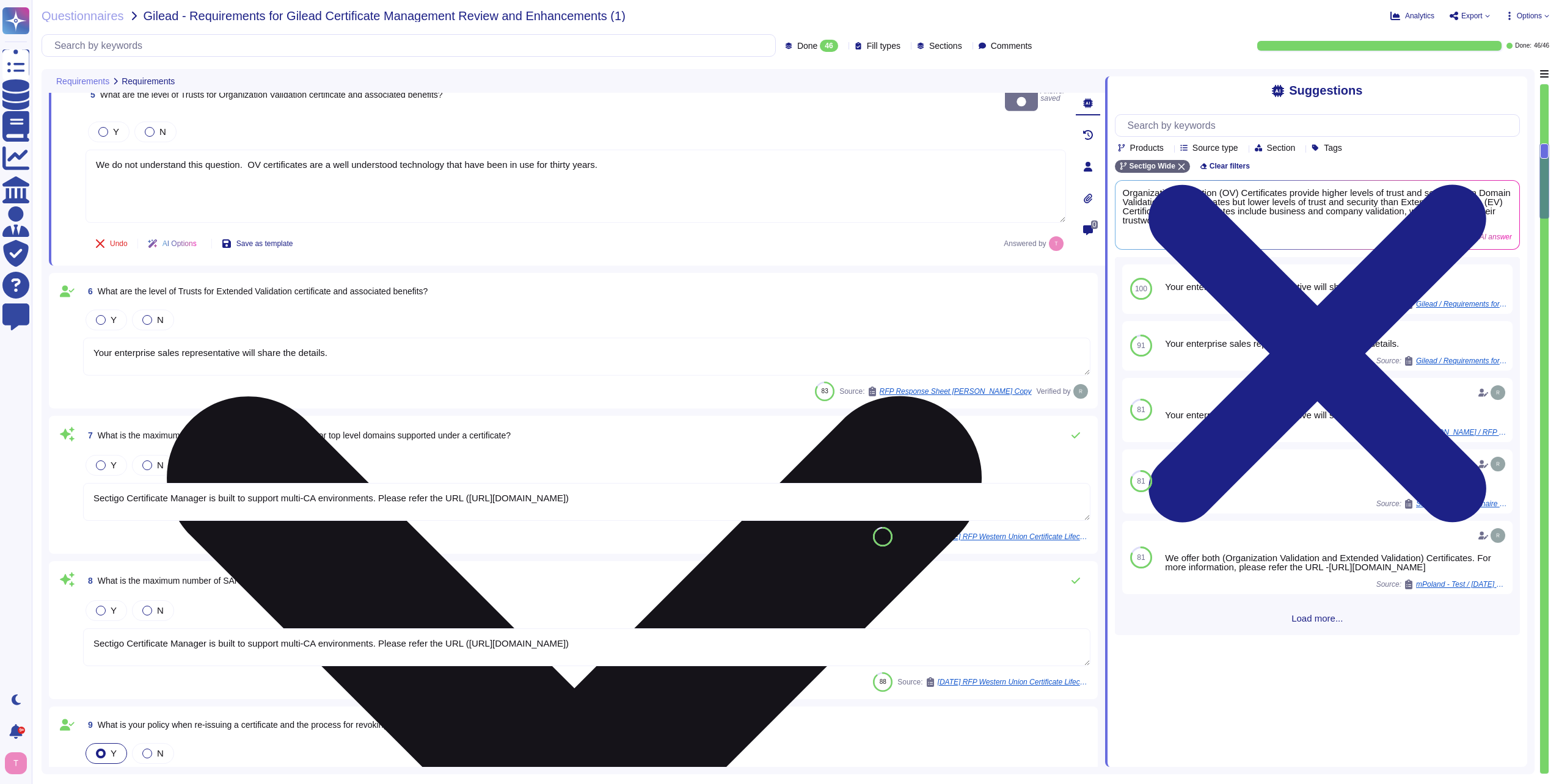
type textarea "You can discuss this with your enterprise sales representative."
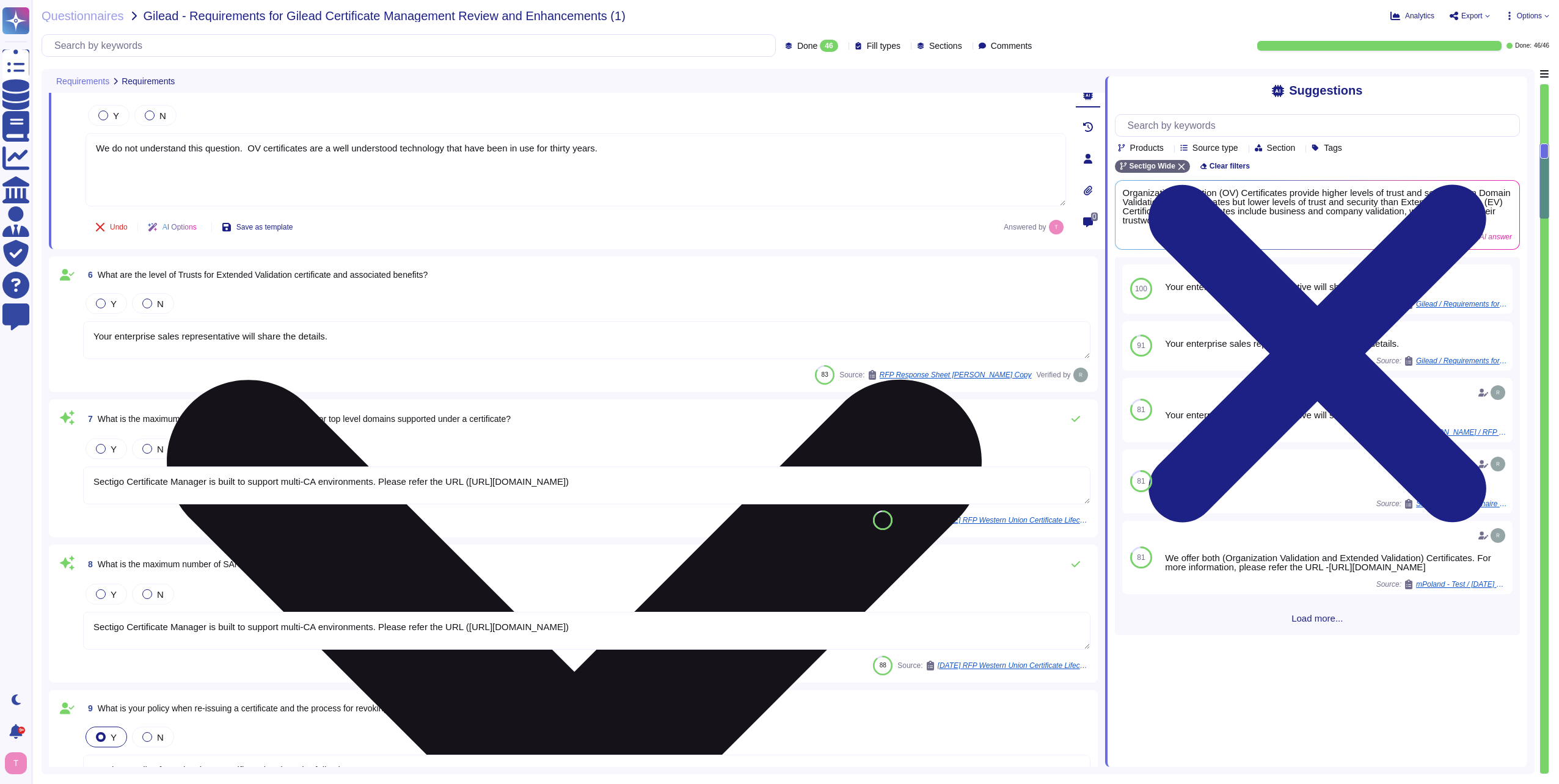
click at [699, 148] on textarea "We do not understand this question. OV certificates are a well understood techn…" at bounding box center [575, 169] width 980 height 73
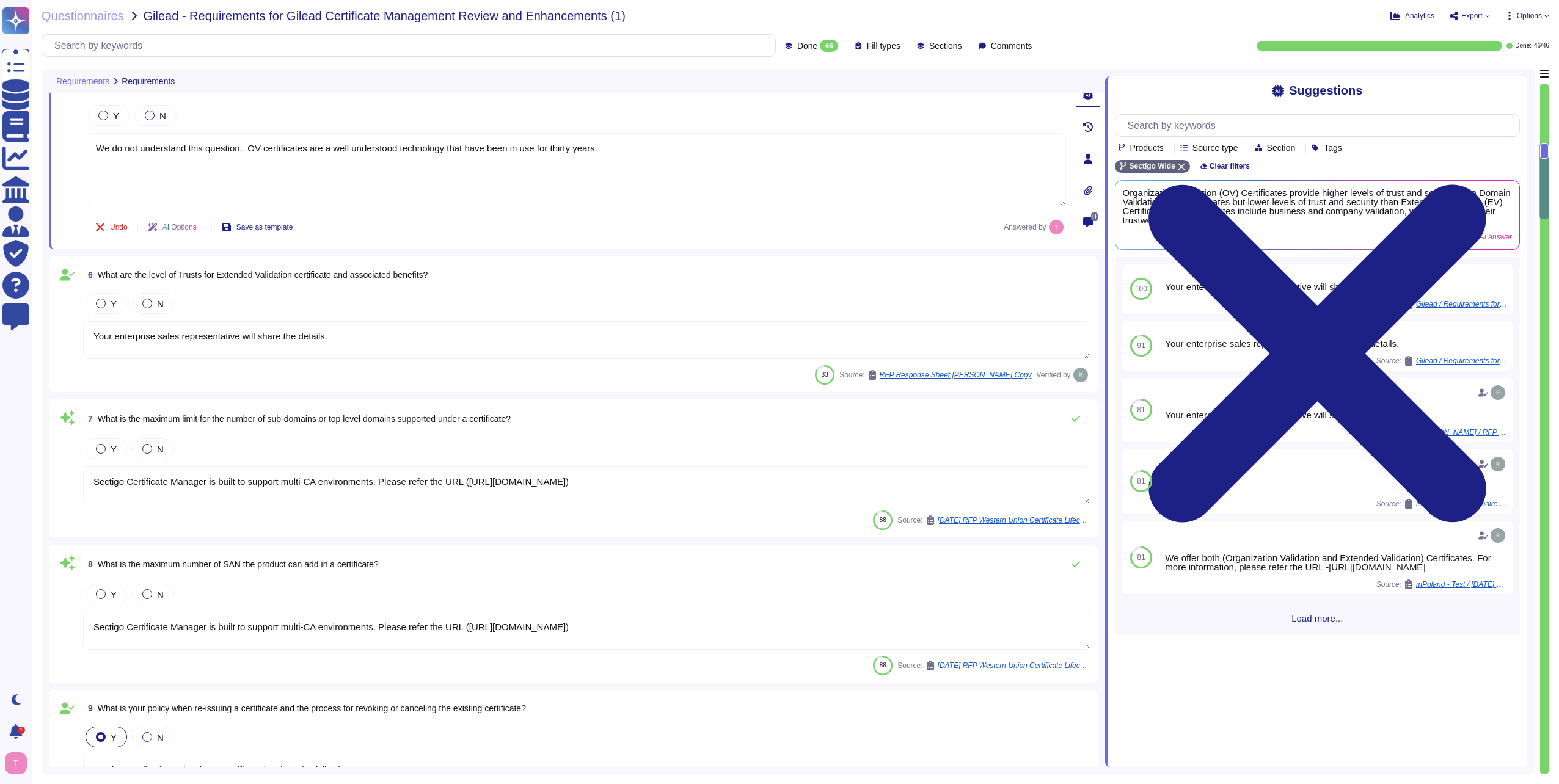
drag, startPoint x: 371, startPoint y: 328, endPoint x: -2, endPoint y: 337, distance: 373.1
click at [0, 337] on html "Questionnaires Knowledge Base Documents Analytics CAIQ / SIG Admin Trust Center…" at bounding box center [780, 392] width 1559 height 784
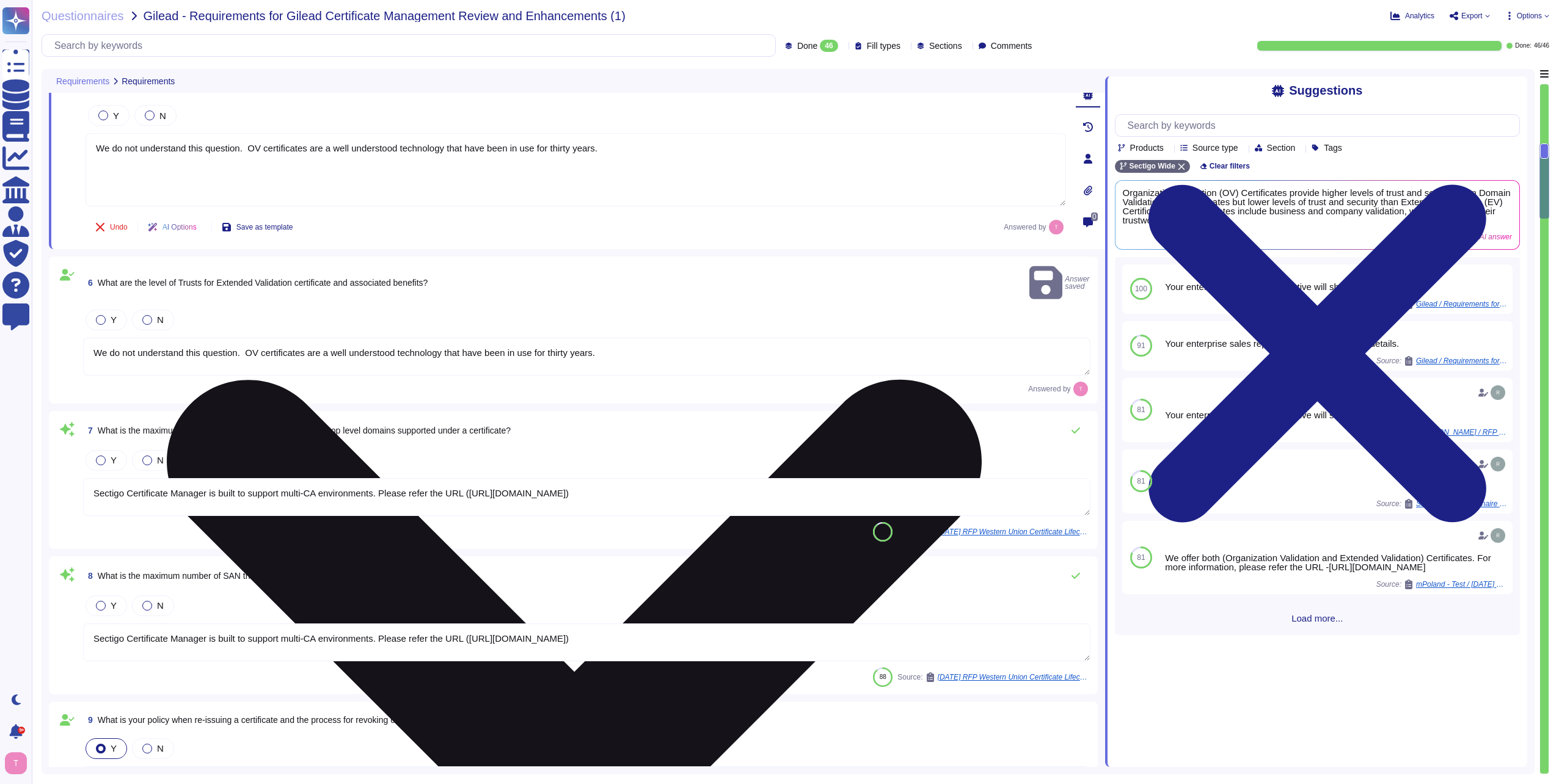
drag, startPoint x: 117, startPoint y: 148, endPoint x: 739, endPoint y: 148, distance: 622.0
click at [739, 148] on textarea "We do not understand this question. OV certificates are a well understood techn…" at bounding box center [575, 169] width 980 height 73
click at [720, 148] on textarea "We do not understand this question. OV certificates are a well understood techn…" at bounding box center [575, 169] width 980 height 73
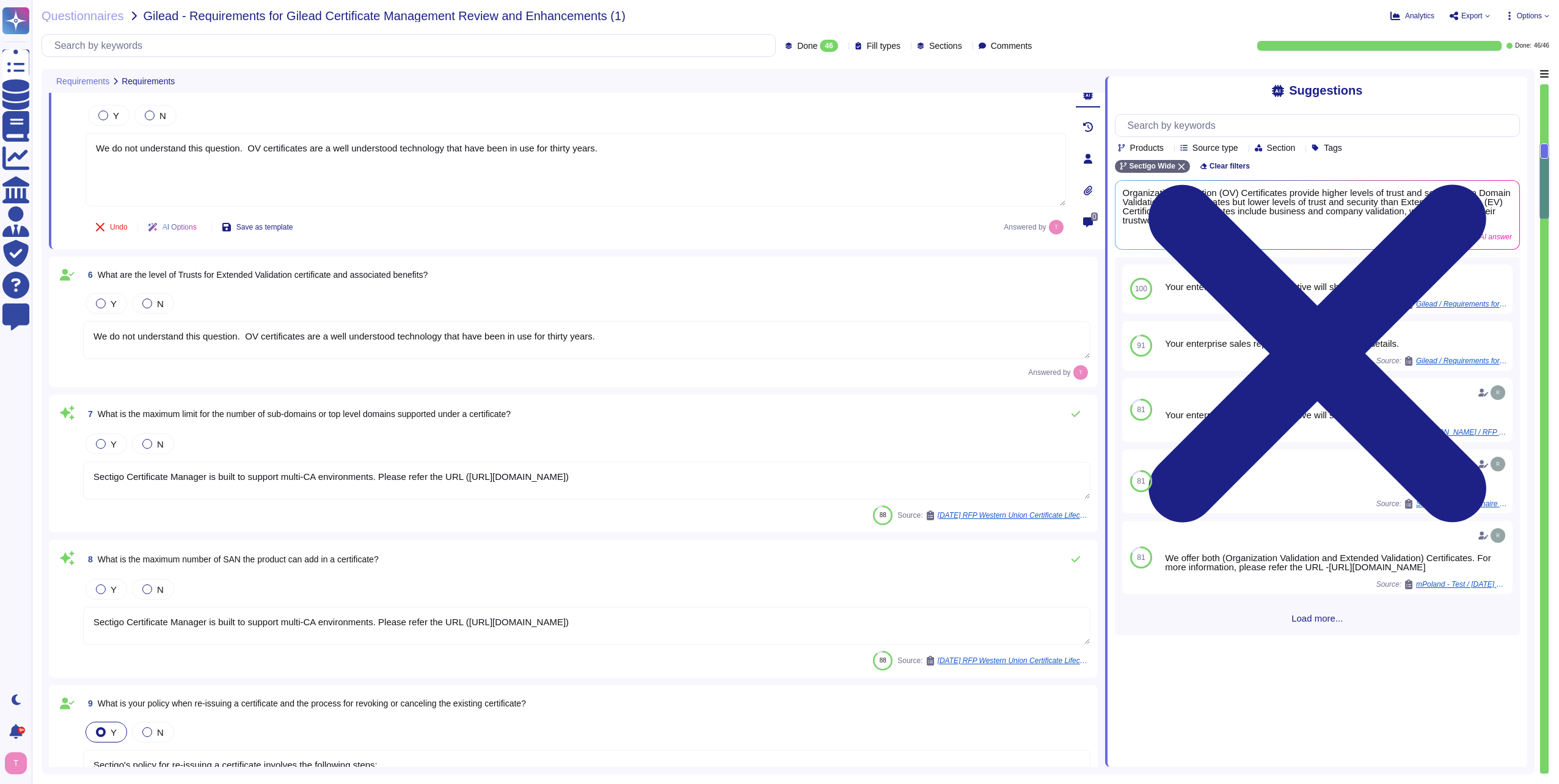
drag, startPoint x: 646, startPoint y: 149, endPoint x: 79, endPoint y: 149, distance: 567.0
click at [79, 149] on div "5 What are the level of Trusts for Organization Validation certificate and asso…" at bounding box center [562, 158] width 1007 height 166
drag, startPoint x: 468, startPoint y: 337, endPoint x: 53, endPoint y: 332, distance: 415.0
click at [53, 332] on div "6 What are the level of Trusts for Extended Validation certificate and associat…" at bounding box center [573, 322] width 1048 height 131
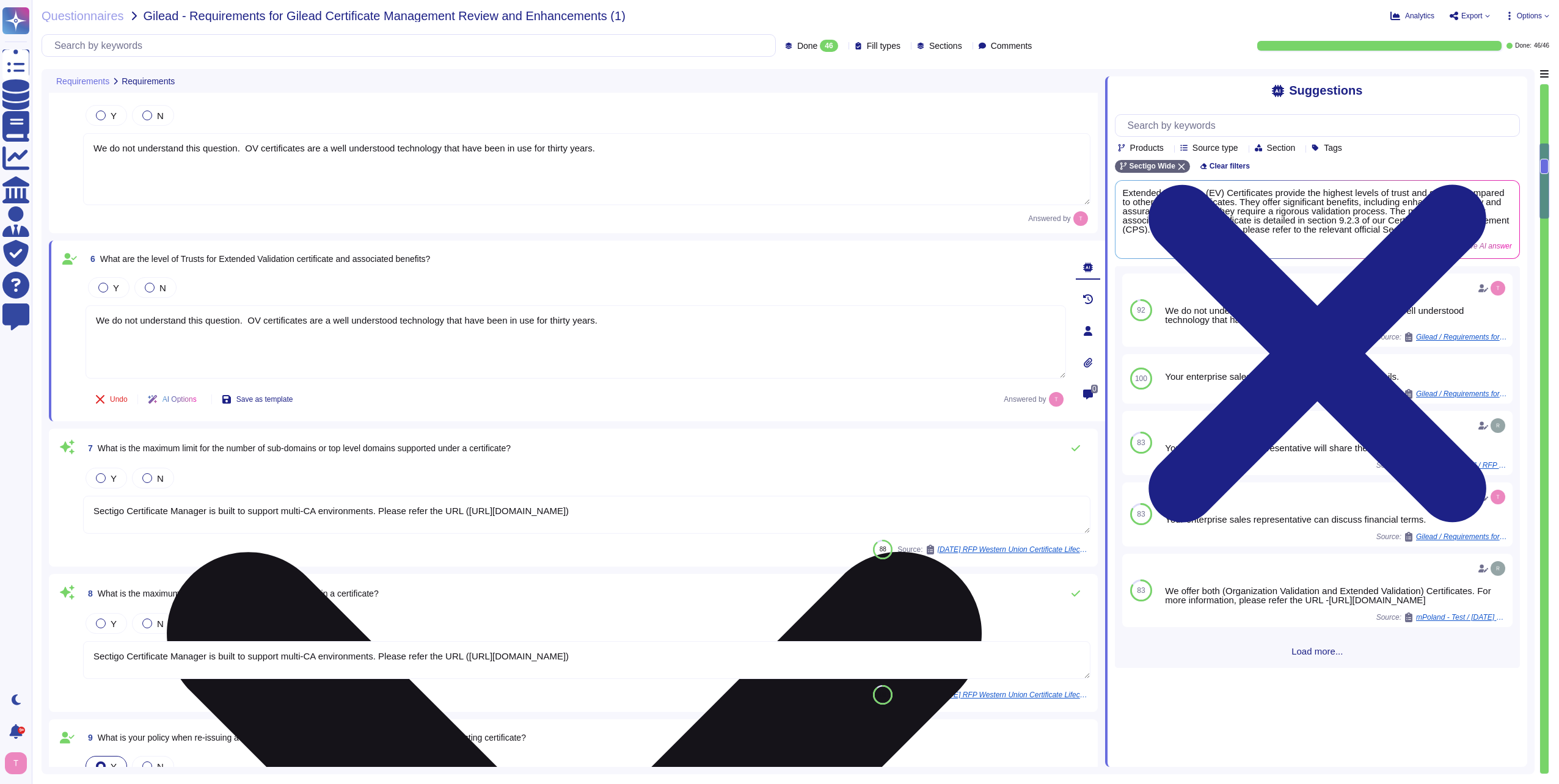
click at [559, 321] on textarea "We do not understand this question. OV certificates are a well understood techn…" at bounding box center [575, 341] width 980 height 73
drag, startPoint x: 559, startPoint y: 321, endPoint x: 585, endPoint y: 322, distance: 26.0
click at [585, 322] on textarea "We do not understand this question. OV certificates are a well understood techn…" at bounding box center [575, 341] width 980 height 73
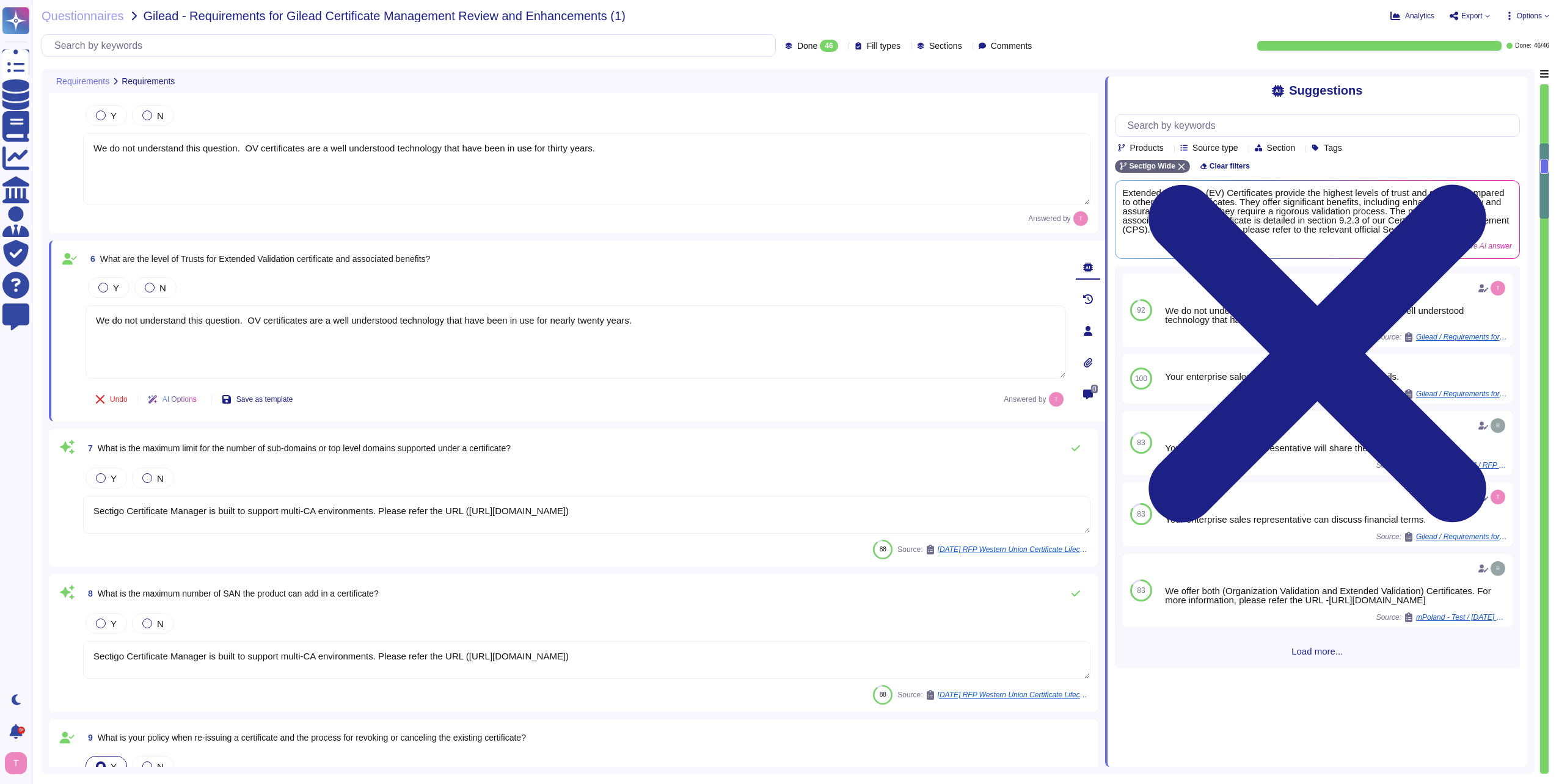
type textarea "We do not understand this question. OV certificates are a well understood techn…"
click at [393, 539] on div "7 What is the maximum limit for the number of sub-domains or top level domains …" at bounding box center [572, 498] width 1034 height 123
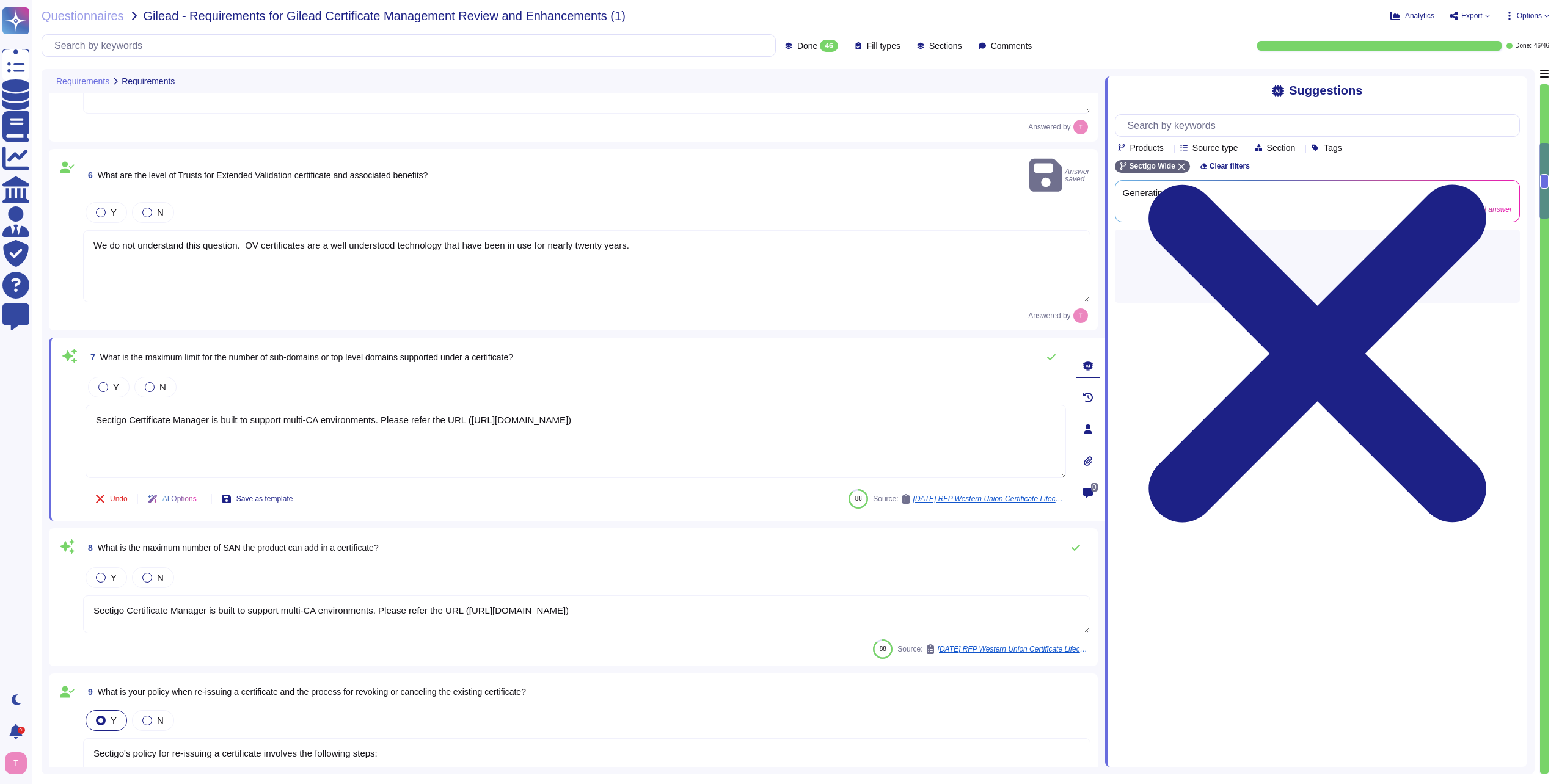
type textarea "You can discuss this with your enterprise sales representative."
